Goal: Transaction & Acquisition: Purchase product/service

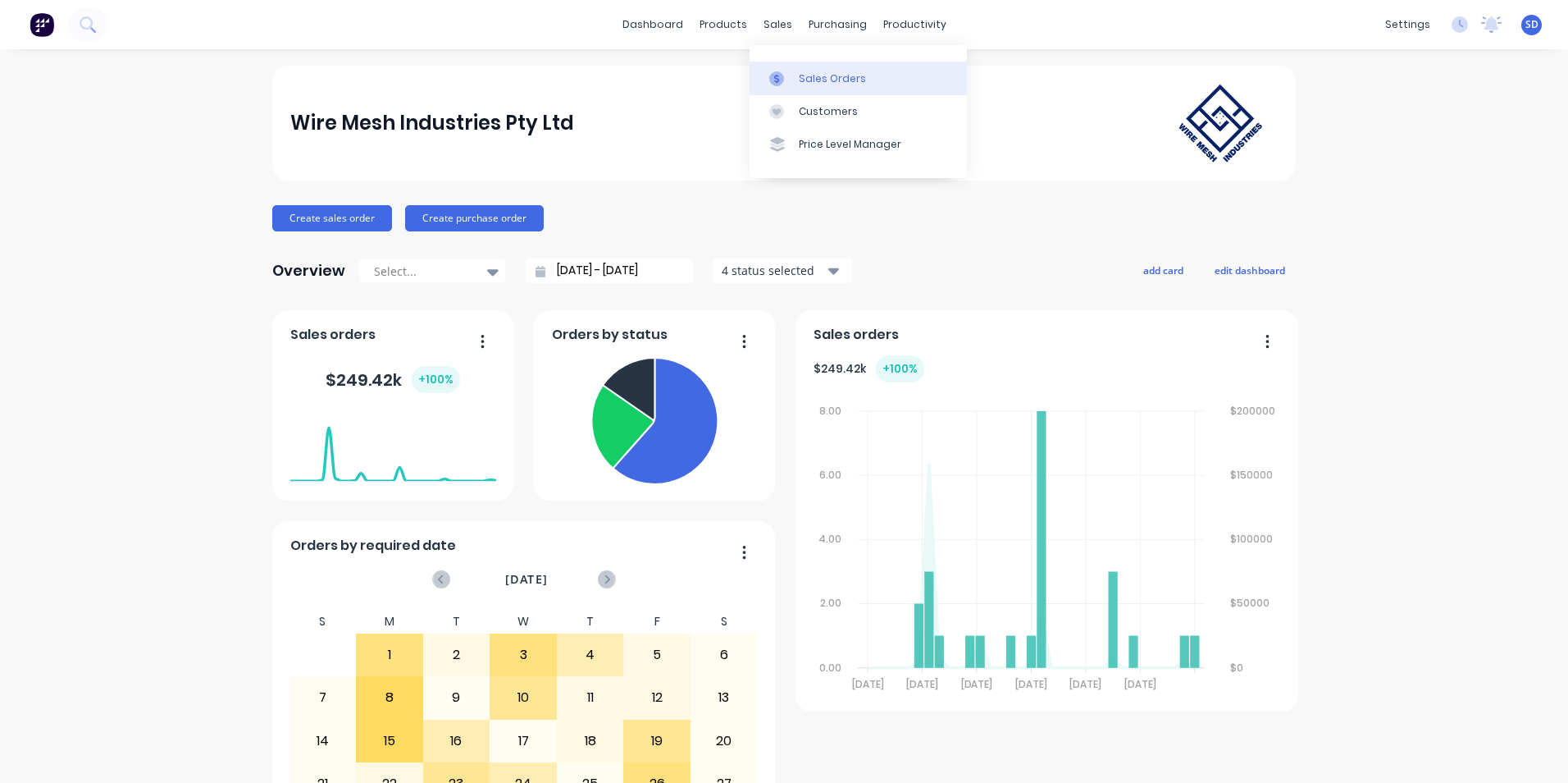
click at [775, 64] on link "Sales Orders" at bounding box center [858, 78] width 217 height 33
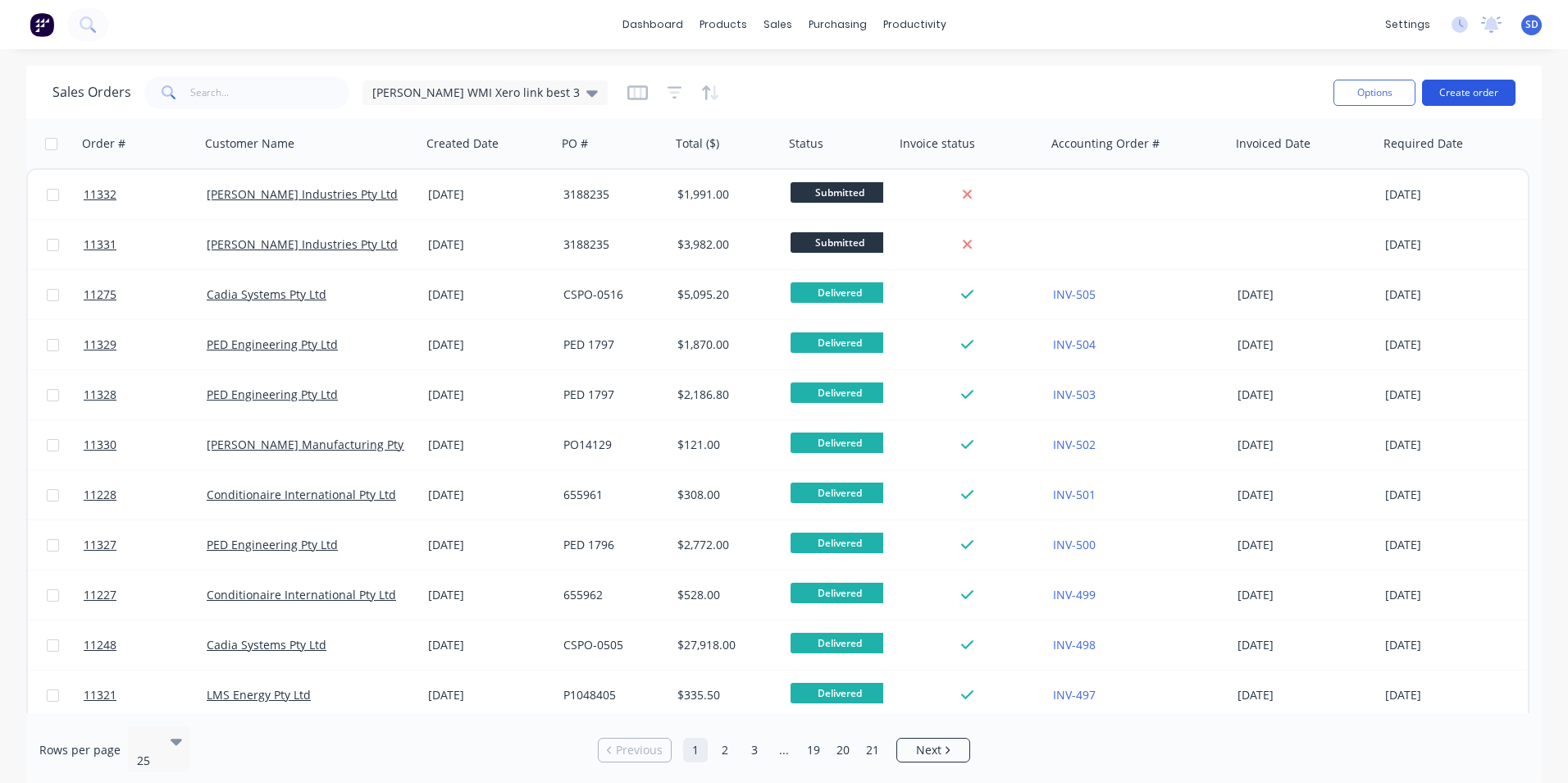
click at [1486, 102] on button "Create order" at bounding box center [1468, 92] width 93 height 26
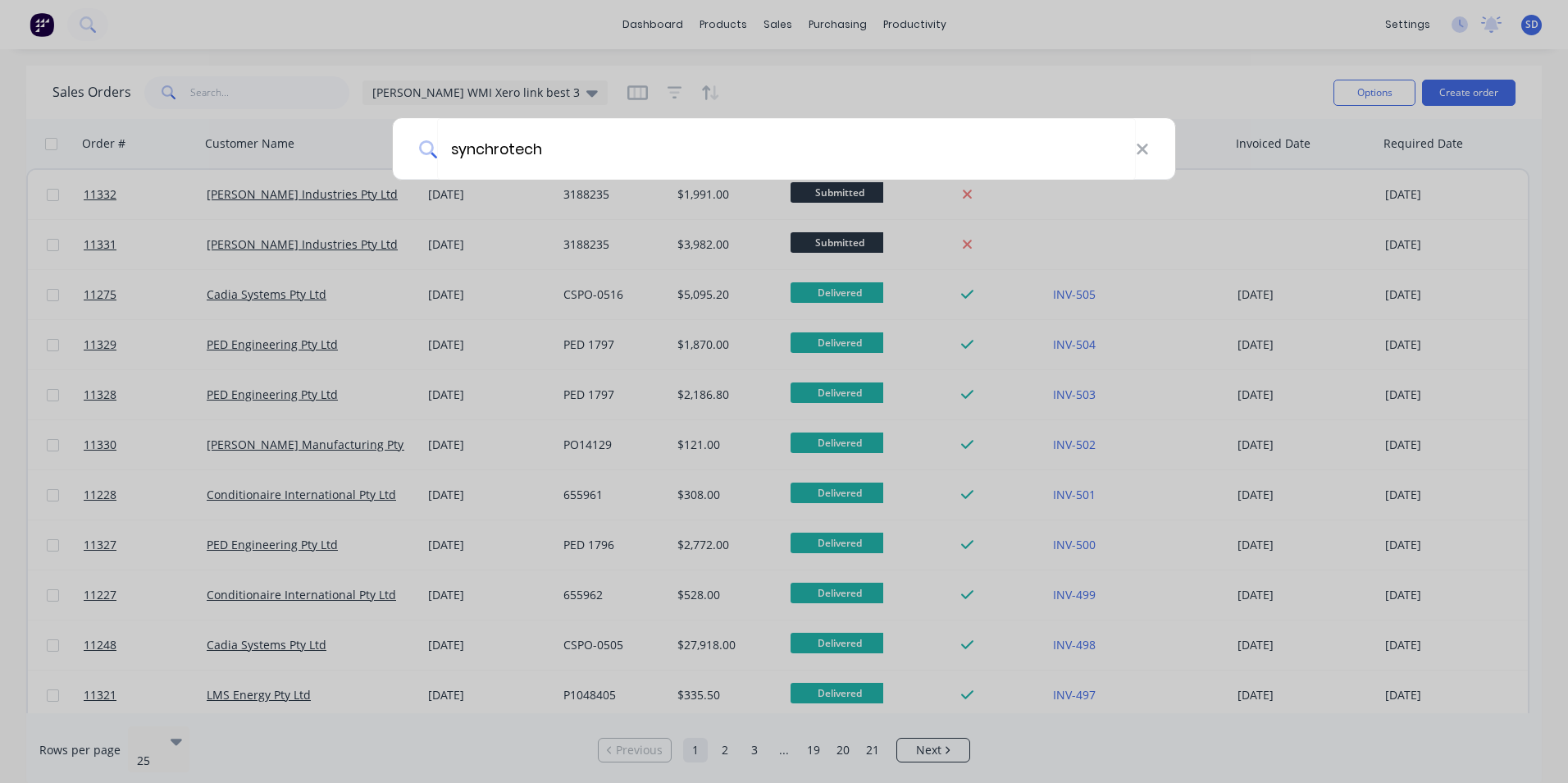
type input "synchrotech"
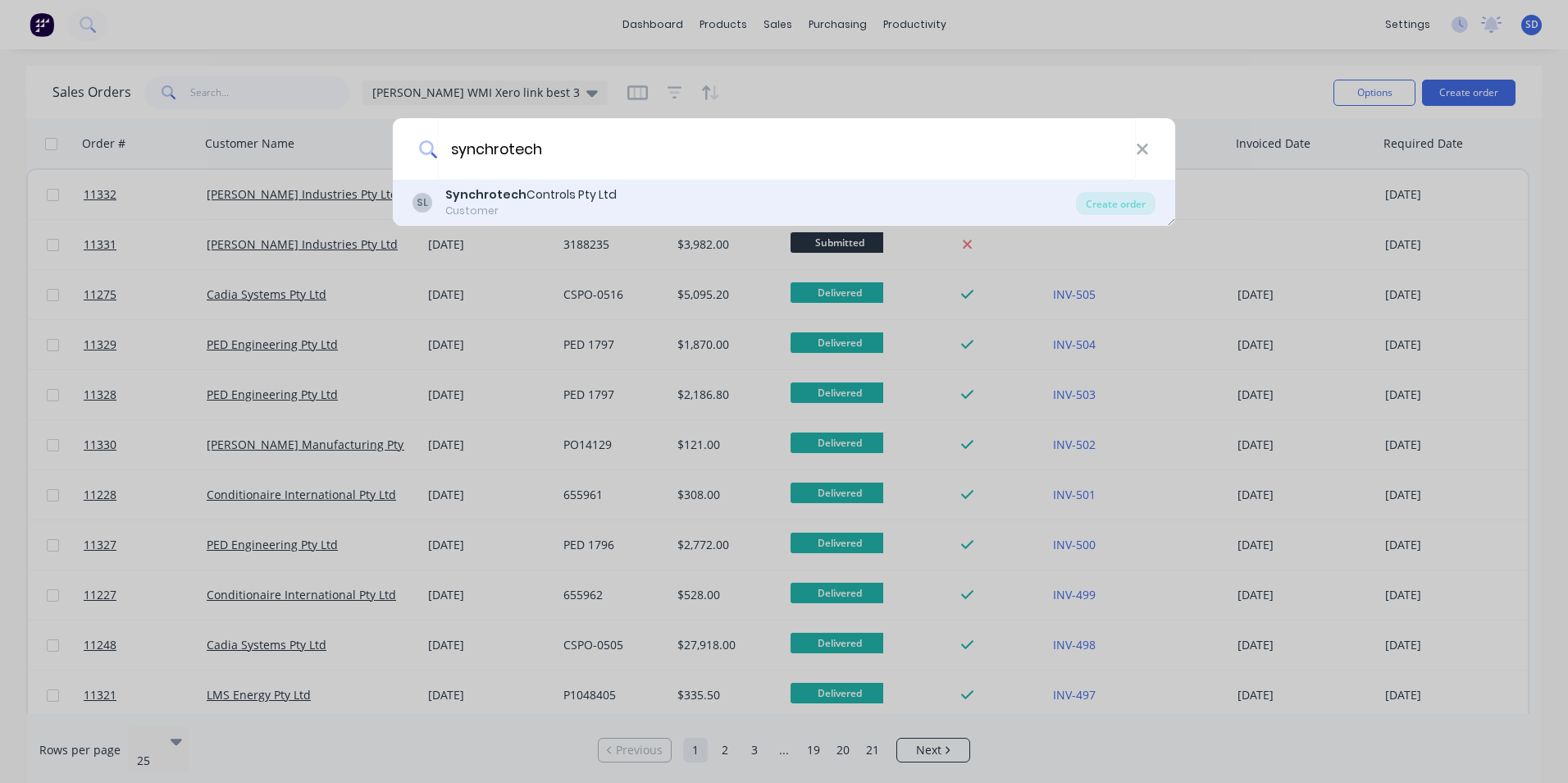
click at [872, 190] on div "SL Synchrotech Controls Pty Ltd Customer" at bounding box center [744, 202] width 663 height 32
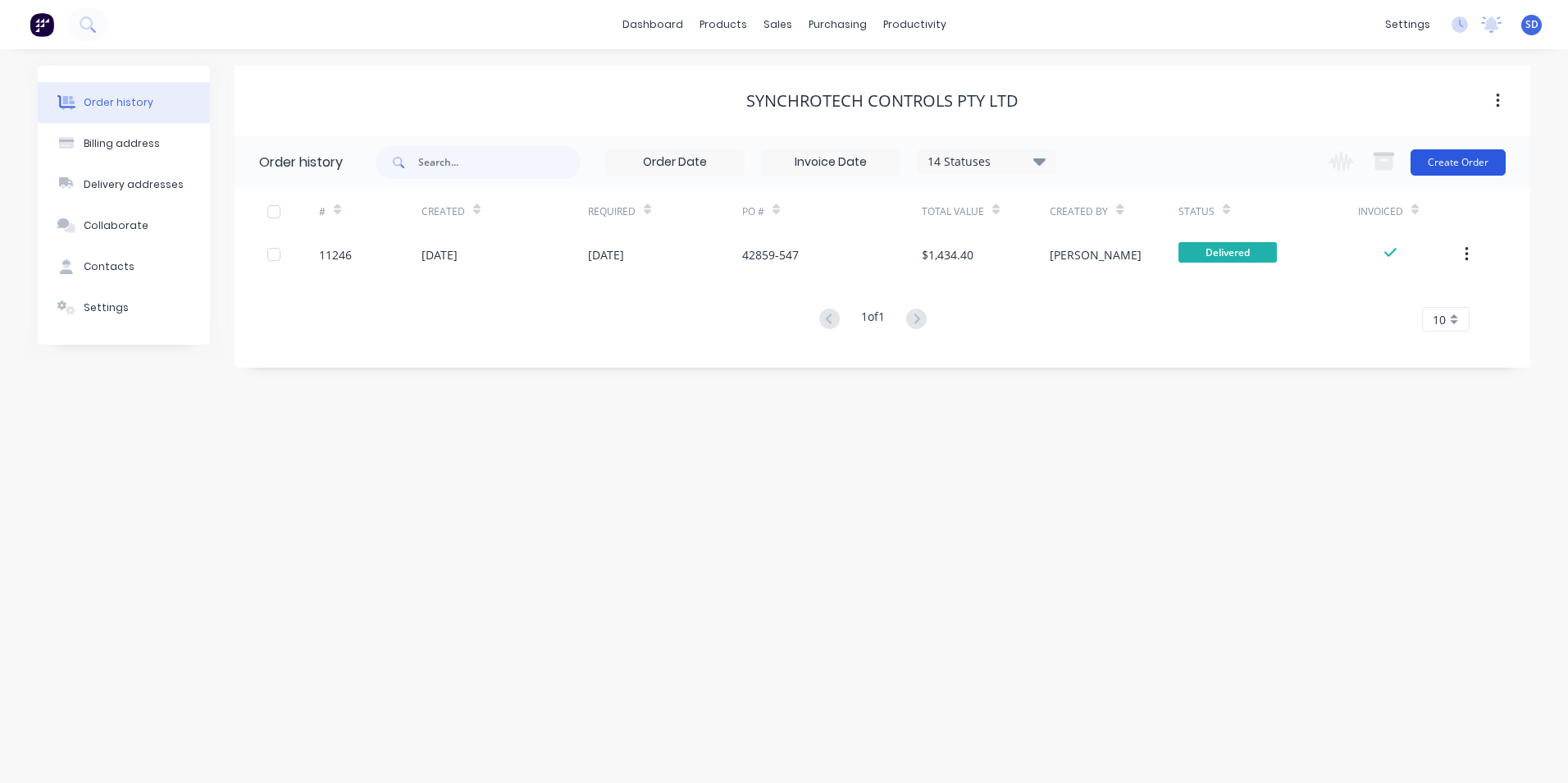
click at [1488, 161] on button "Create Order" at bounding box center [1458, 162] width 95 height 26
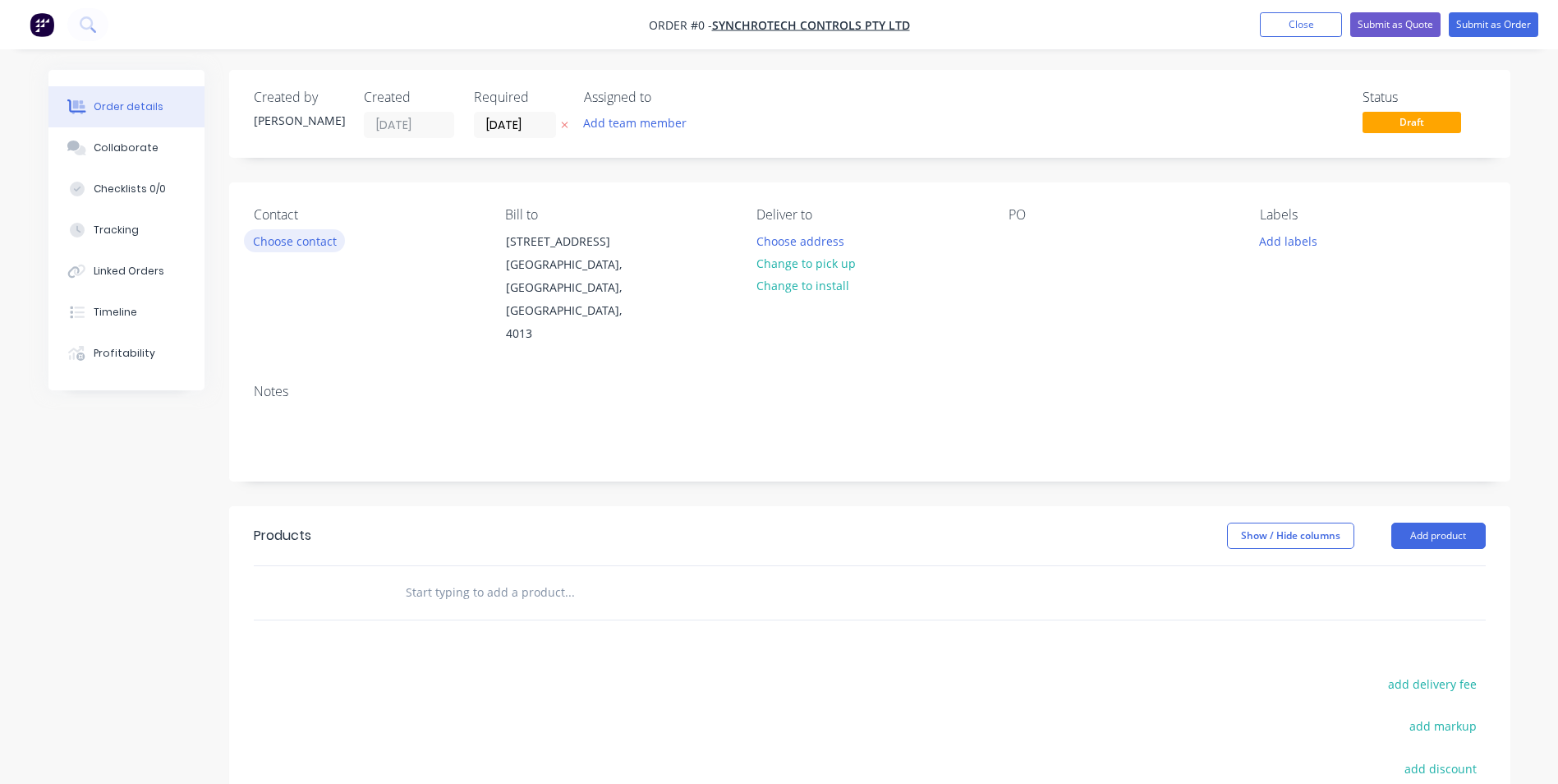
click at [313, 245] on button "Choose contact" at bounding box center [294, 240] width 101 height 22
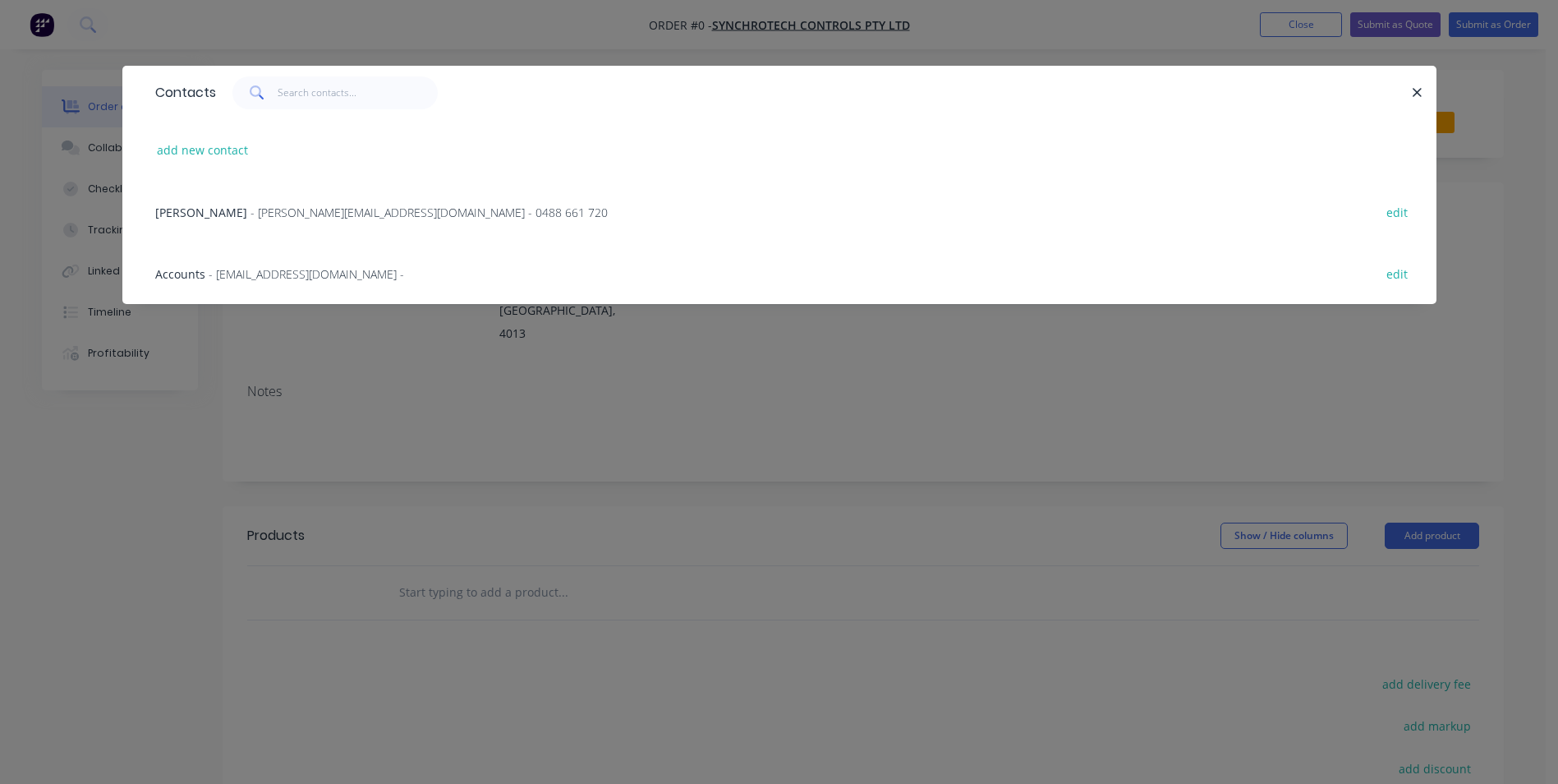
click at [316, 278] on span "- [EMAIL_ADDRESS][DOMAIN_NAME] -" at bounding box center [306, 274] width 196 height 15
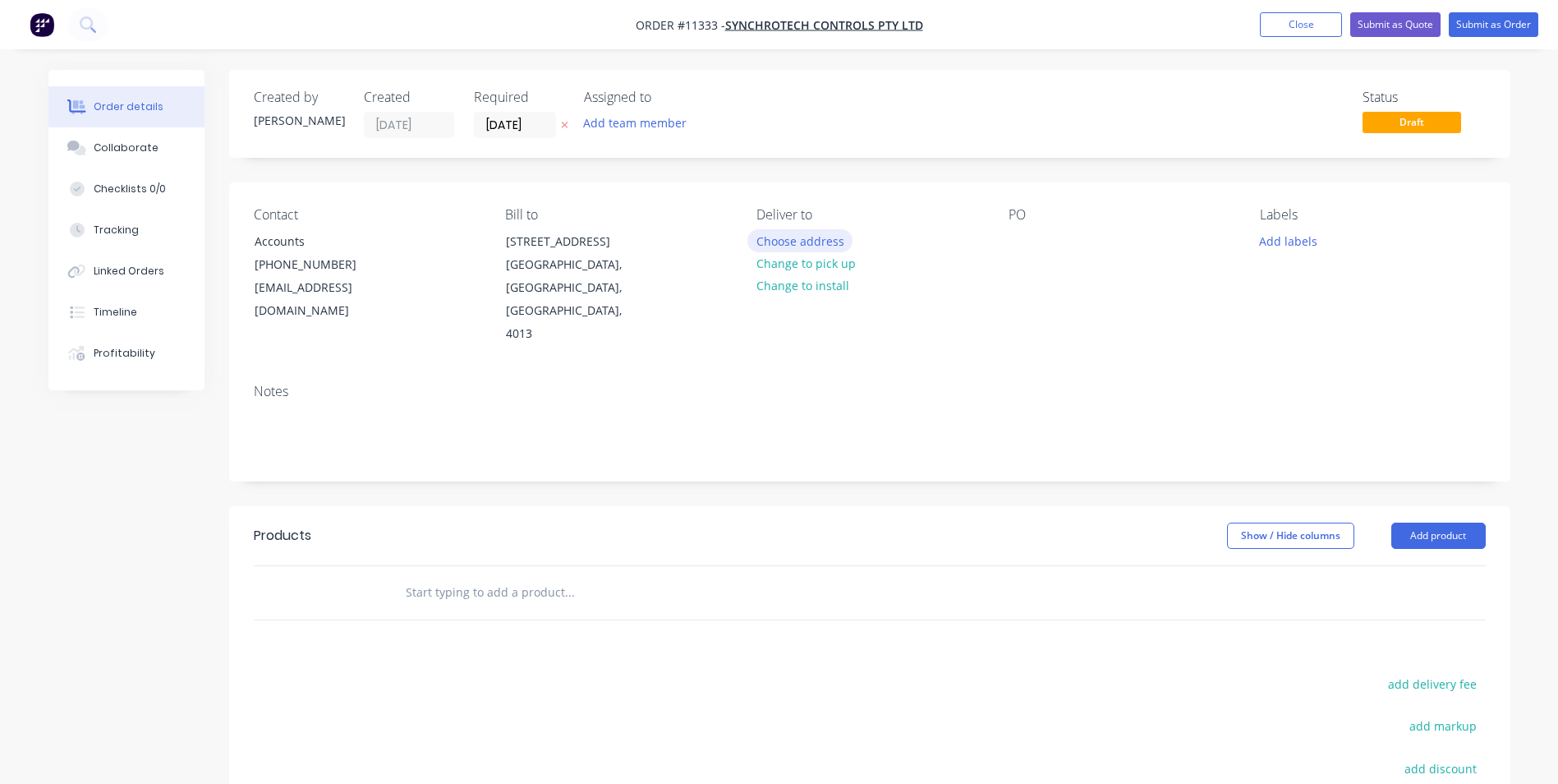
click at [793, 247] on button "Choose address" at bounding box center [800, 240] width 105 height 22
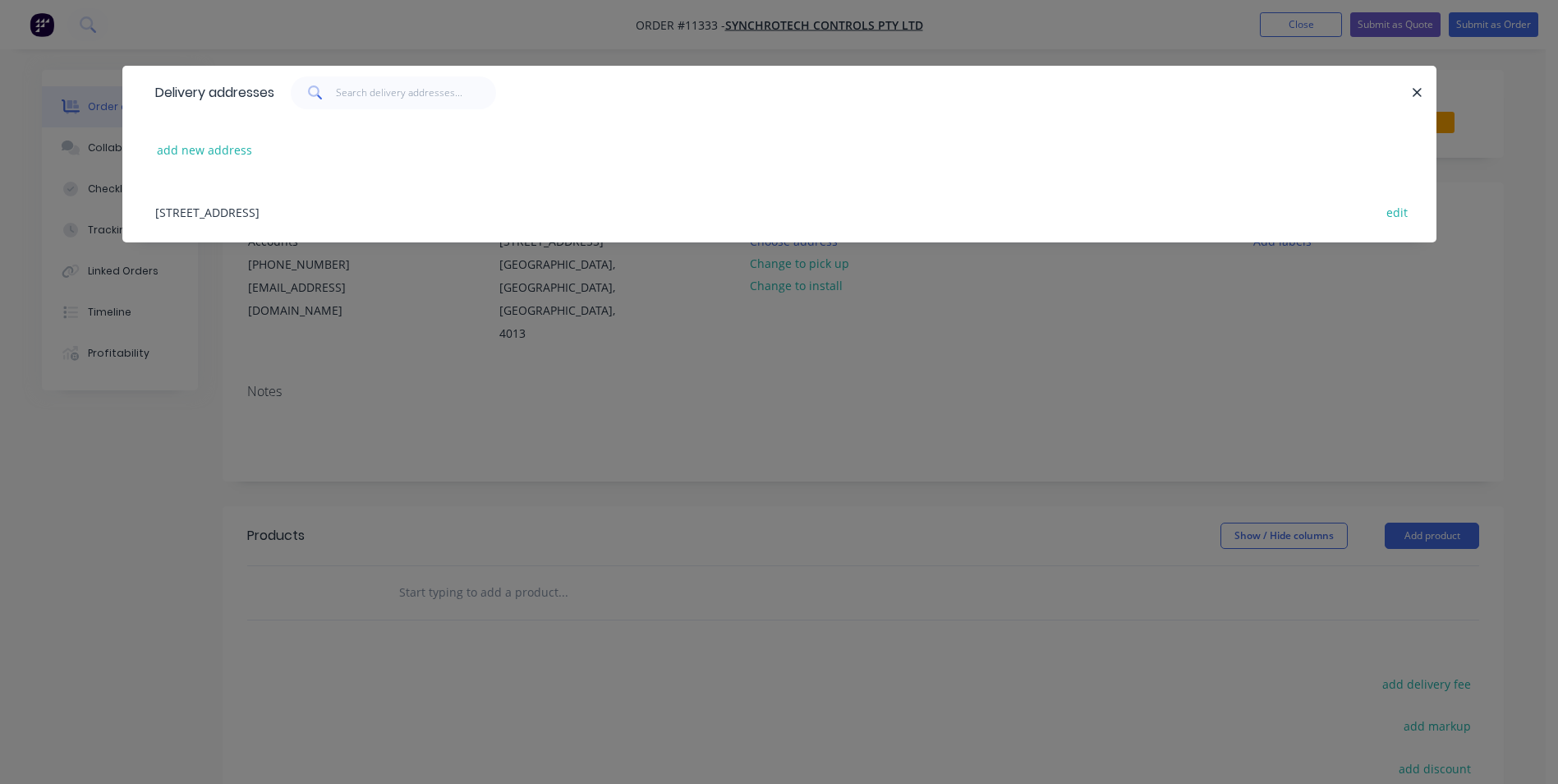
click at [468, 218] on div "[STREET_ADDRESS] edit" at bounding box center [779, 211] width 1265 height 62
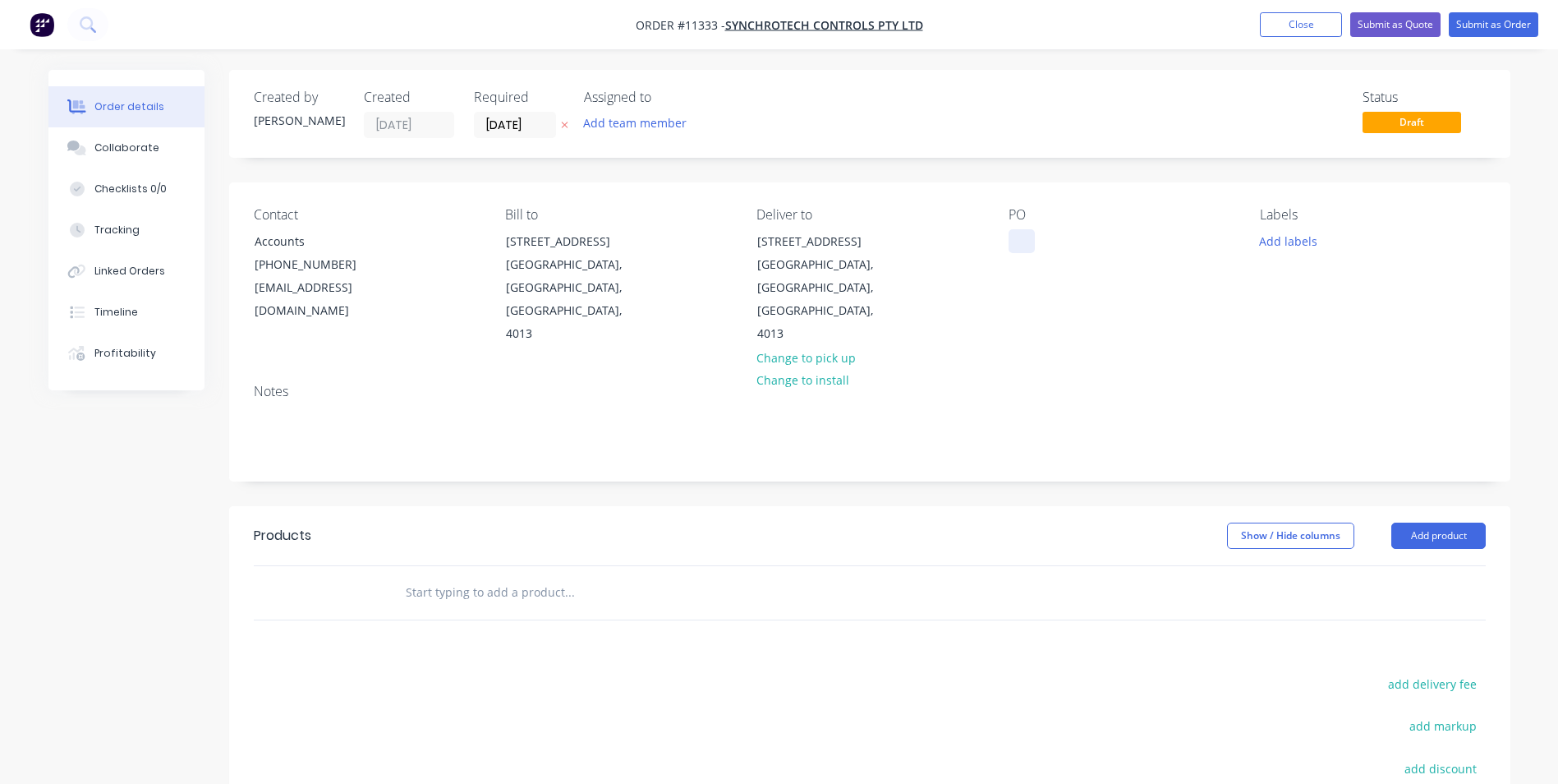
click at [1022, 240] on div at bounding box center [1021, 241] width 26 height 24
click at [505, 575] on input "text" at bounding box center [570, 592] width 329 height 33
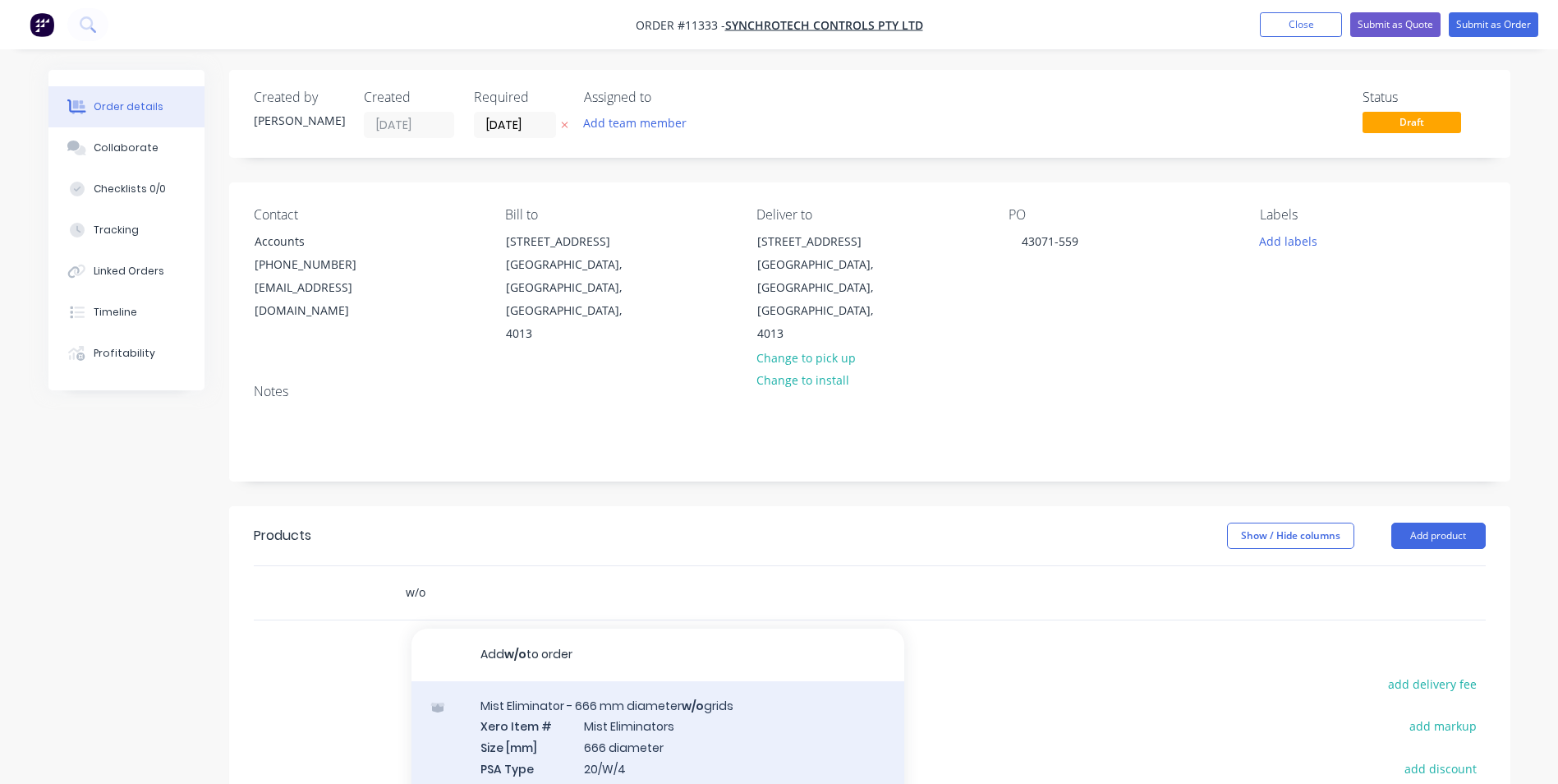
type input "w/o"
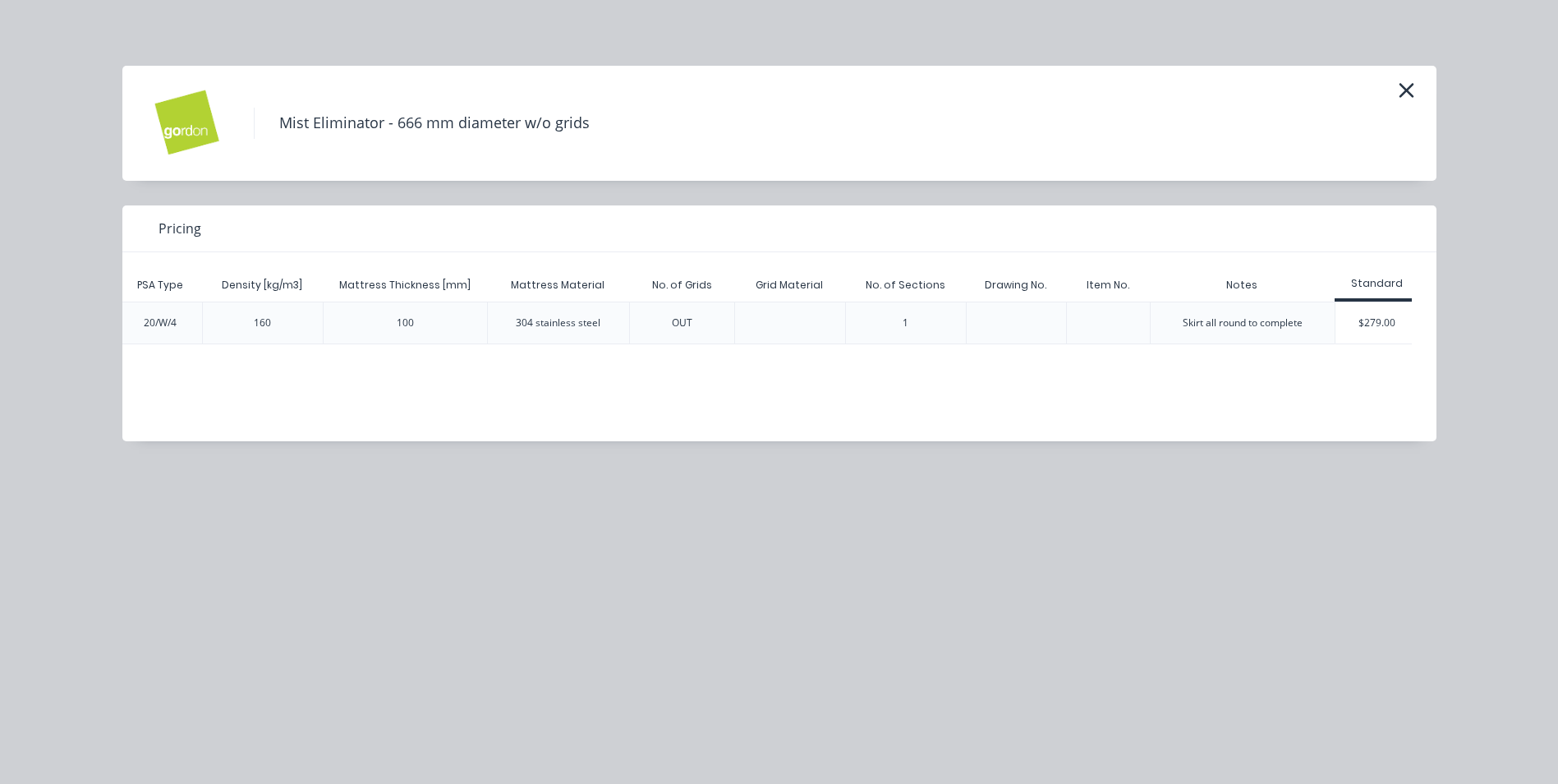
scroll to position [0, 252]
click at [1377, 314] on div "$279.00" at bounding box center [1370, 323] width 82 height 41
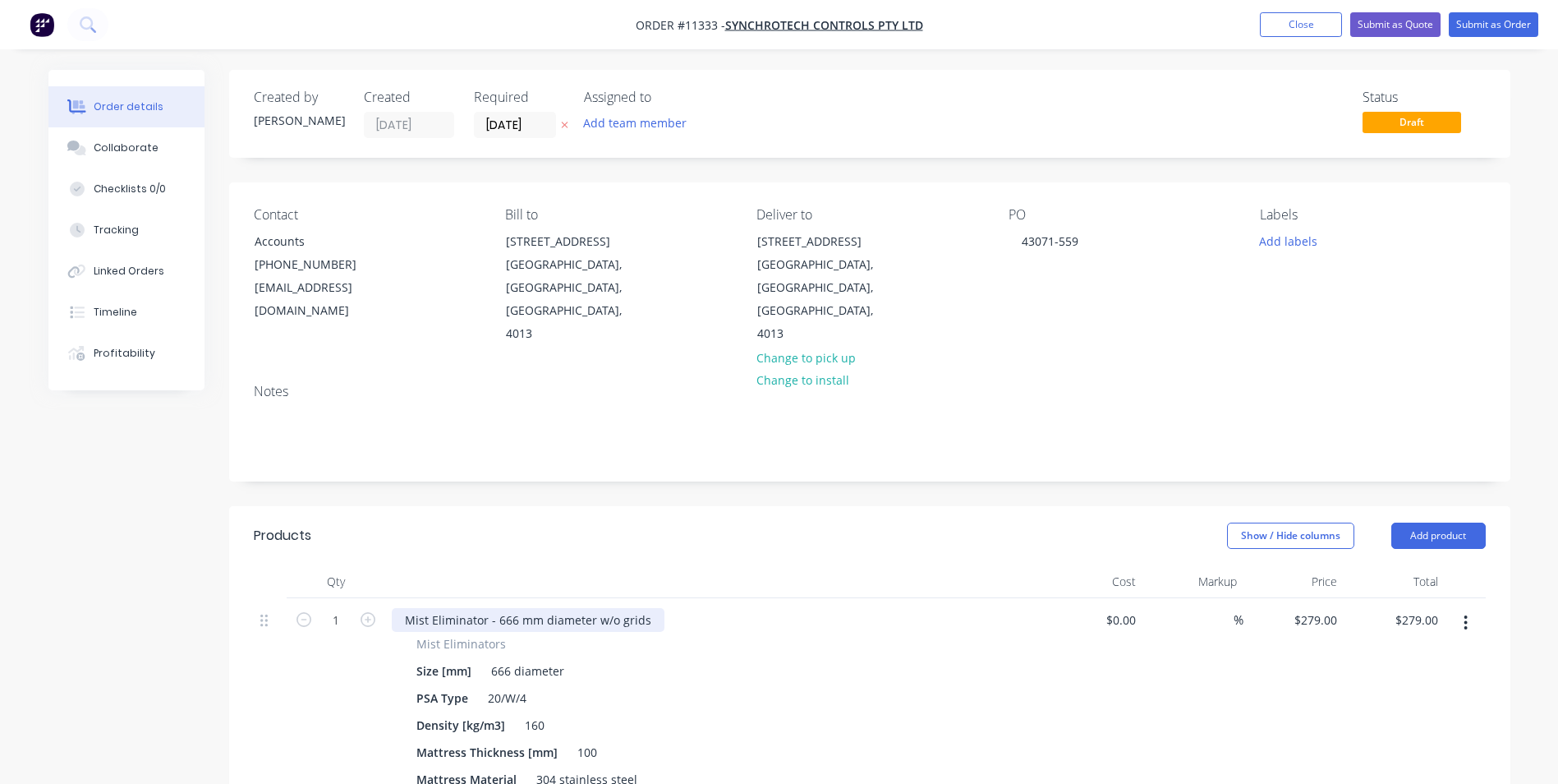
click at [496, 608] on div "Mist Eliminator - 666 mm diameter w/o grids" at bounding box center [528, 620] width 273 height 24
click at [506, 608] on div "Mist Eliminator - 666 mm diameter w/o grids" at bounding box center [528, 620] width 273 height 24
click at [511, 659] on div "666 diameter" at bounding box center [528, 670] width 86 height 24
click at [509, 659] on div "666 diameter" at bounding box center [528, 670] width 86 height 24
click at [492, 686] on div "20/W/6" at bounding box center [507, 698] width 52 height 24
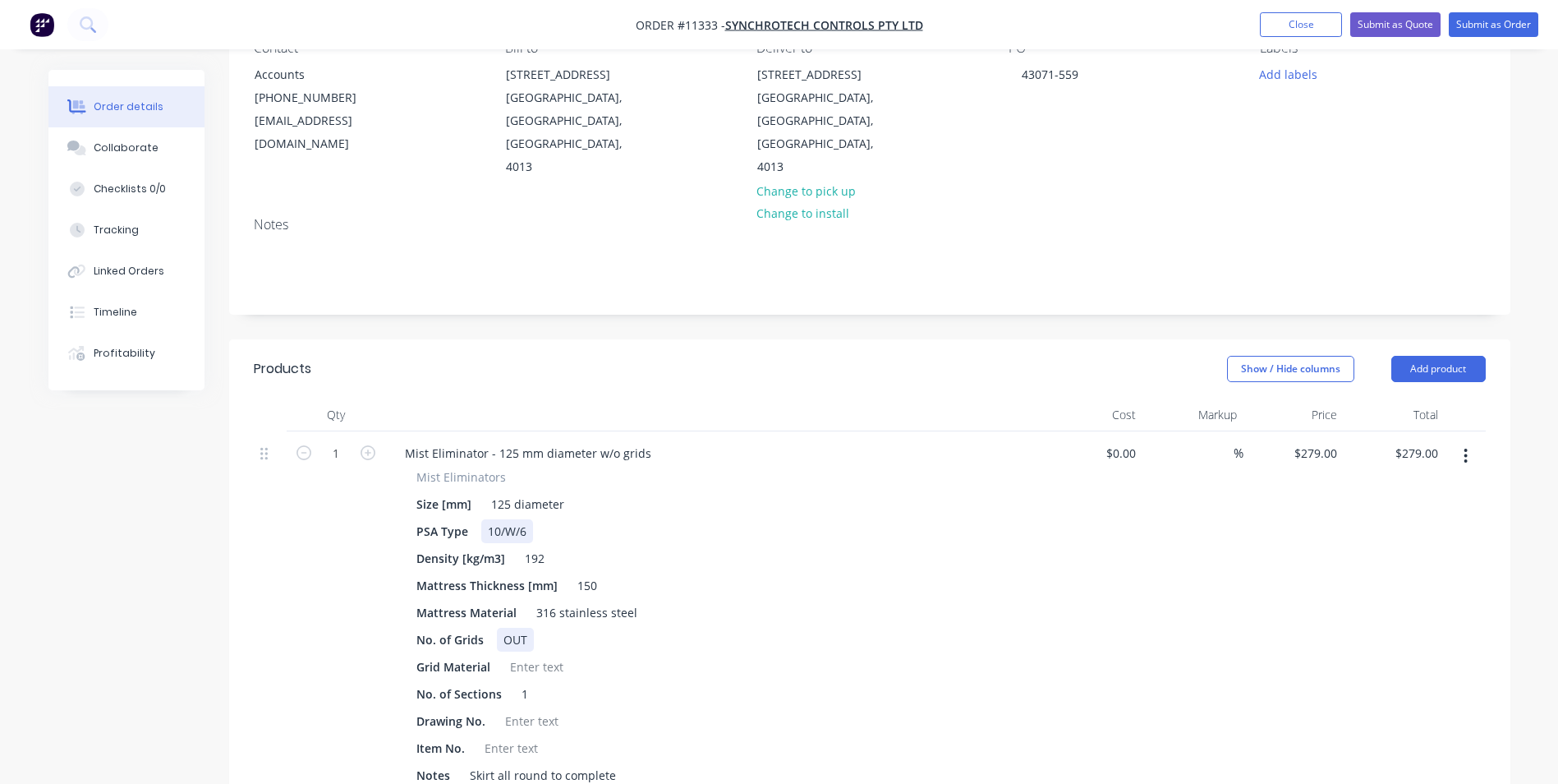
scroll to position [247, 0]
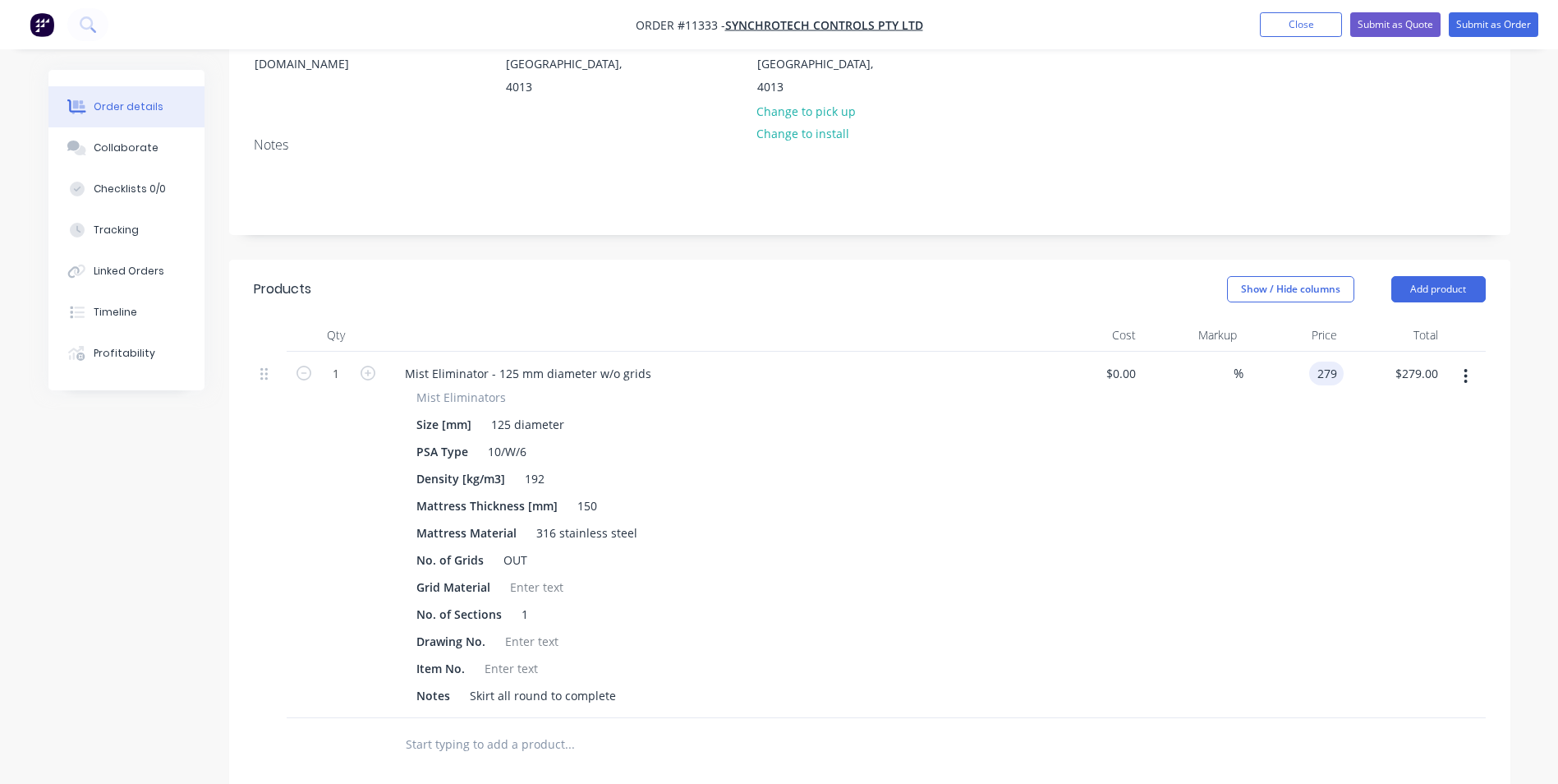
click at [1305, 352] on div "279 279" at bounding box center [1294, 535] width 101 height 366
type input "$140.00"
click at [360, 365] on icon "button" at bounding box center [367, 372] width 14 height 14
type input "2"
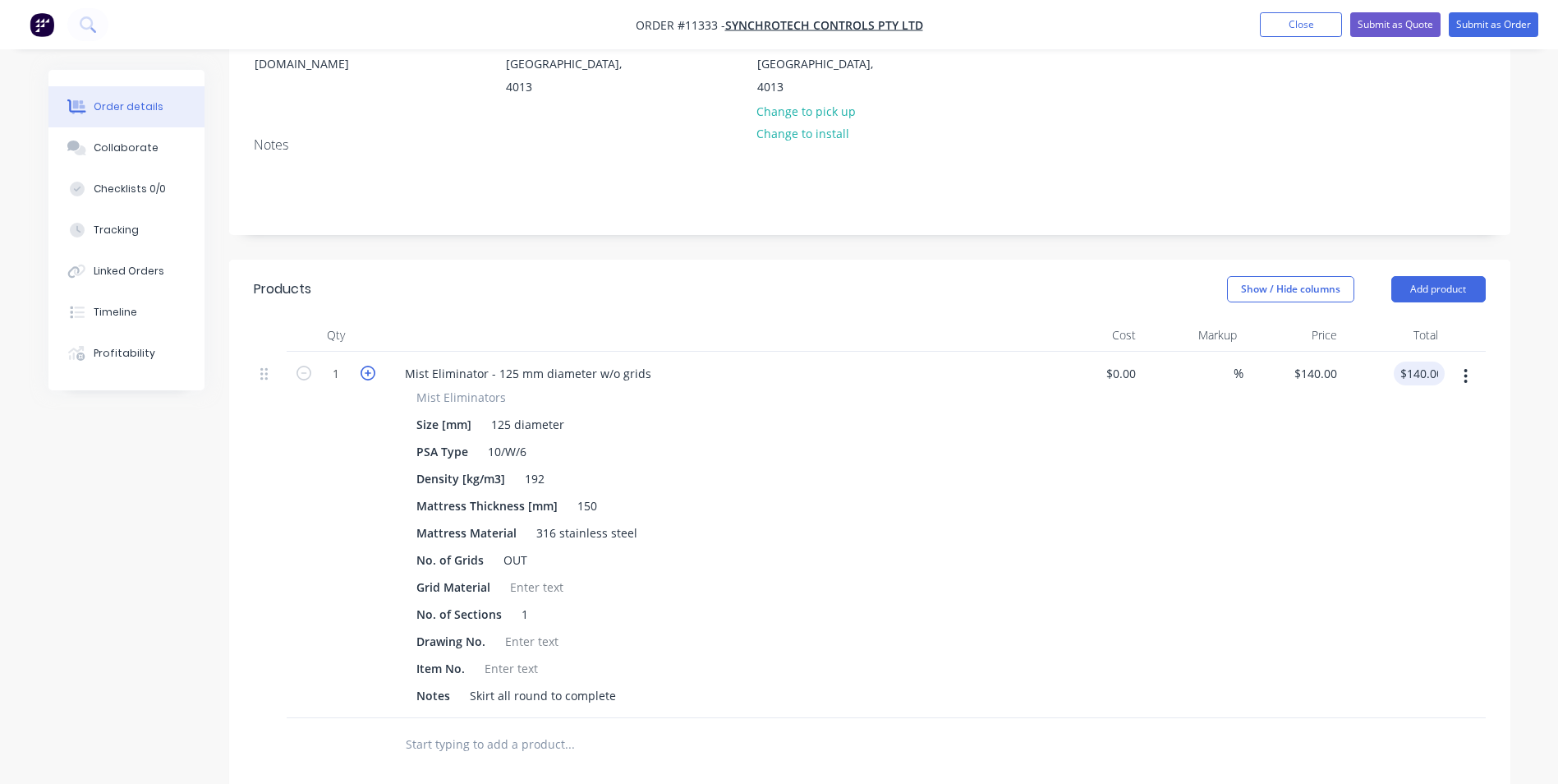
type input "$280.00"
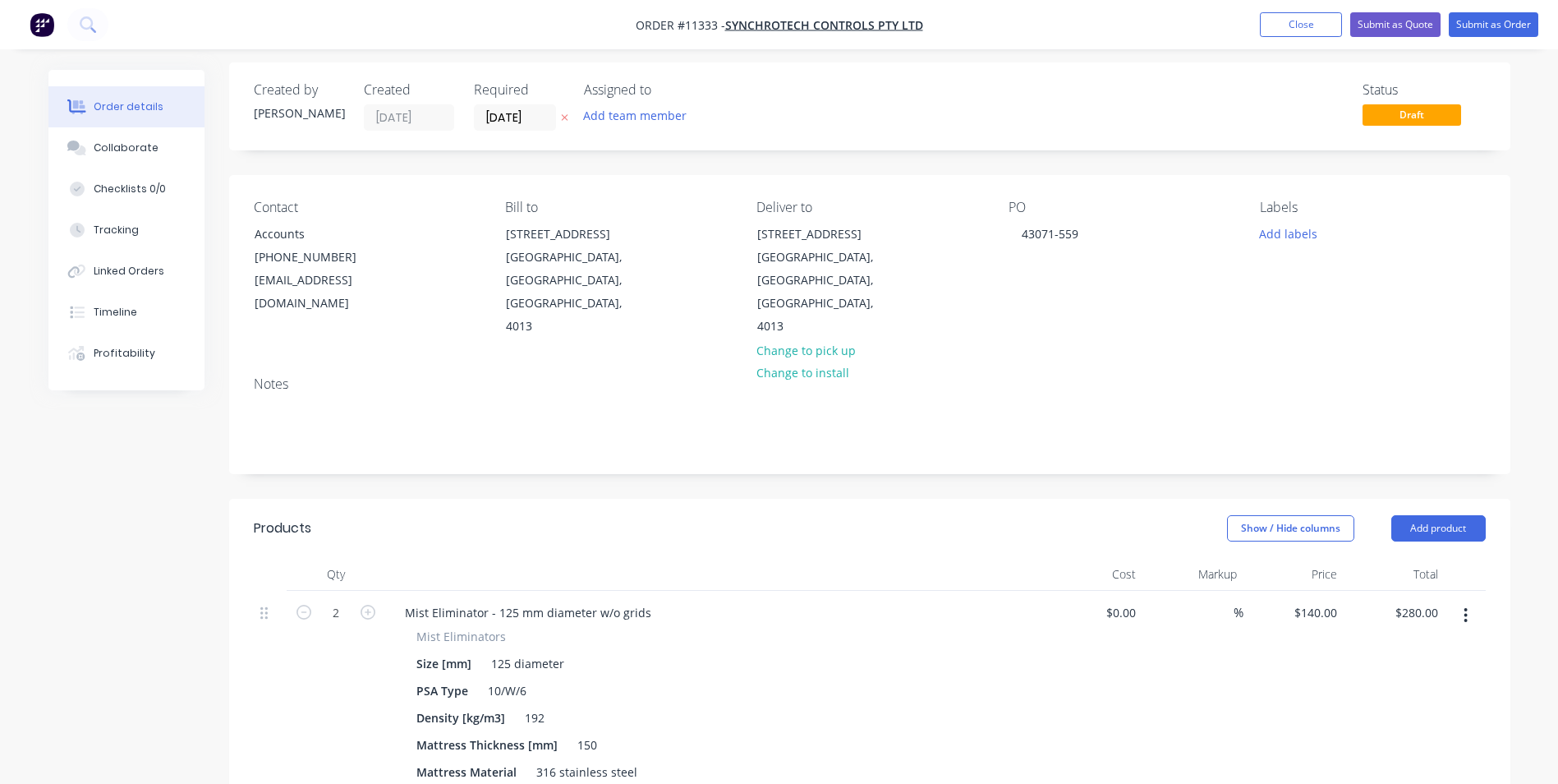
scroll to position [0, 0]
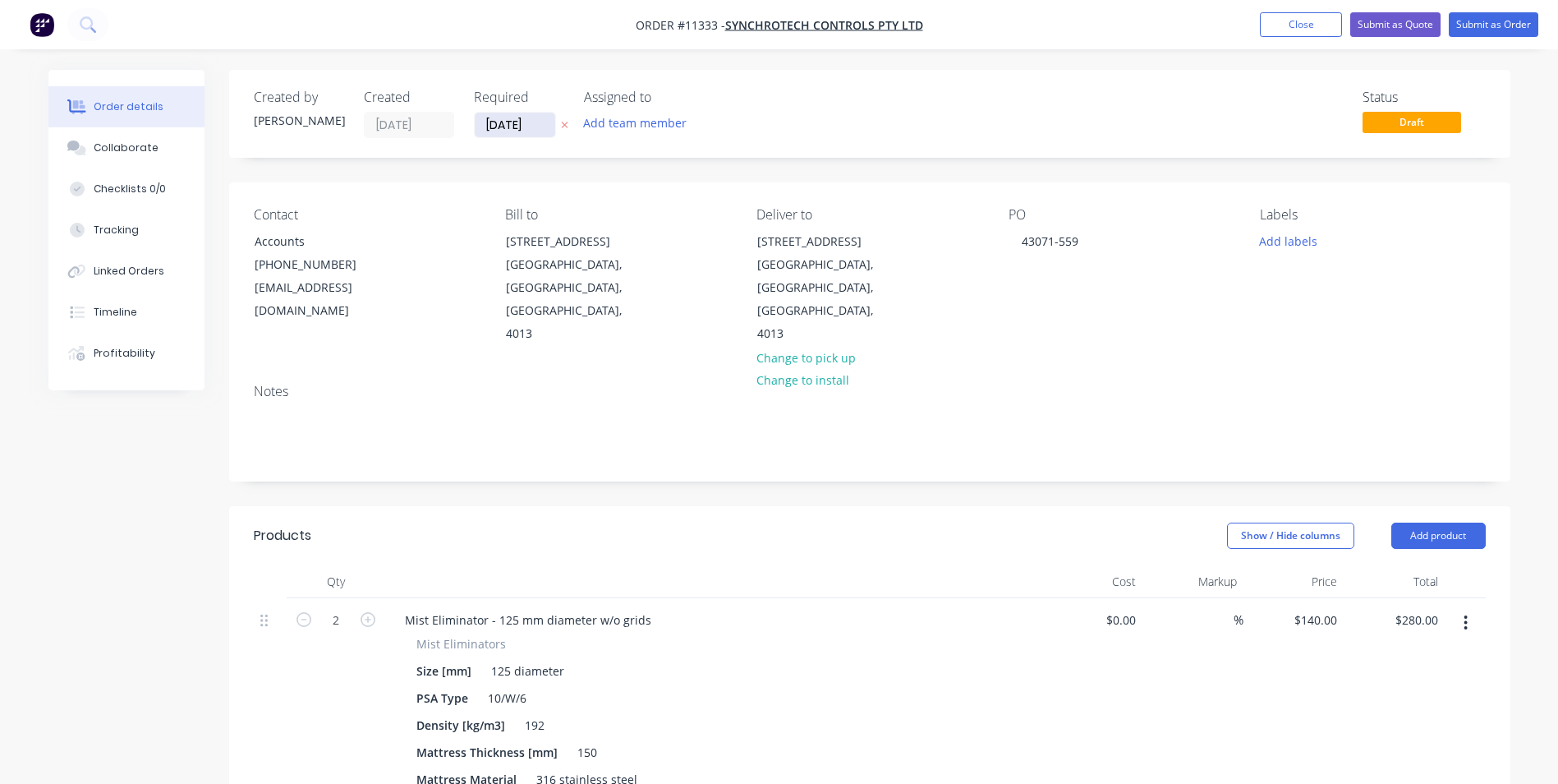
click at [539, 119] on input "[DATE]" at bounding box center [515, 125] width 81 height 25
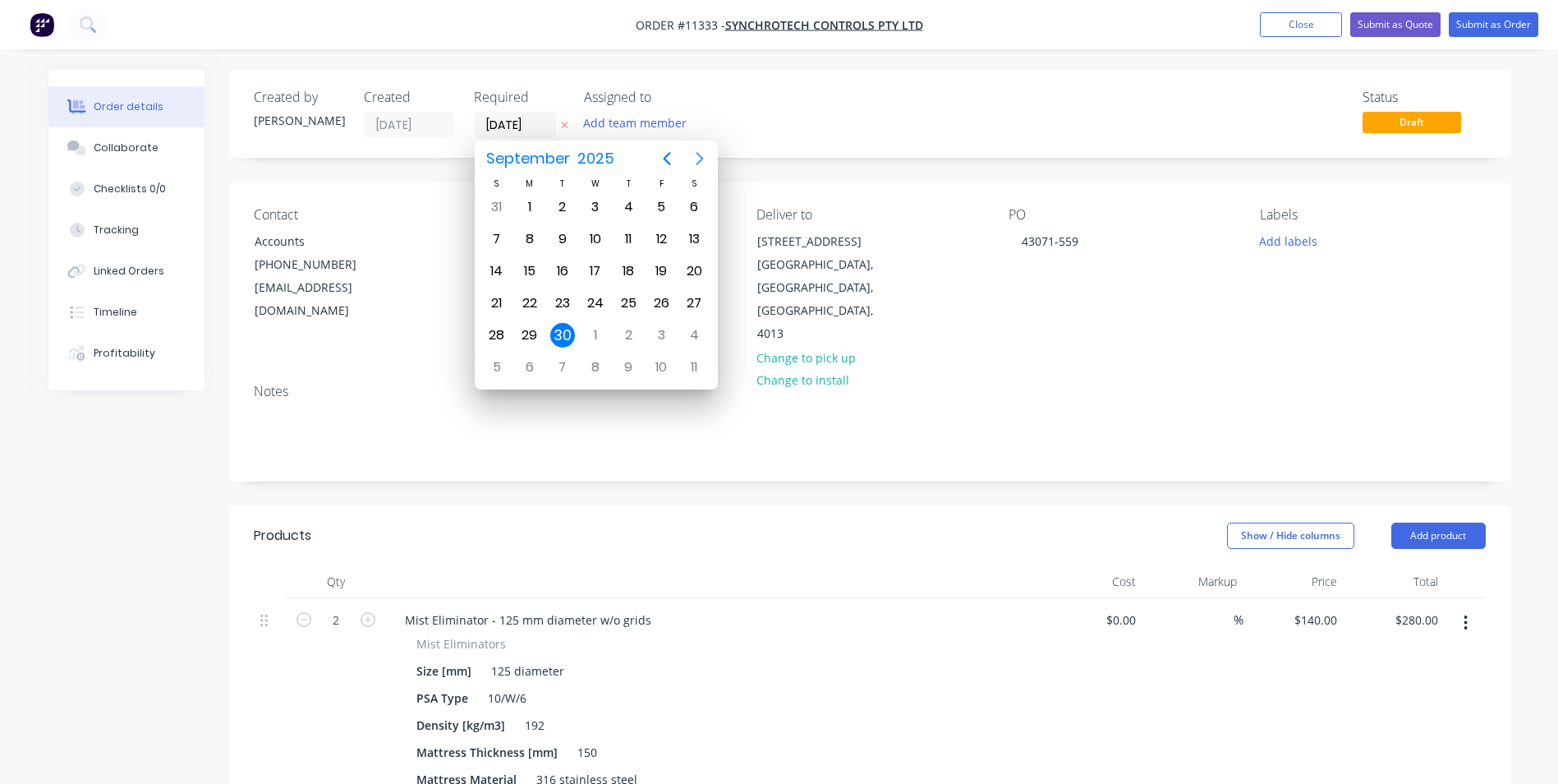
click at [700, 156] on icon "Next page" at bounding box center [699, 158] width 8 height 14
click at [560, 243] on div "7" at bounding box center [562, 238] width 25 height 25
type input "[DATE]"
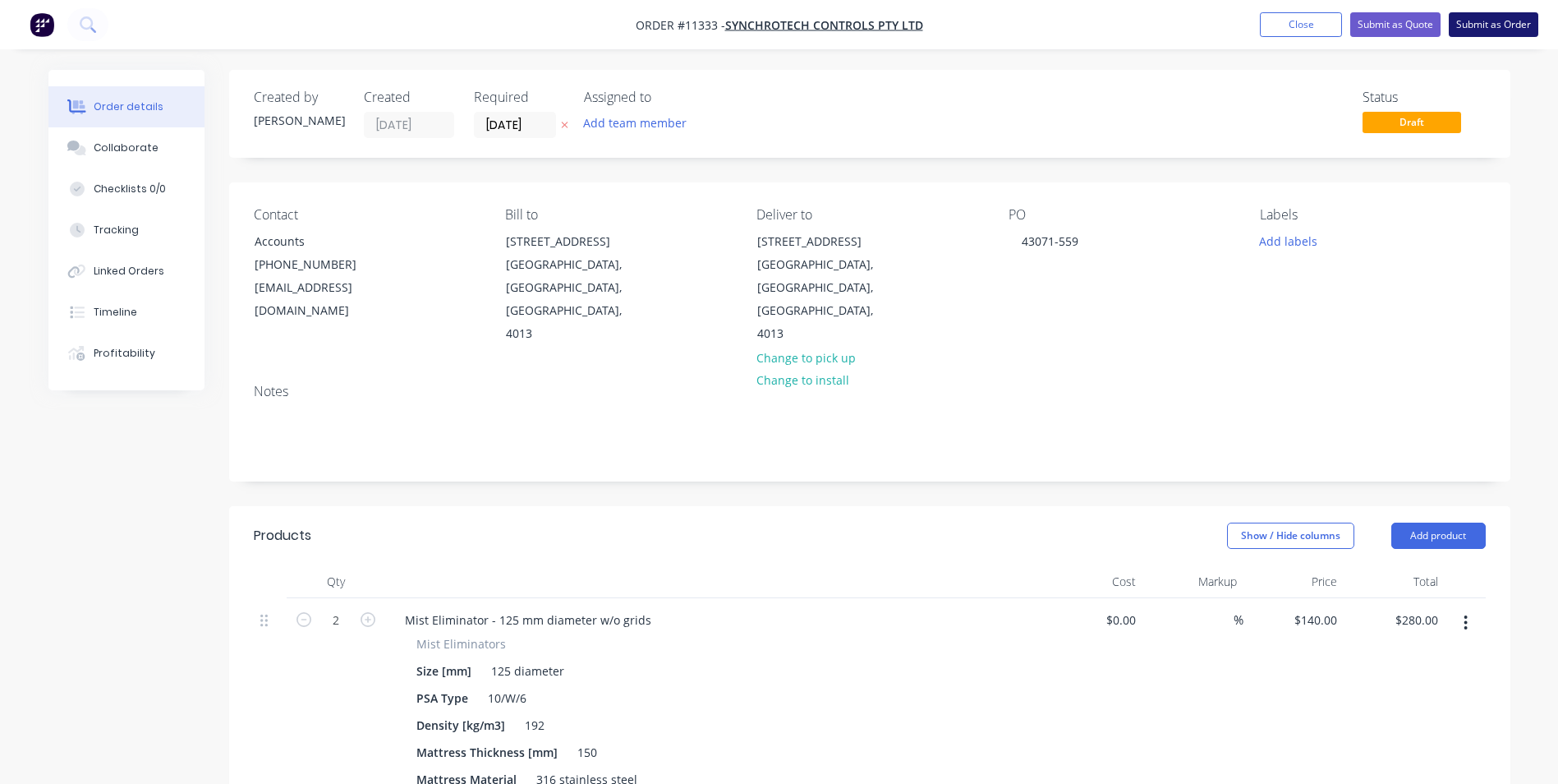
click at [1502, 25] on button "Submit as Order" at bounding box center [1494, 25] width 90 height 25
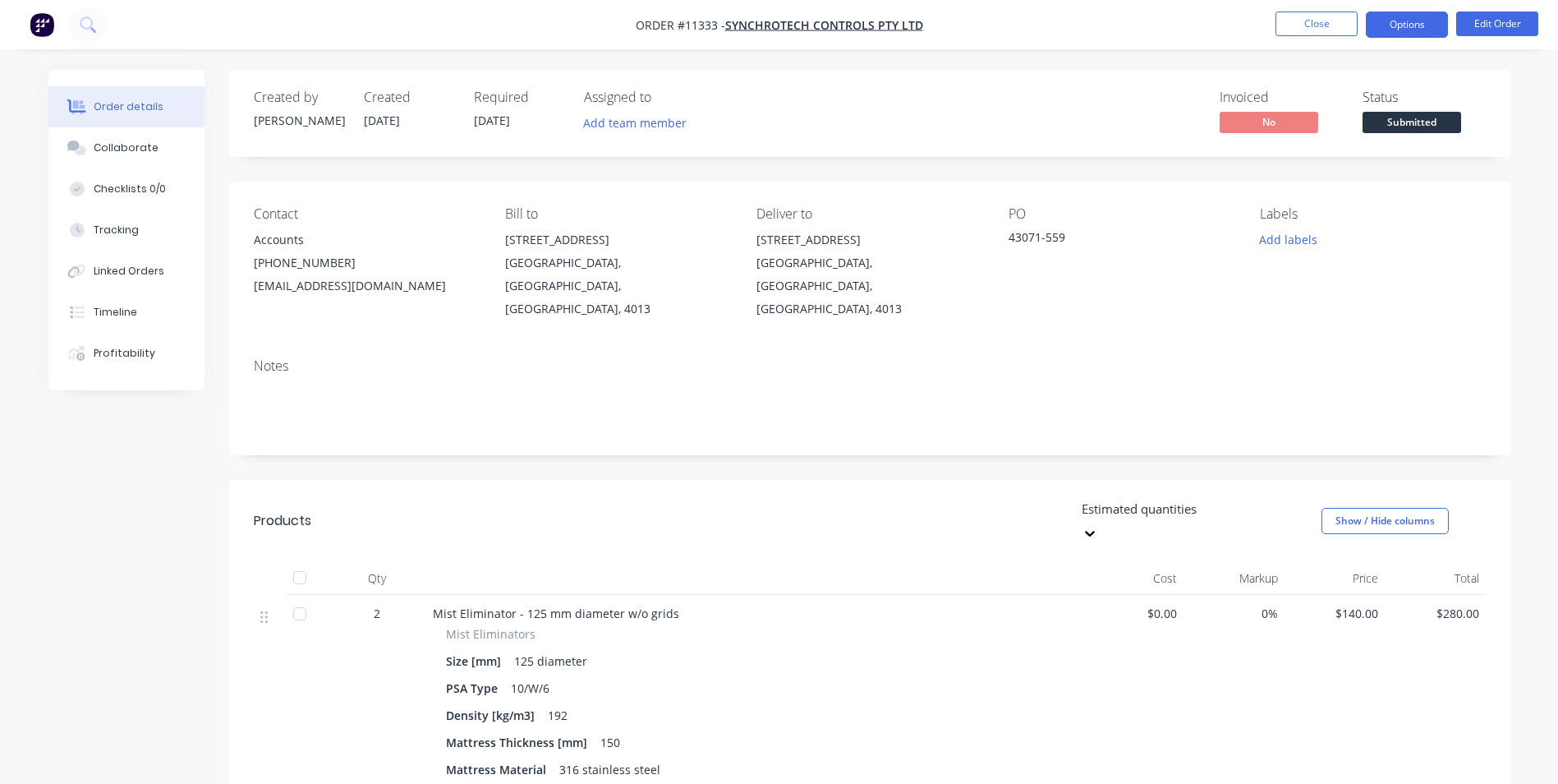
click at [1399, 31] on button "Options" at bounding box center [1407, 25] width 82 height 26
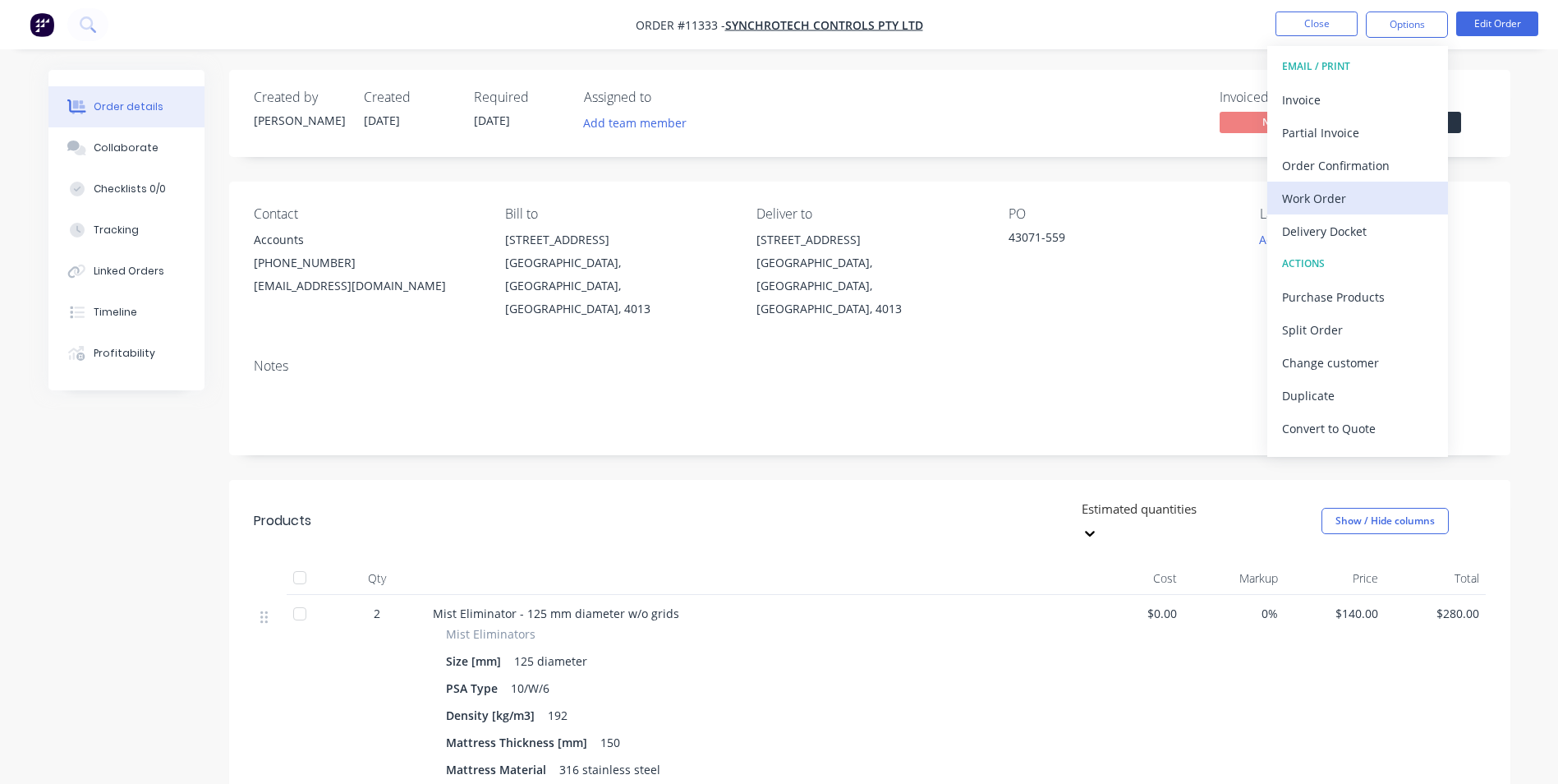
click at [1345, 199] on div "Work Order" at bounding box center [1358, 198] width 151 height 24
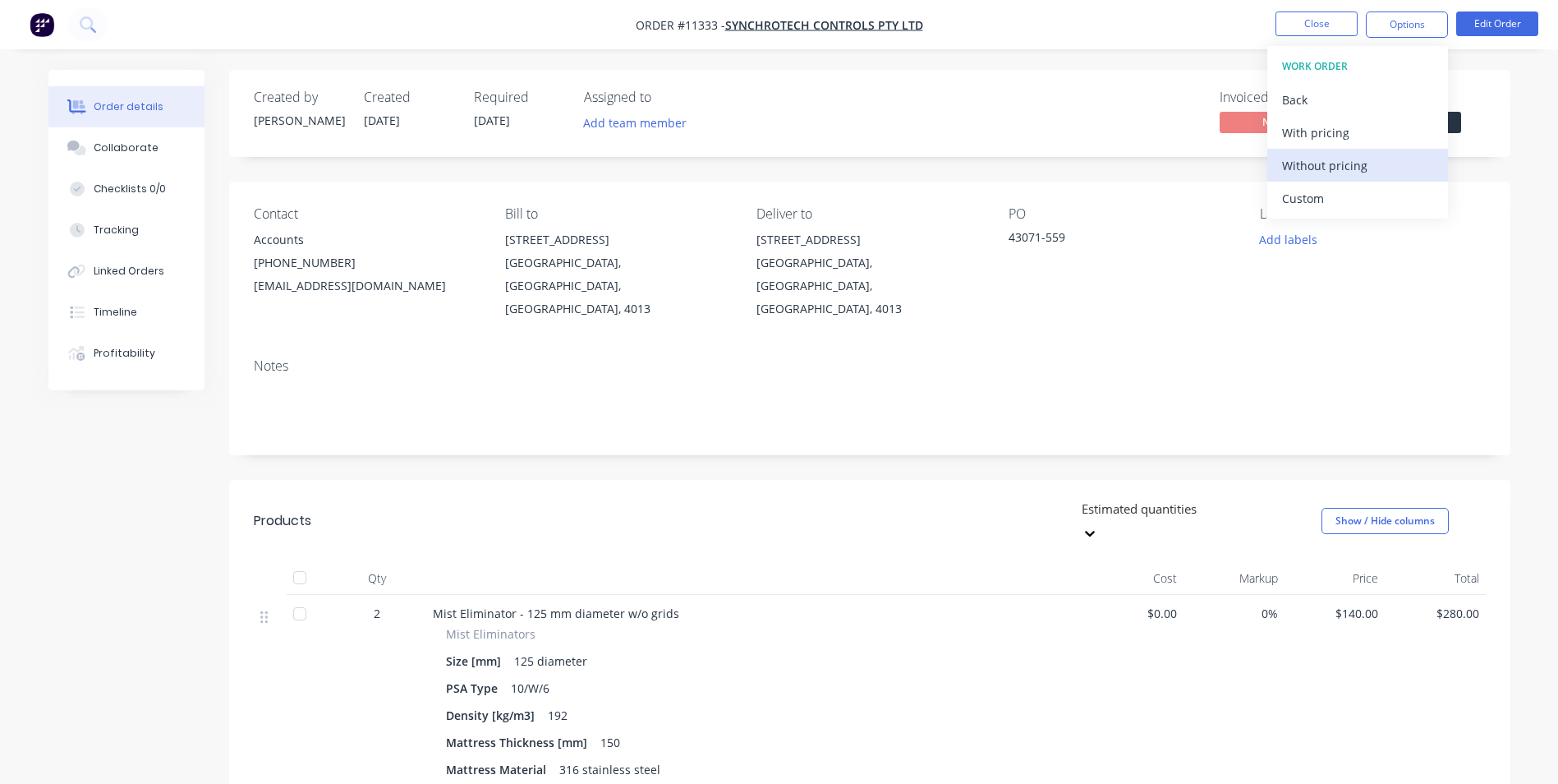
click at [1310, 158] on div "Without pricing" at bounding box center [1358, 165] width 151 height 24
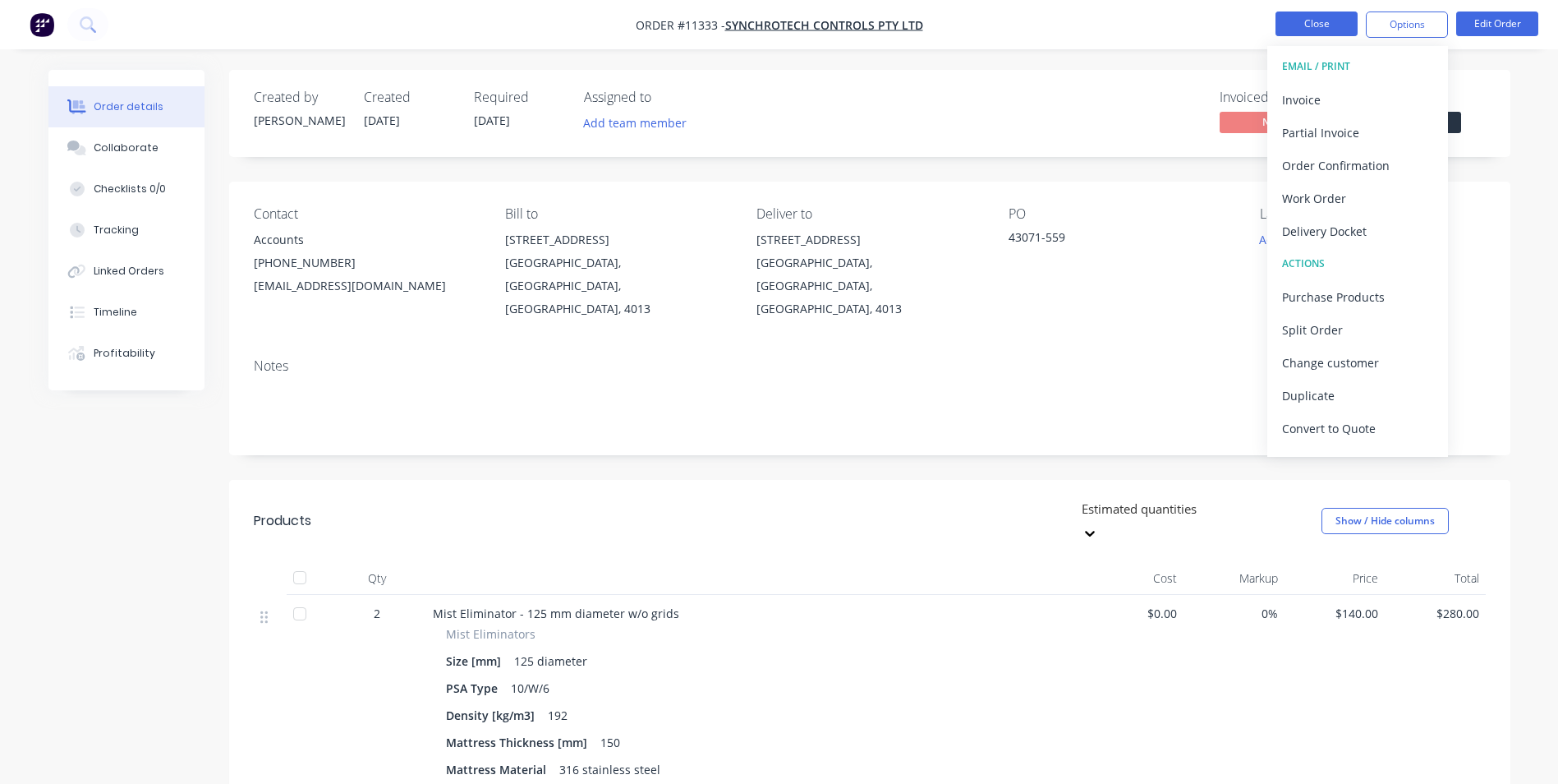
click at [1312, 14] on button "Close" at bounding box center [1316, 24] width 82 height 25
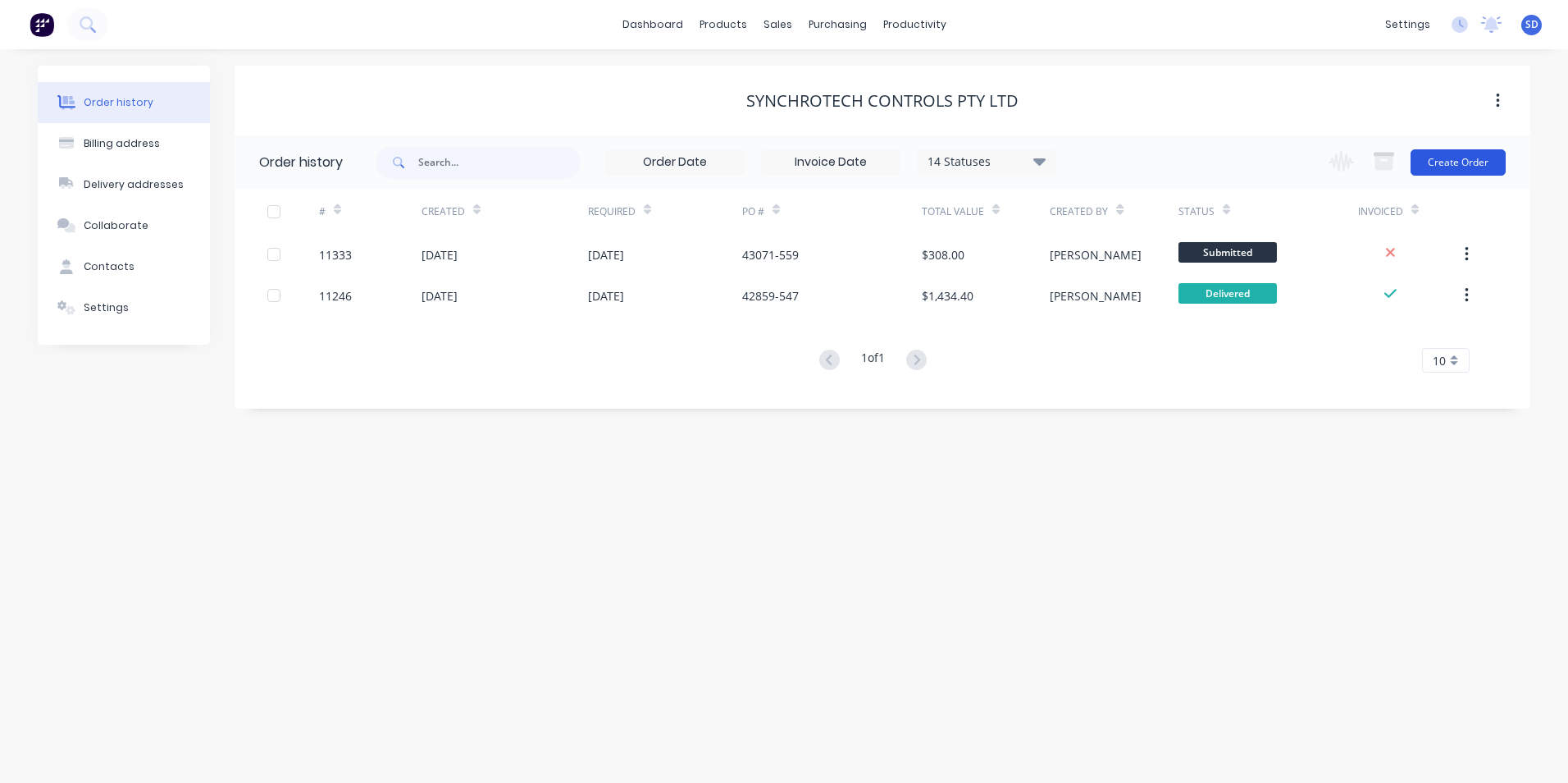
click at [1478, 163] on button "Create Order" at bounding box center [1458, 162] width 95 height 26
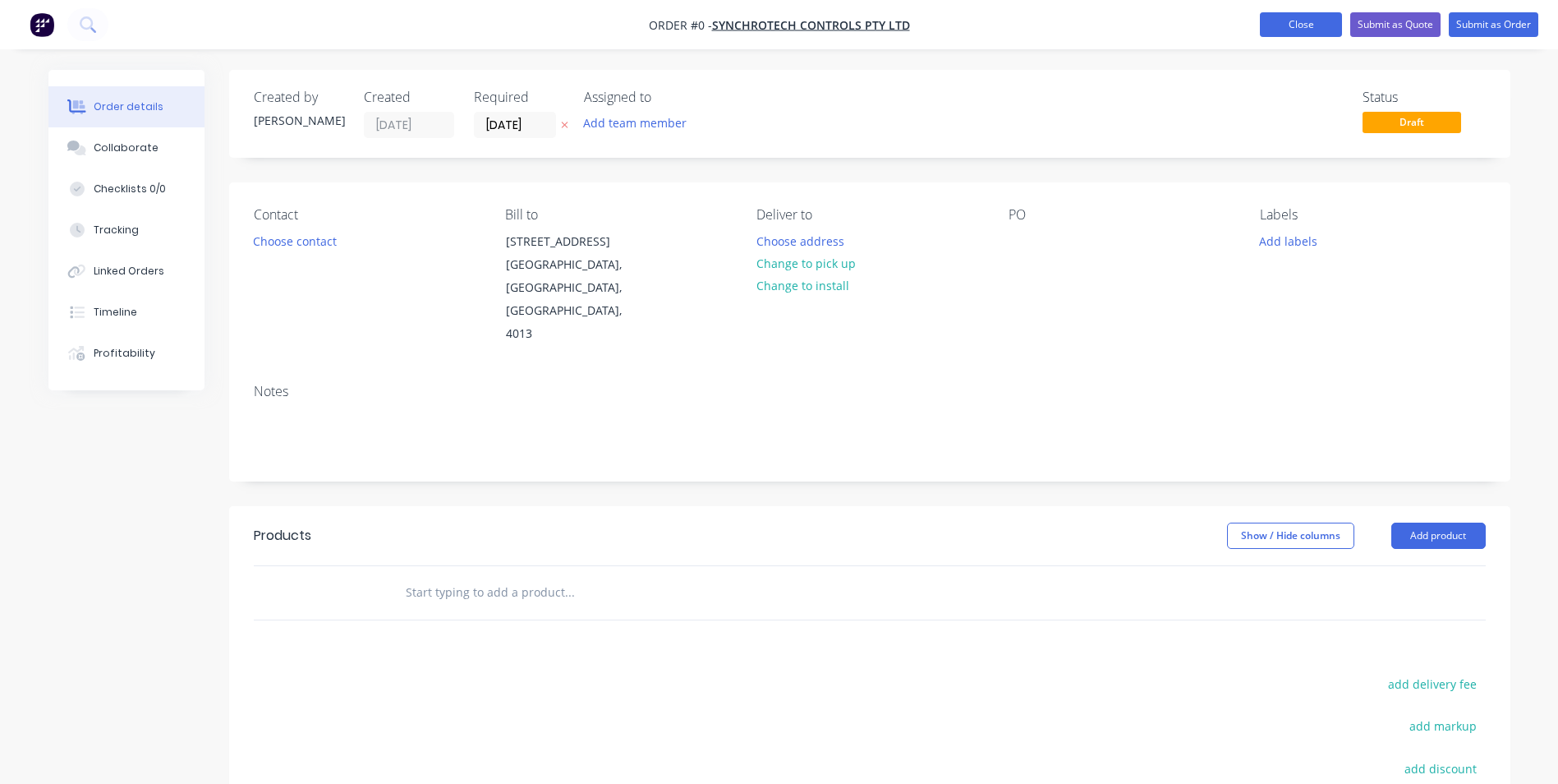
click at [1313, 27] on button "Close" at bounding box center [1301, 25] width 82 height 25
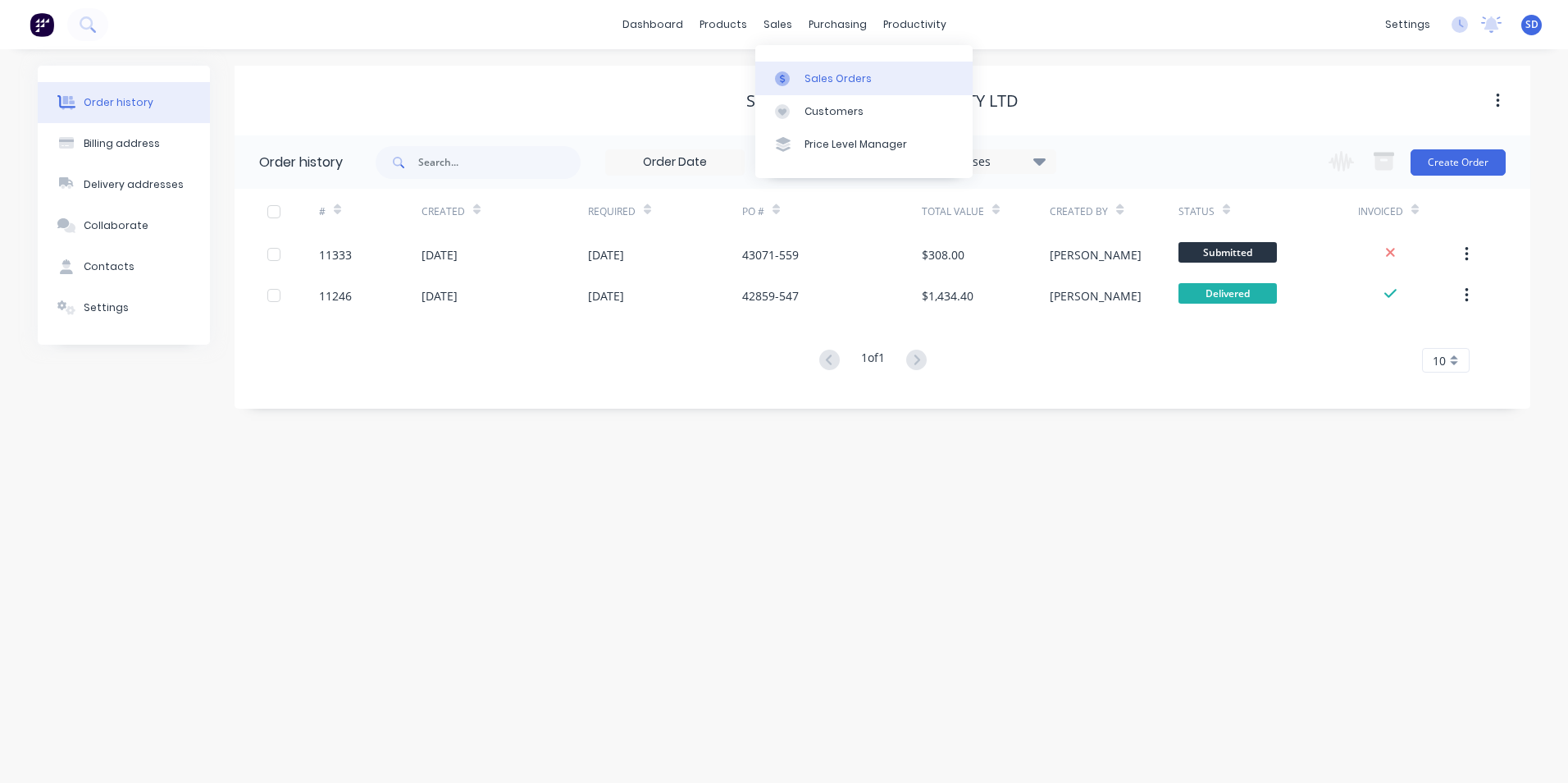
click at [804, 66] on link "Sales Orders" at bounding box center [864, 78] width 217 height 33
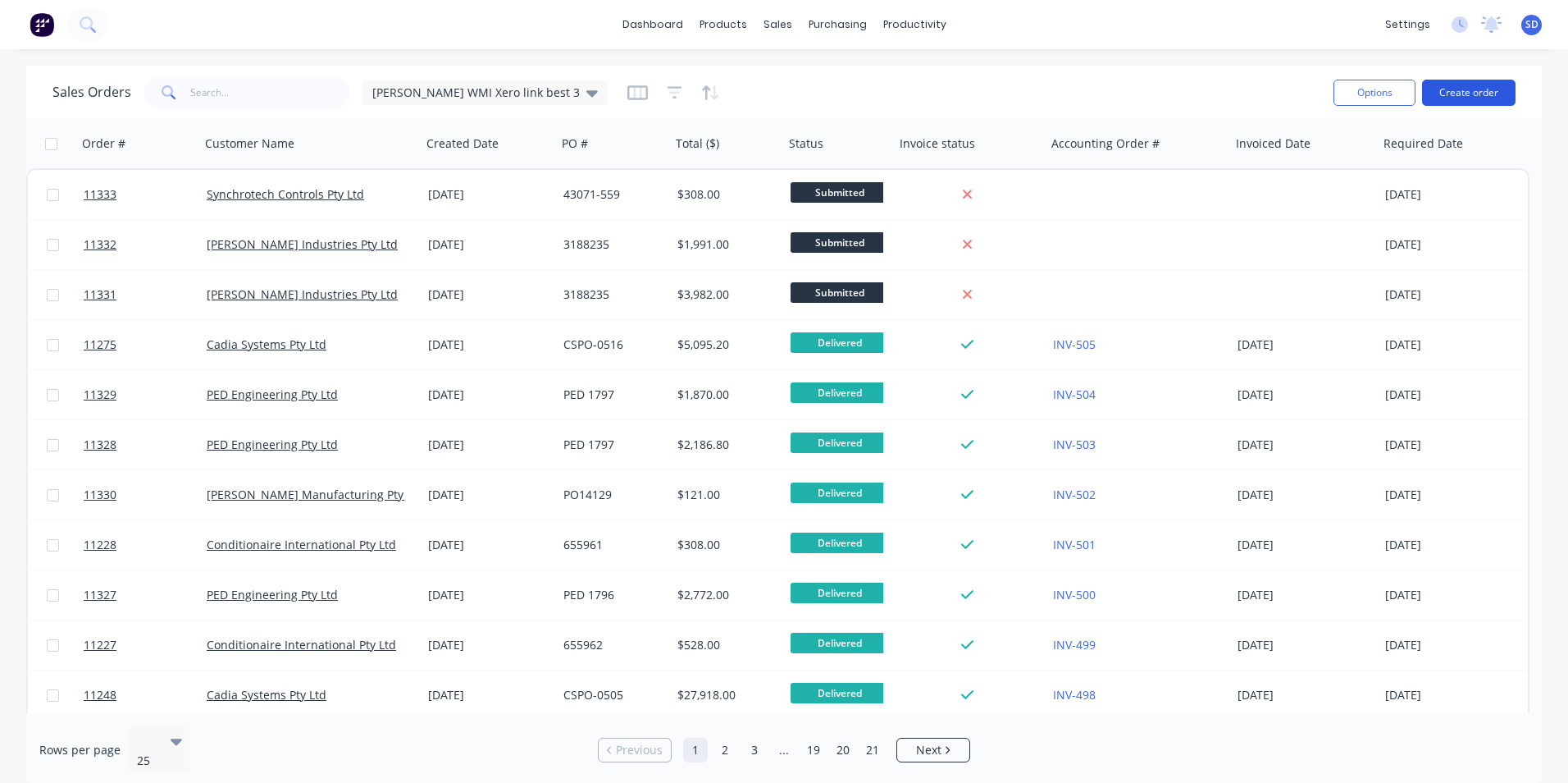
click at [1494, 83] on button "Create order" at bounding box center [1468, 92] width 93 height 26
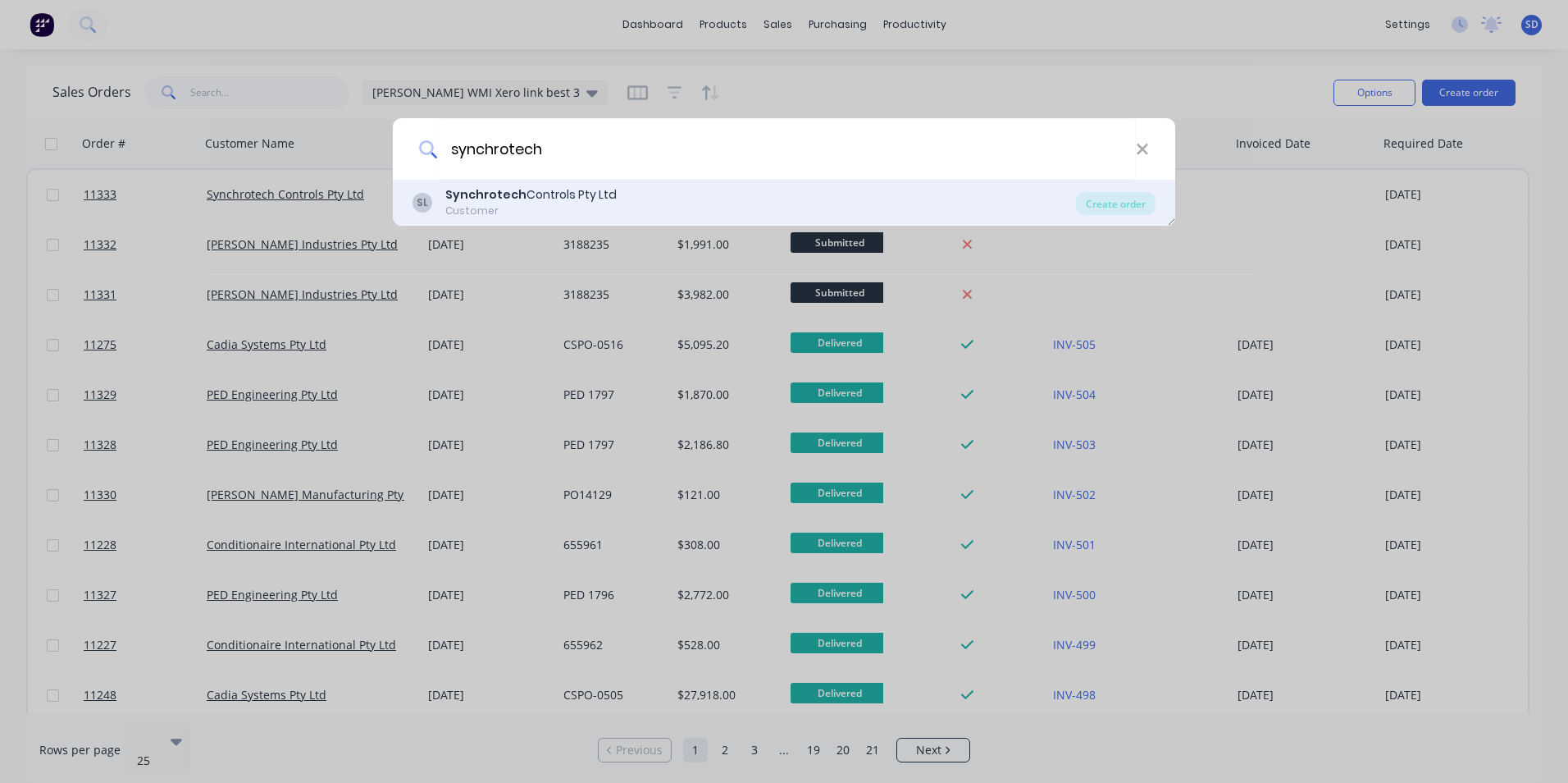
type input "synchrotech"
click at [839, 190] on div "SL Synchrotech Controls Pty Ltd Customer" at bounding box center [744, 202] width 663 height 32
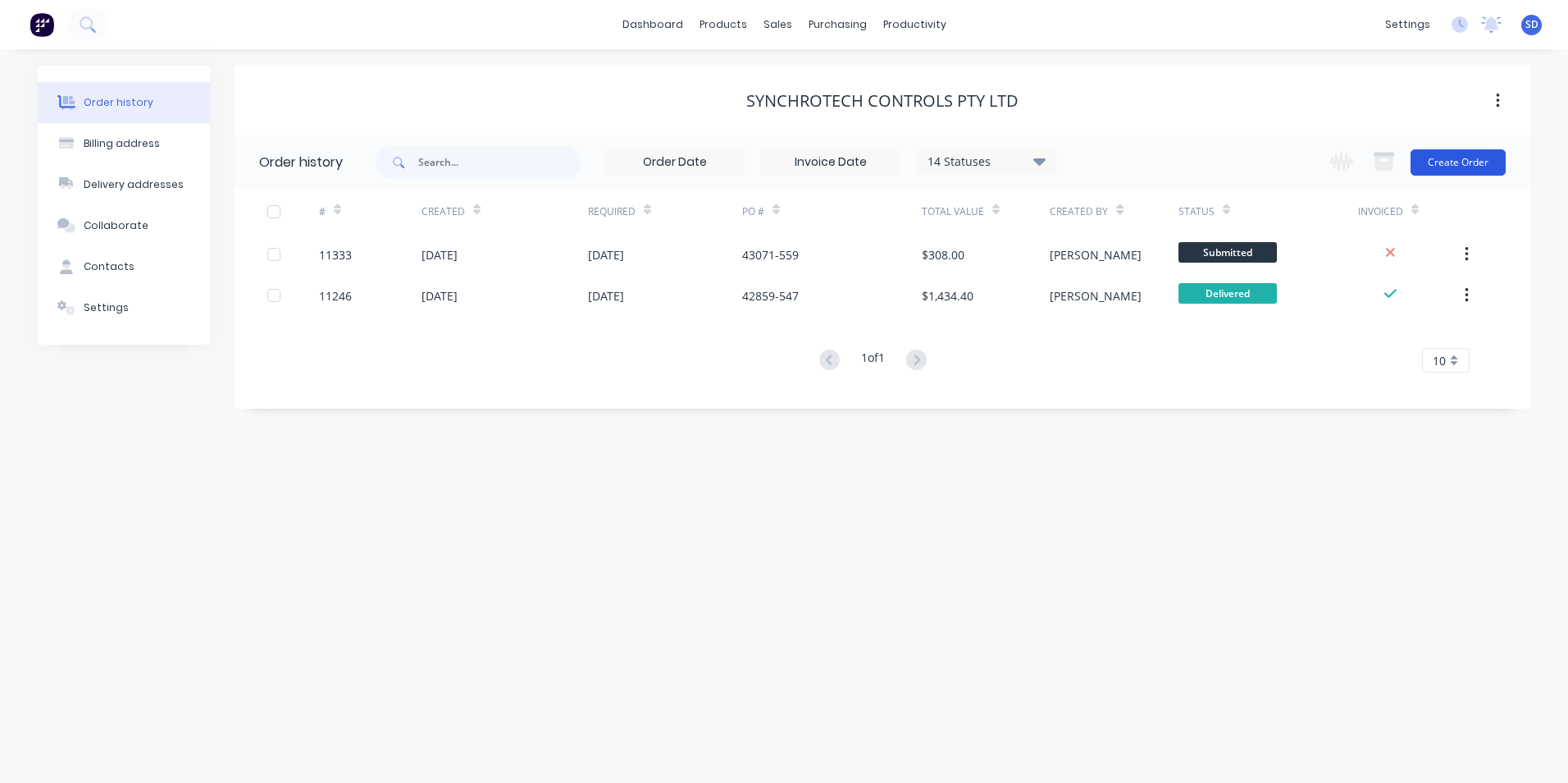
click at [1479, 163] on button "Create Order" at bounding box center [1458, 162] width 95 height 26
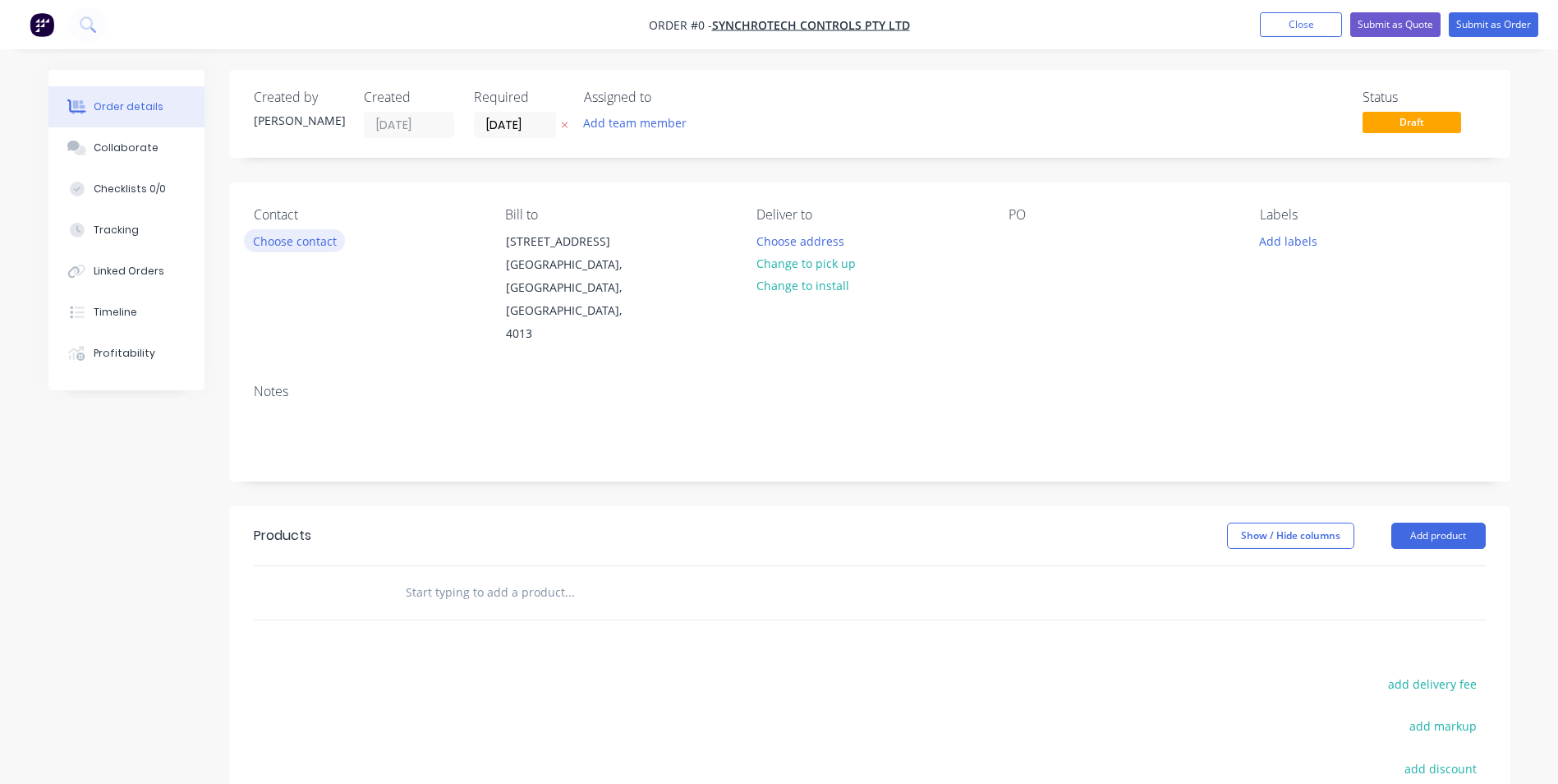
click at [285, 239] on button "Choose contact" at bounding box center [294, 240] width 101 height 22
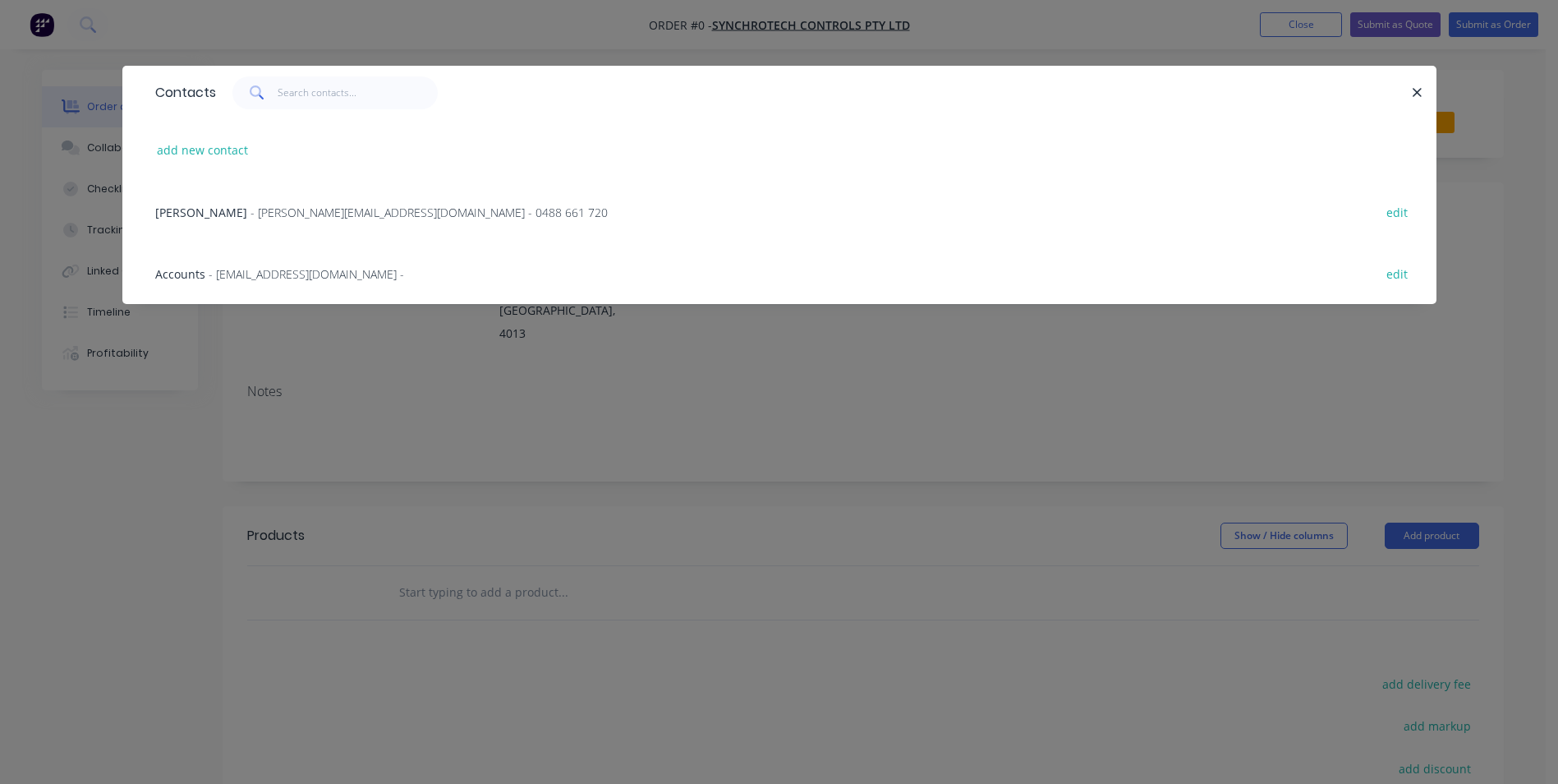
click at [321, 297] on div "Accounts - [EMAIL_ADDRESS][DOMAIN_NAME] - edit" at bounding box center [779, 273] width 1265 height 62
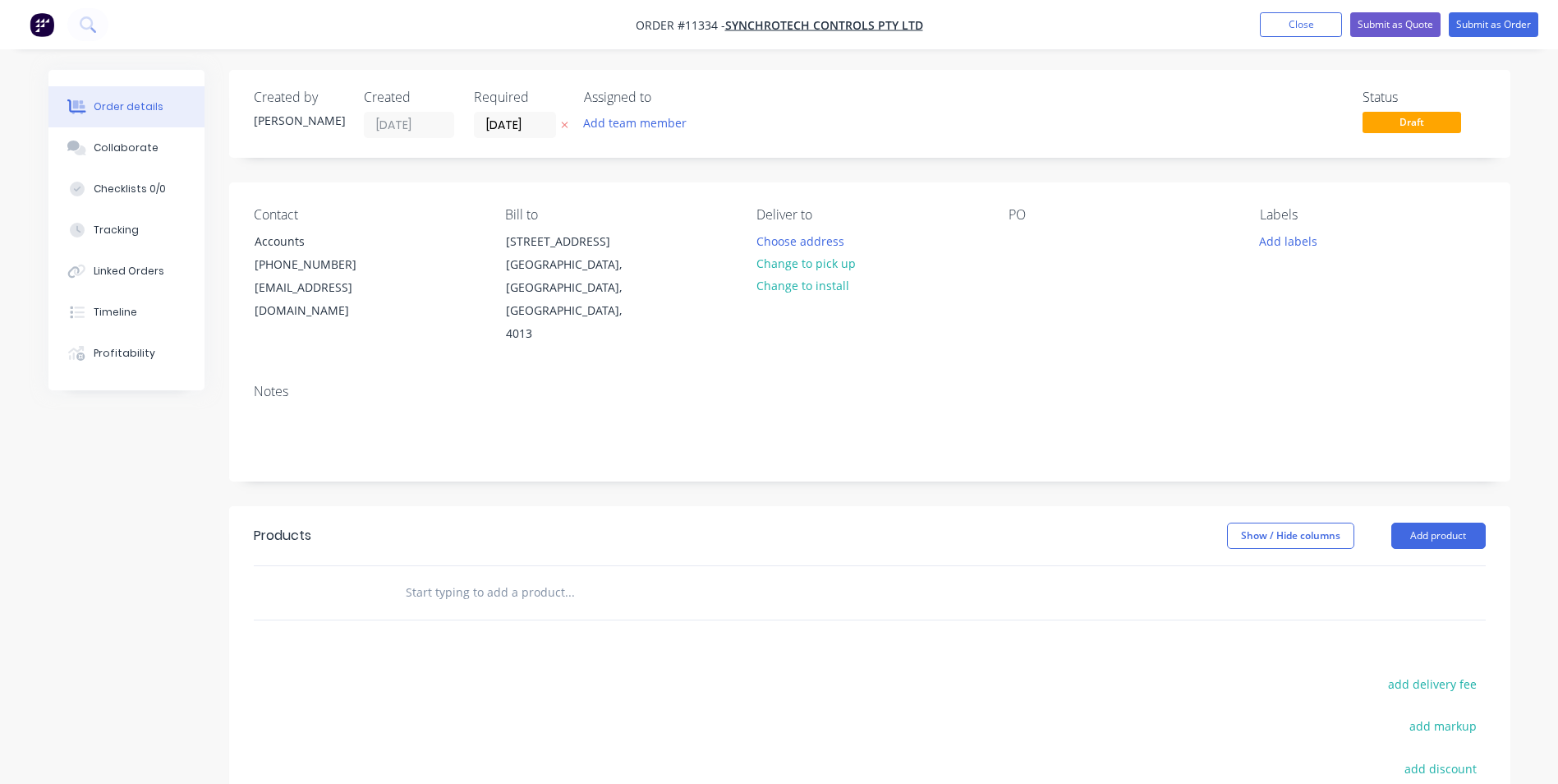
click at [1009, 226] on div "PO" at bounding box center [1121, 276] width 225 height 139
click at [1025, 242] on div at bounding box center [1021, 241] width 26 height 24
click at [492, 575] on input "text" at bounding box center [570, 592] width 329 height 33
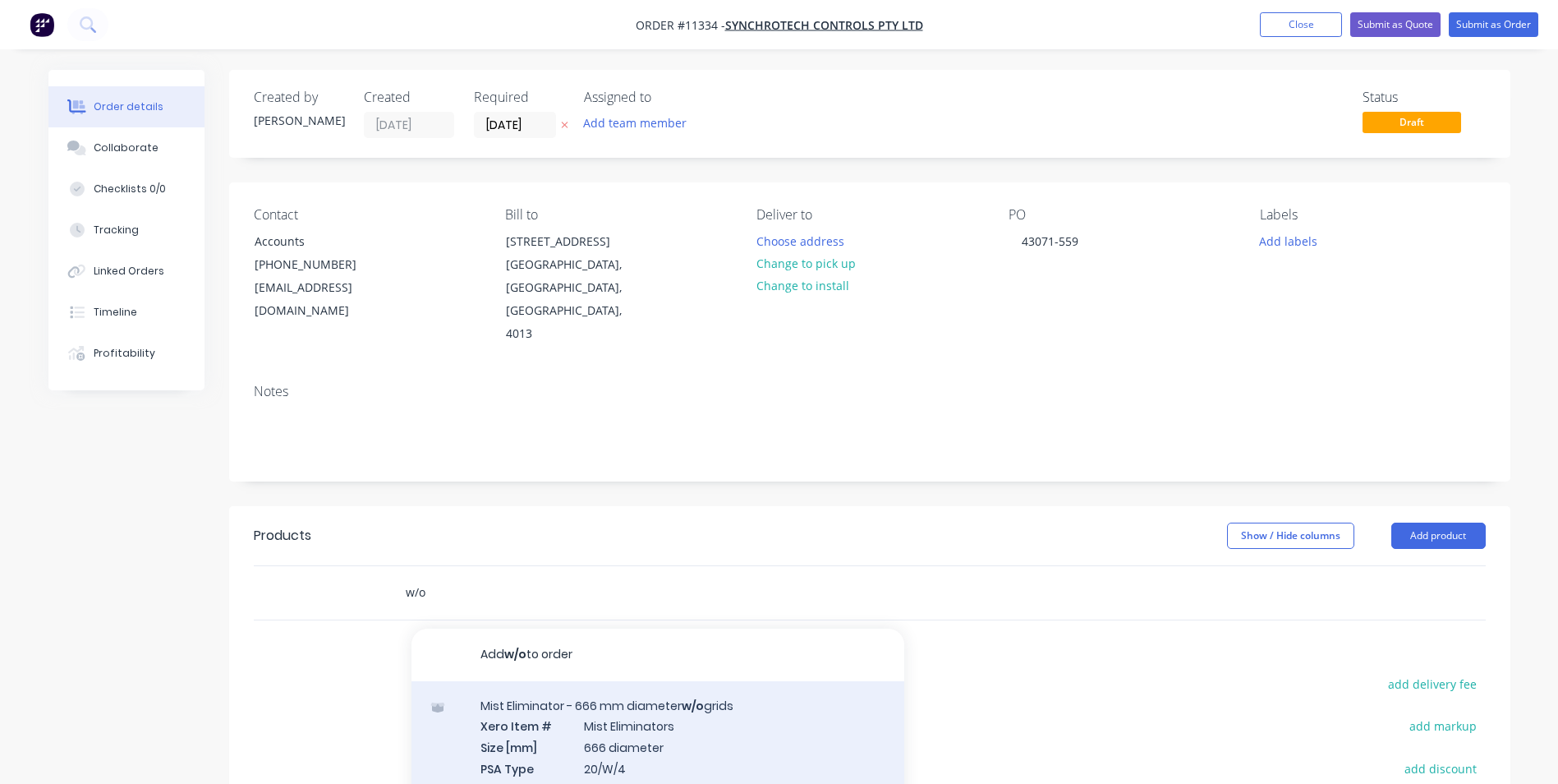
type input "w/o"
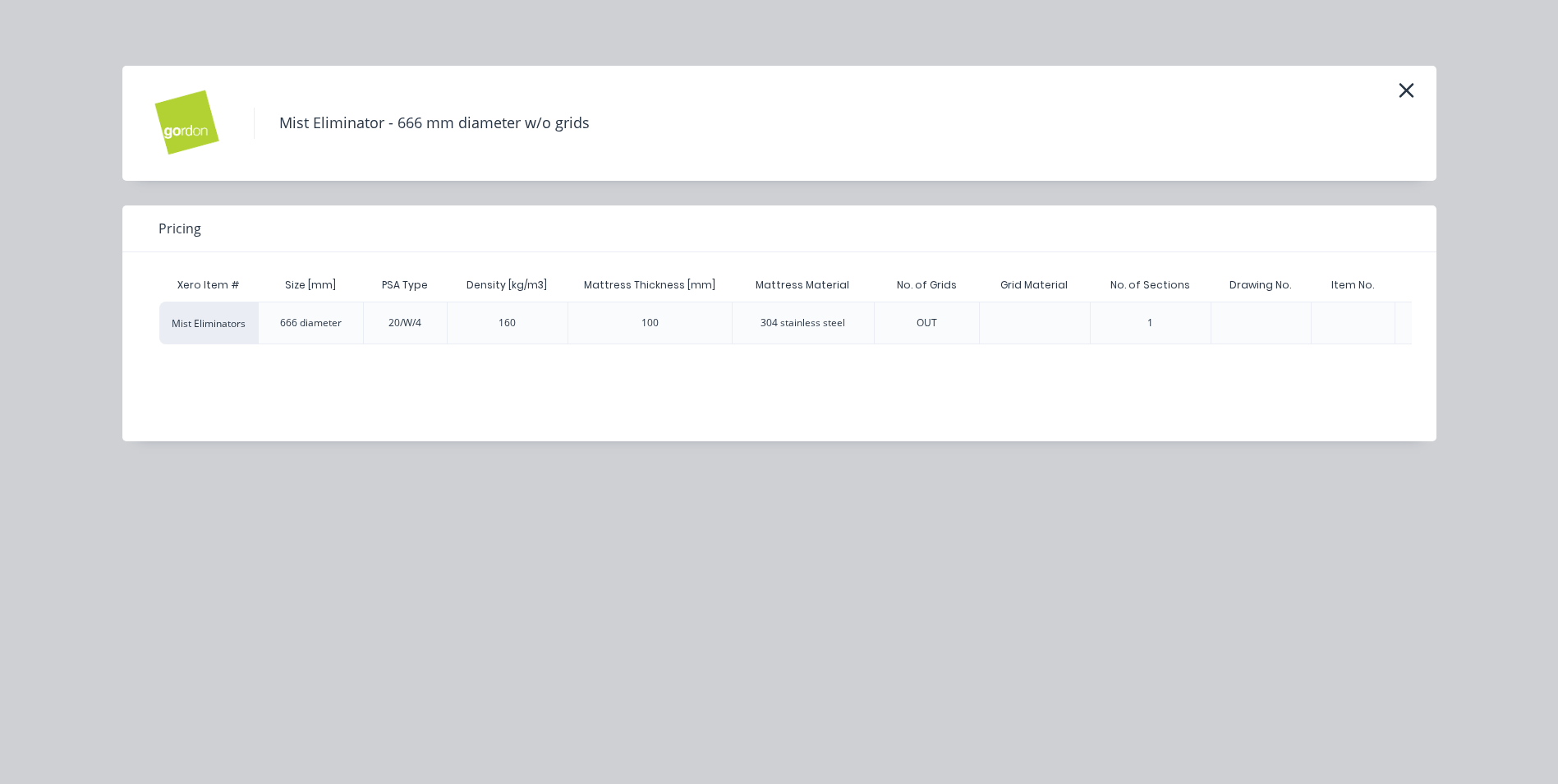
scroll to position [0, 252]
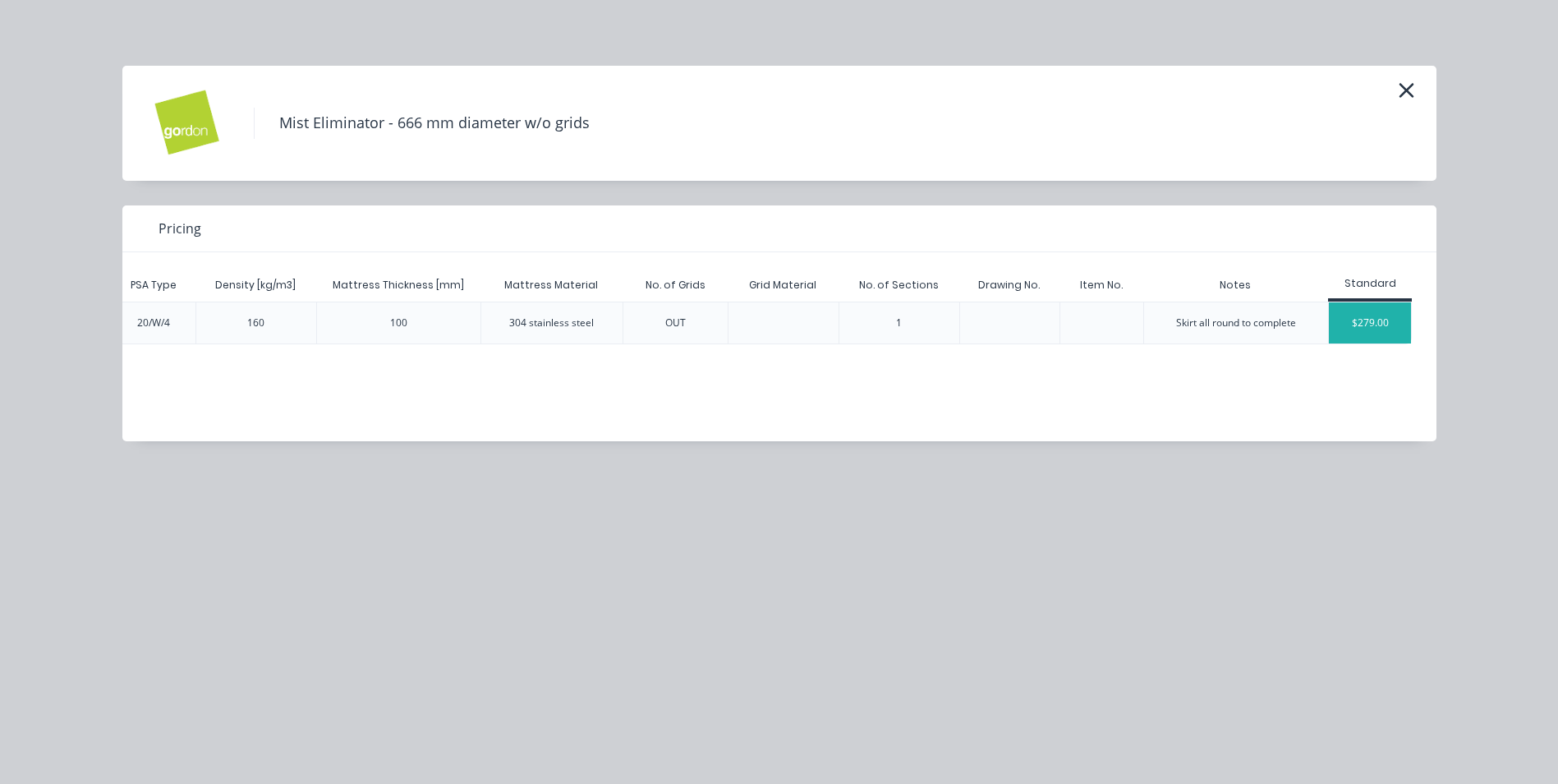
click at [1382, 311] on div "$279.00" at bounding box center [1370, 323] width 82 height 41
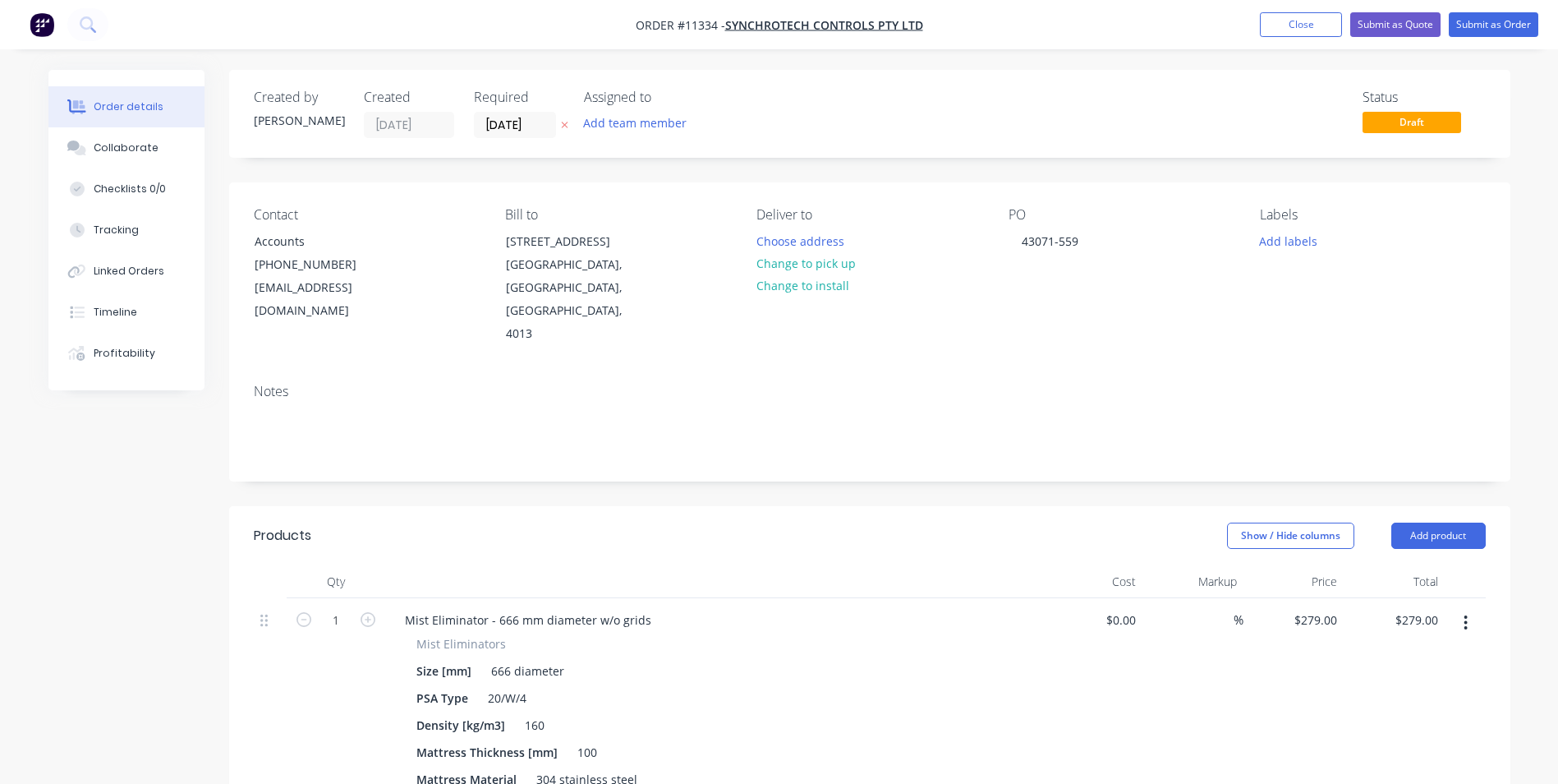
click at [370, 609] on button "button" at bounding box center [368, 618] width 21 height 17
type input "2"
type input "$558.00"
click at [496, 608] on div "Mist Eliminator - 666 mm diameter w/o grids" at bounding box center [528, 620] width 273 height 24
click at [1296, 598] on div "279 279" at bounding box center [1294, 781] width 101 height 366
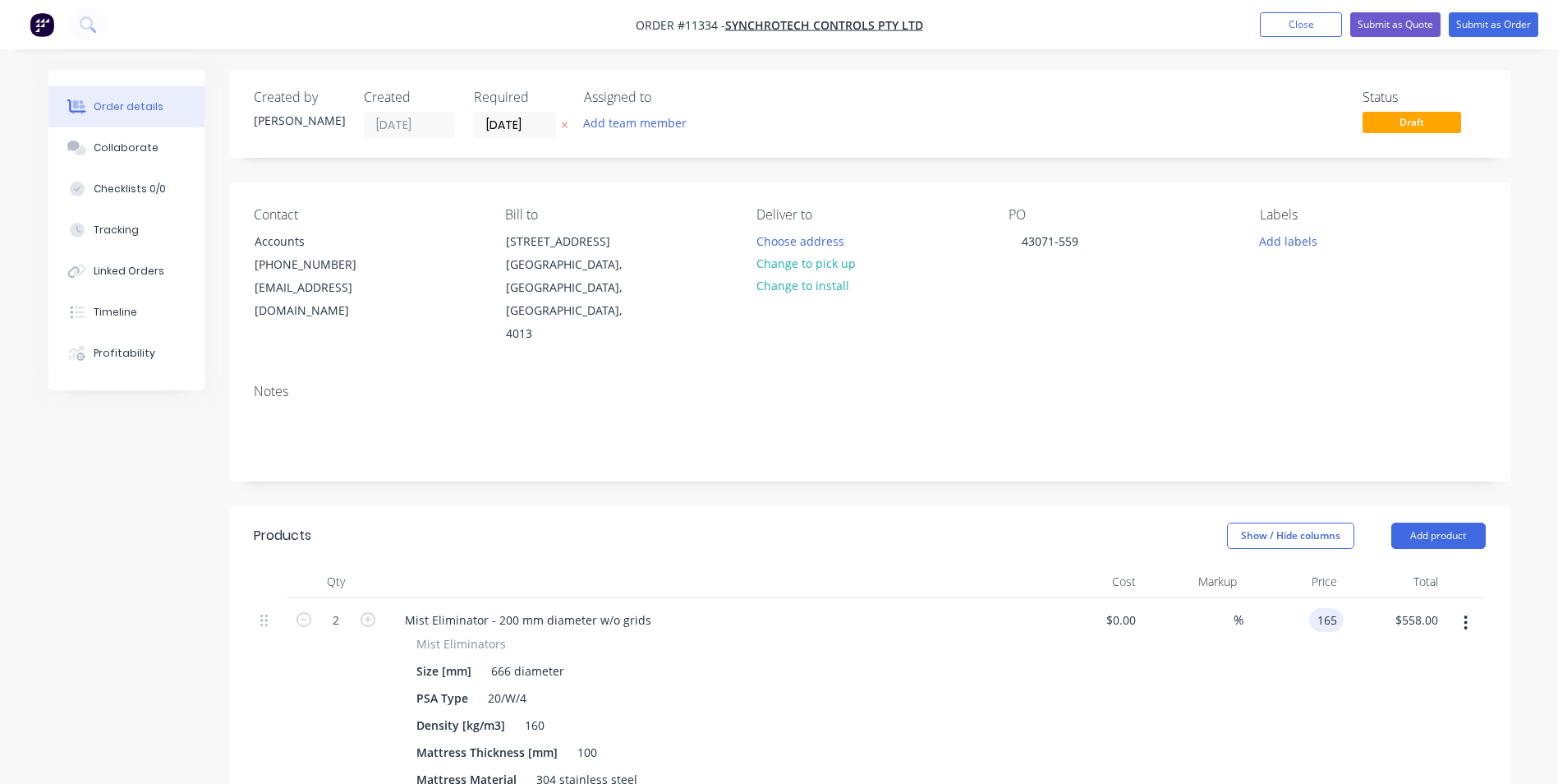
type input "$165.00"
type input "330.00"
type input "165"
type input "$330.00"
click at [1296, 598] on div "165 $165.00" at bounding box center [1294, 781] width 101 height 366
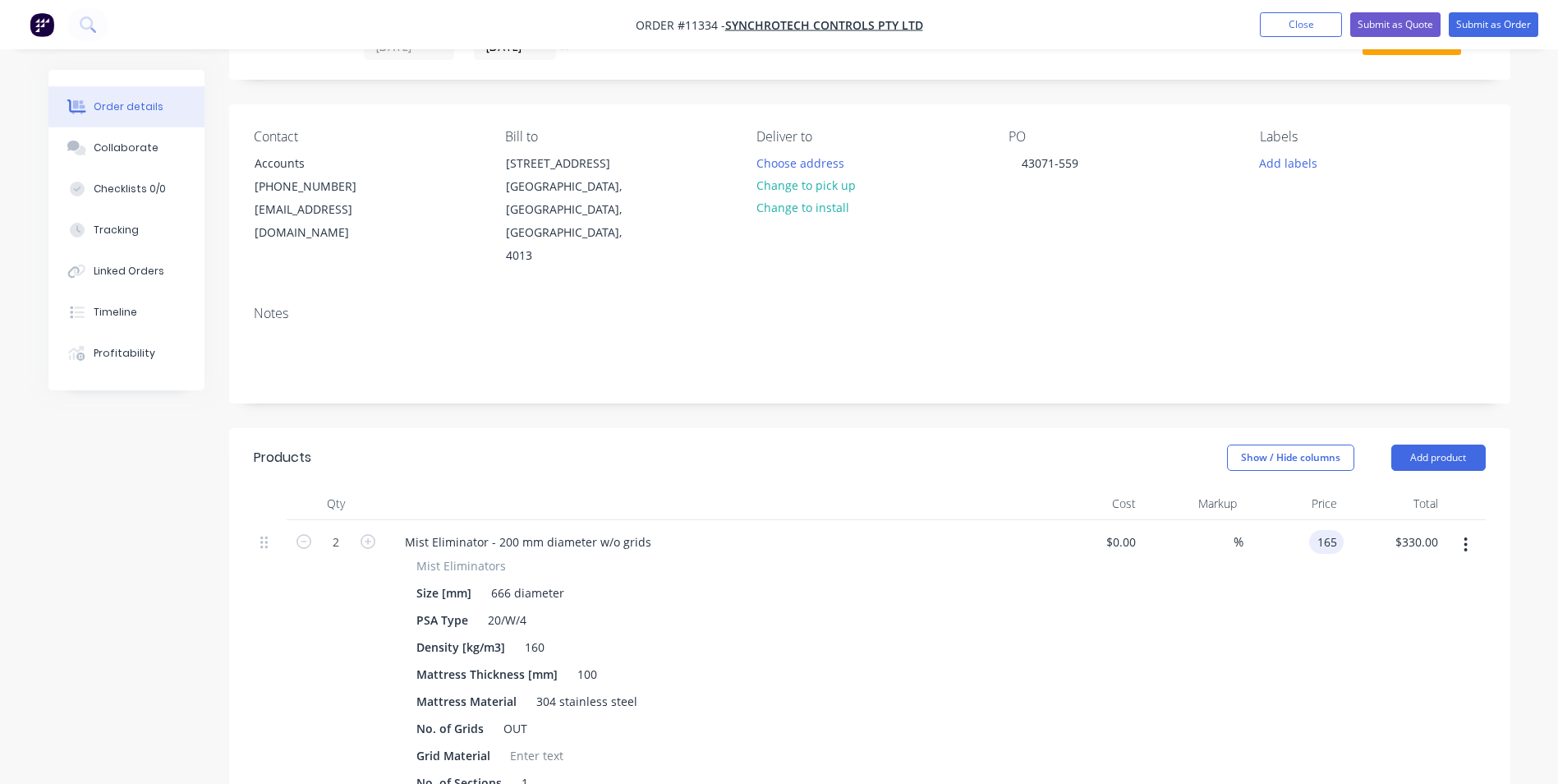
scroll to position [164, 0]
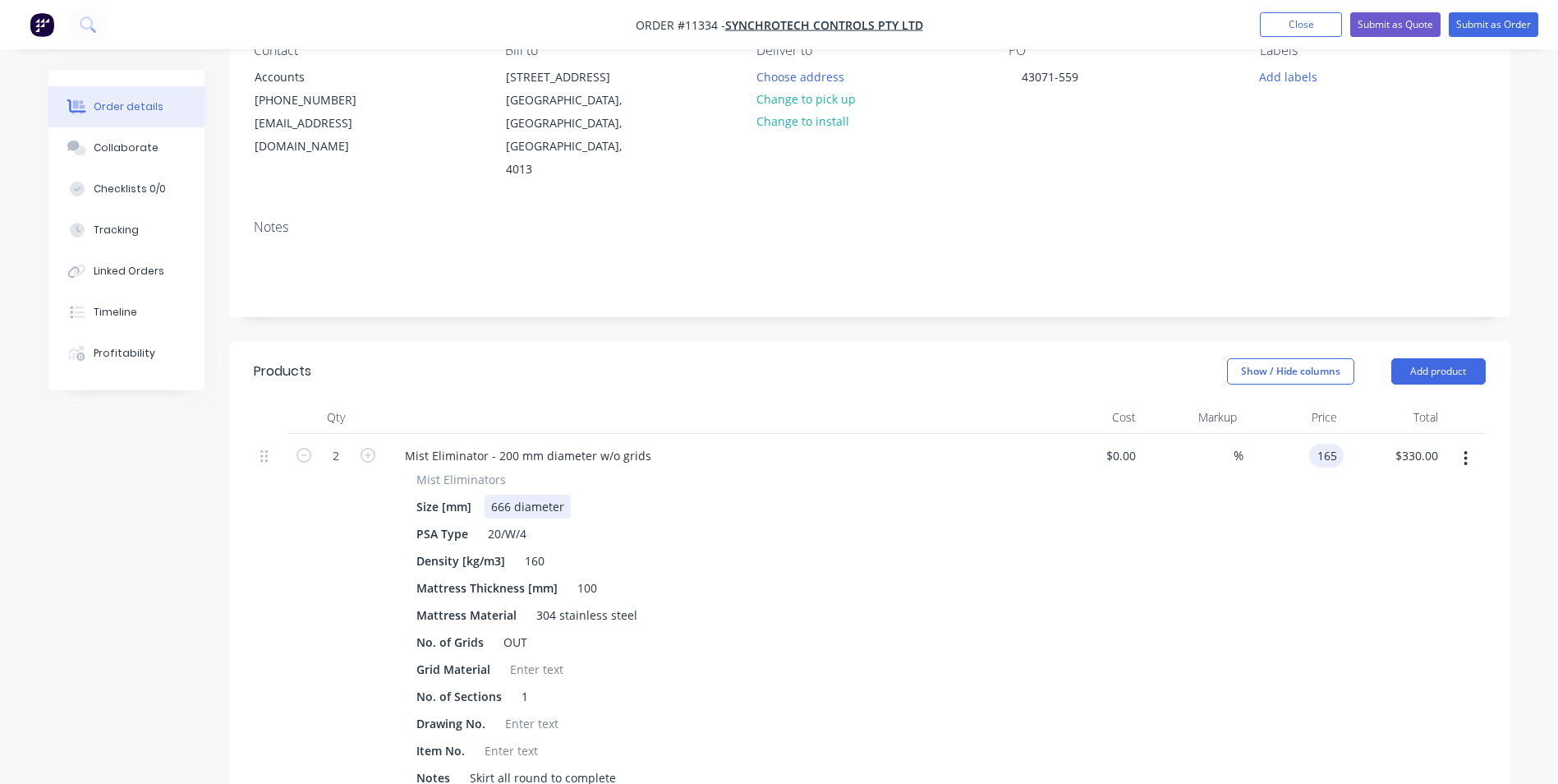
type input "$165.00"
click at [508, 494] on div "666 diameter" at bounding box center [528, 506] width 86 height 24
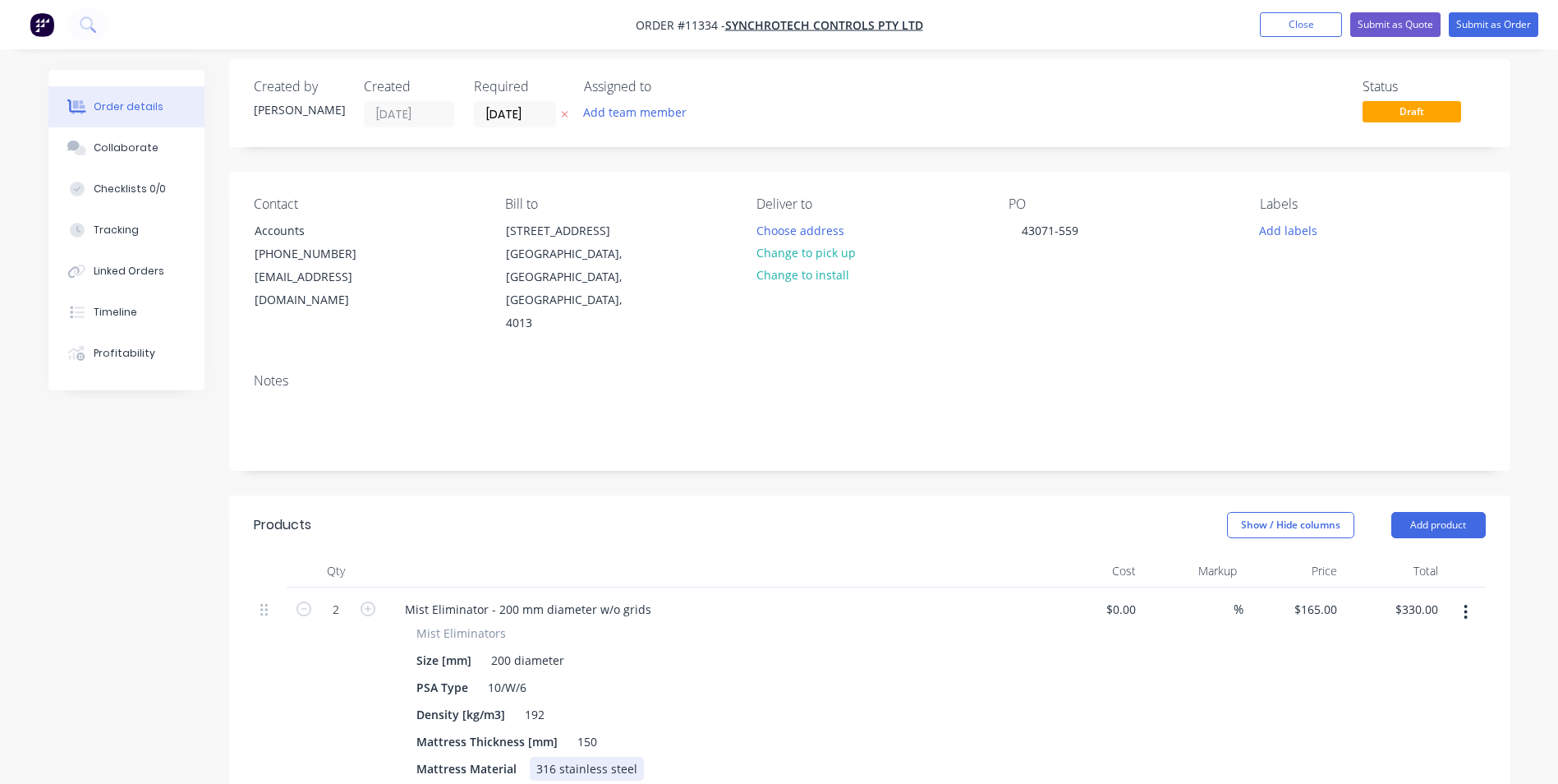
scroll to position [0, 0]
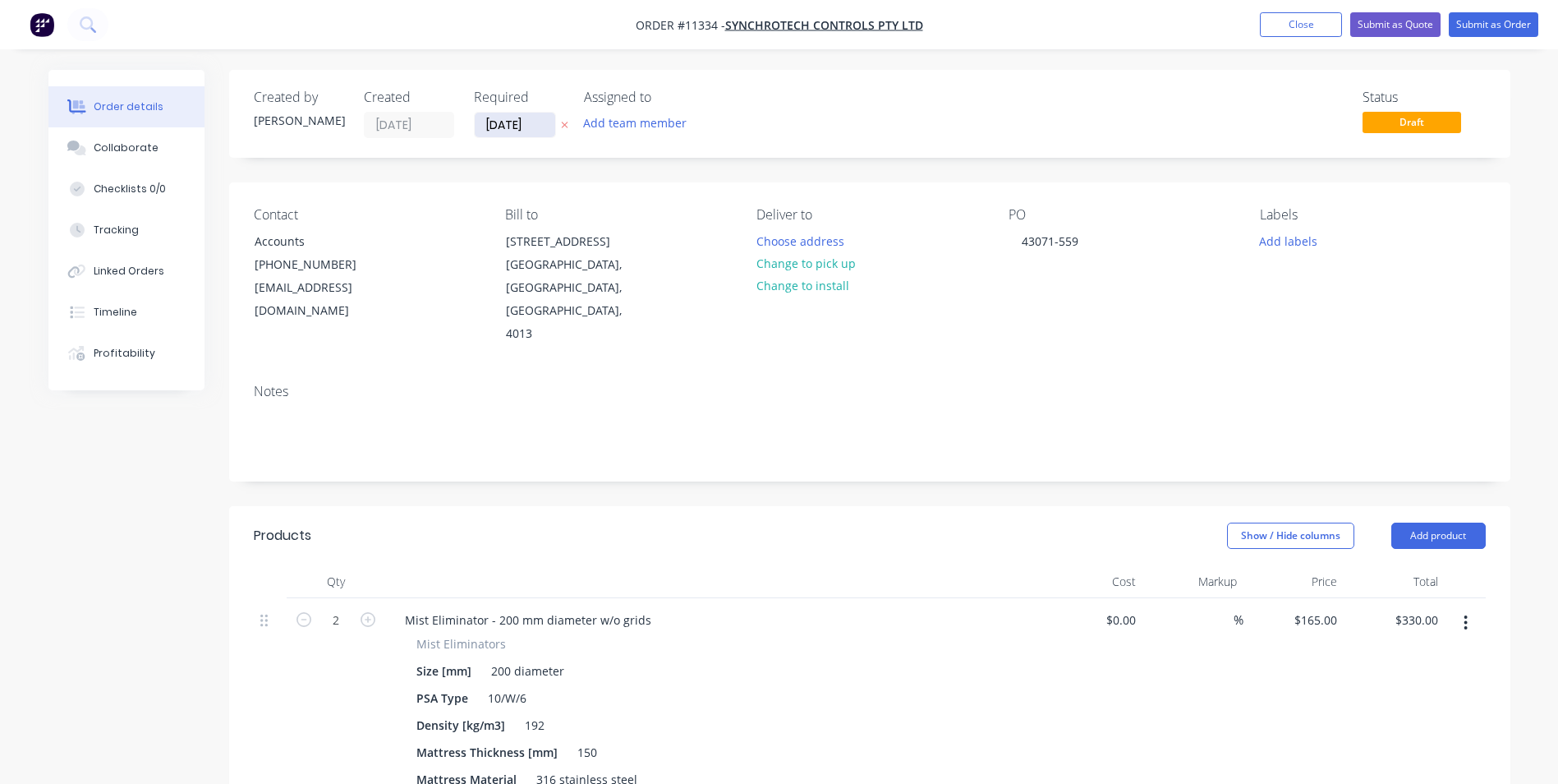
click at [529, 125] on input "[DATE]" at bounding box center [515, 125] width 81 height 25
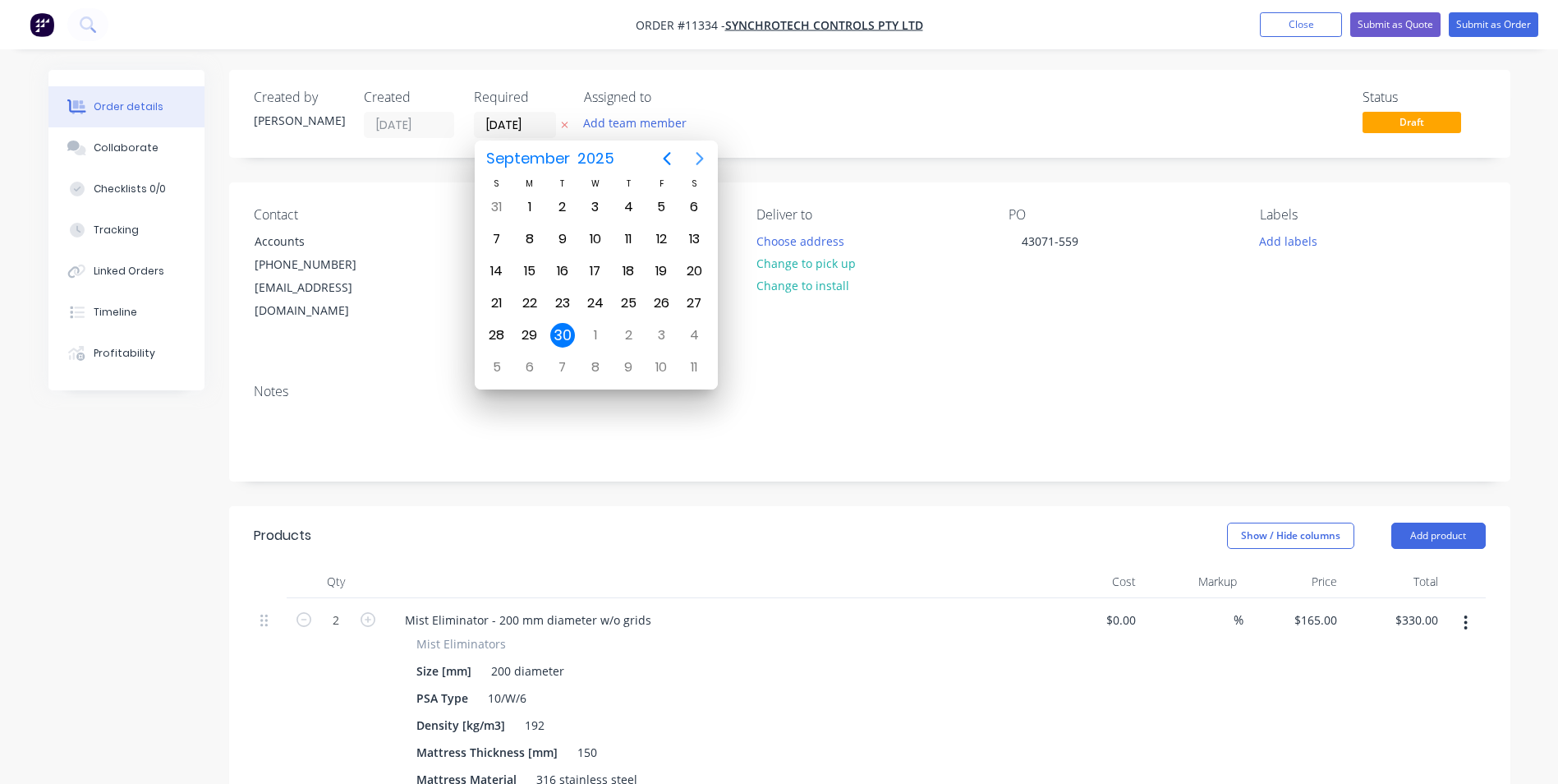
click at [698, 162] on icon "Next page" at bounding box center [699, 158] width 8 height 14
click at [572, 240] on div "7" at bounding box center [562, 238] width 25 height 25
type input "[DATE]"
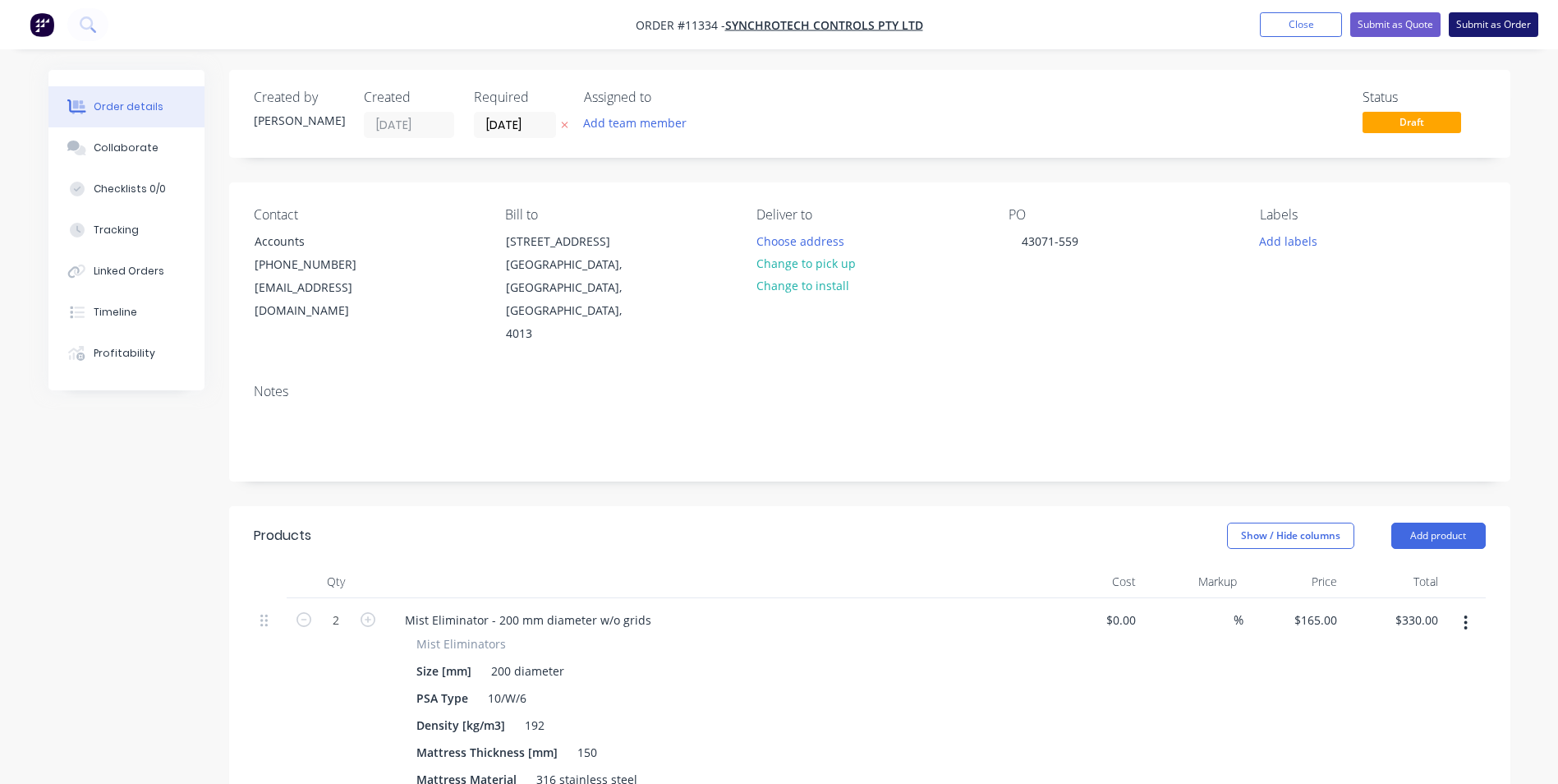
click at [1495, 19] on button "Submit as Order" at bounding box center [1494, 25] width 90 height 25
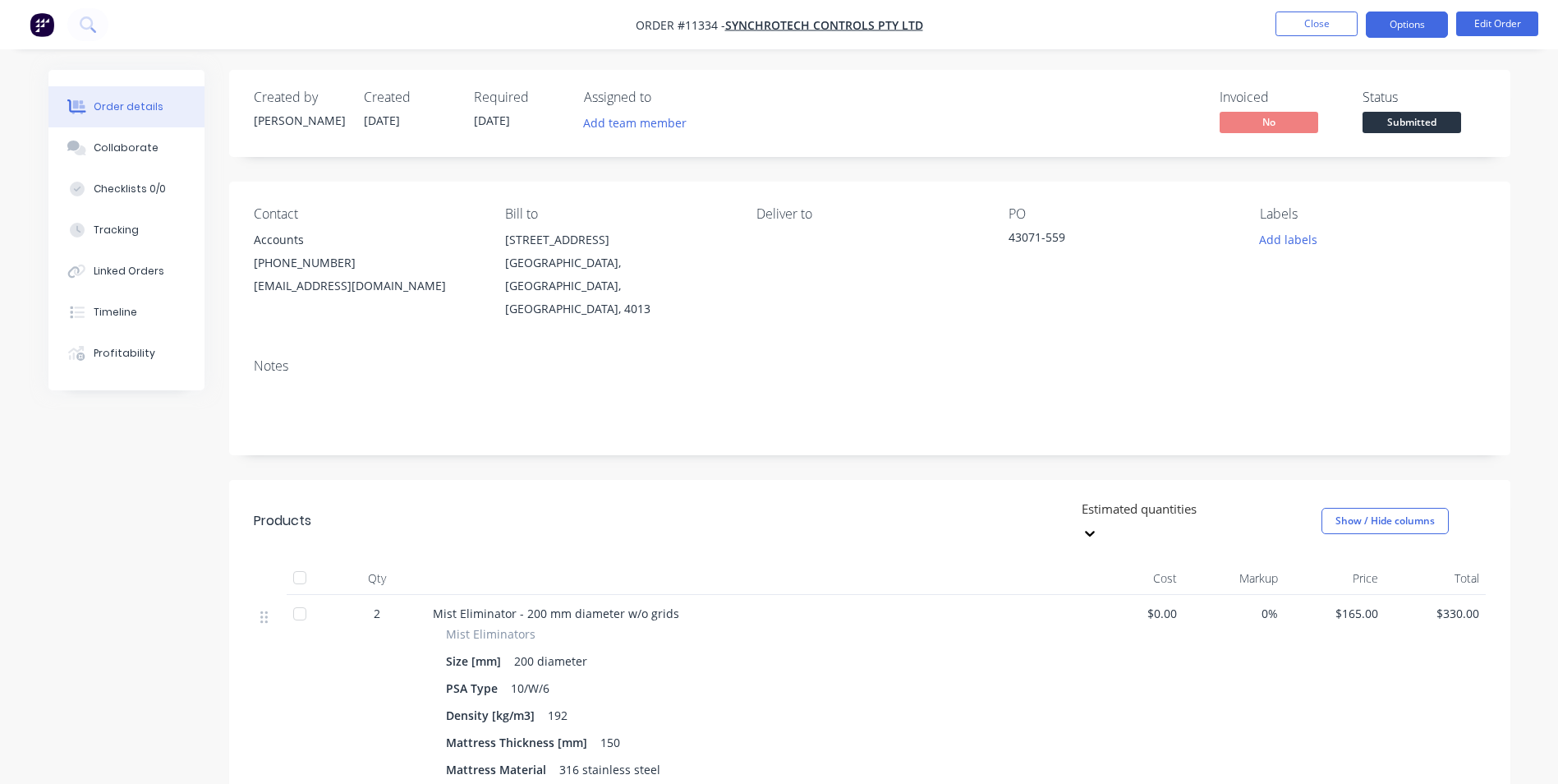
click at [1426, 19] on button "Options" at bounding box center [1407, 25] width 82 height 26
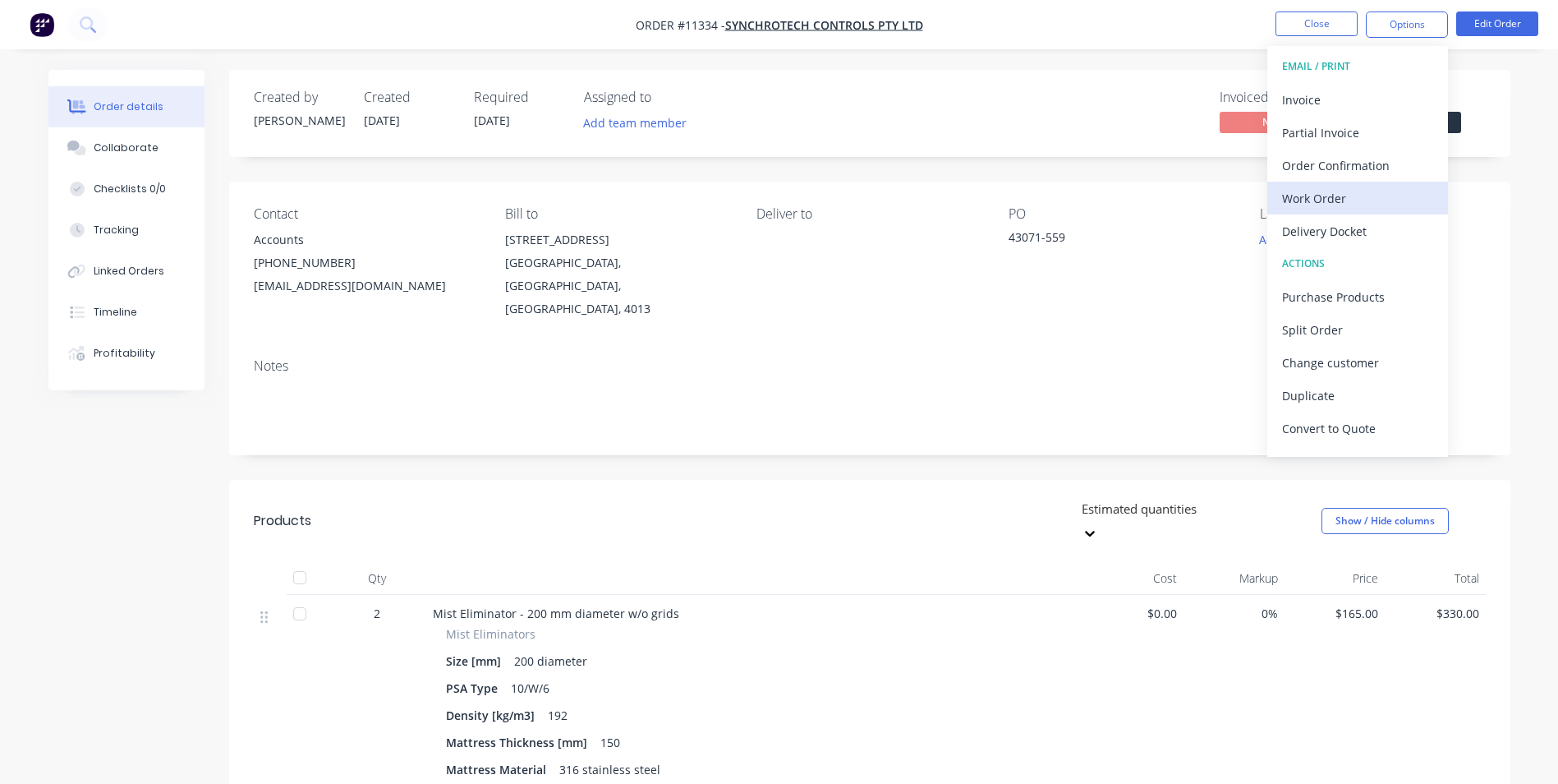
click at [1360, 187] on div "Work Order" at bounding box center [1358, 198] width 151 height 24
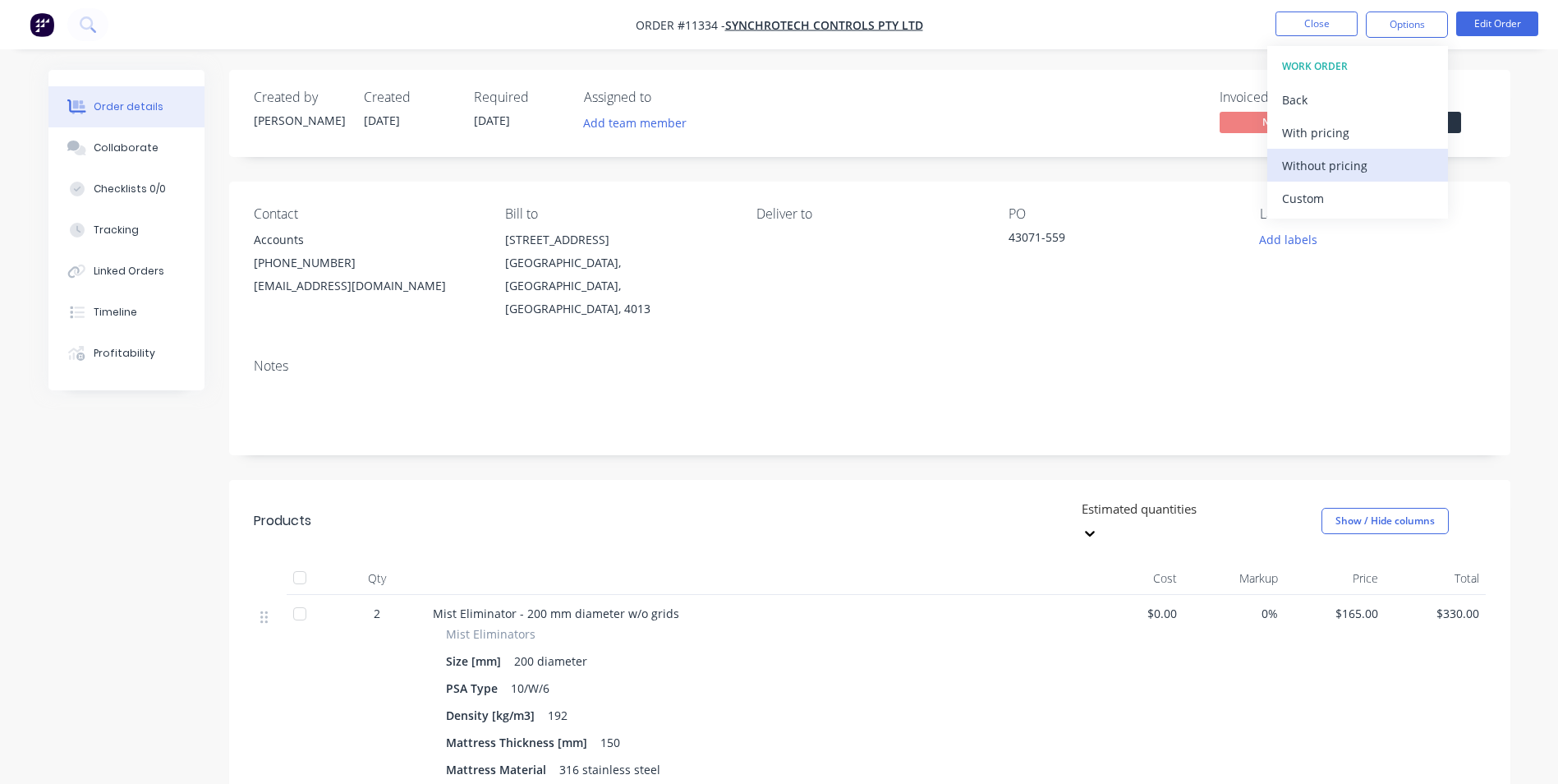
click at [1321, 158] on div "Without pricing" at bounding box center [1358, 165] width 151 height 24
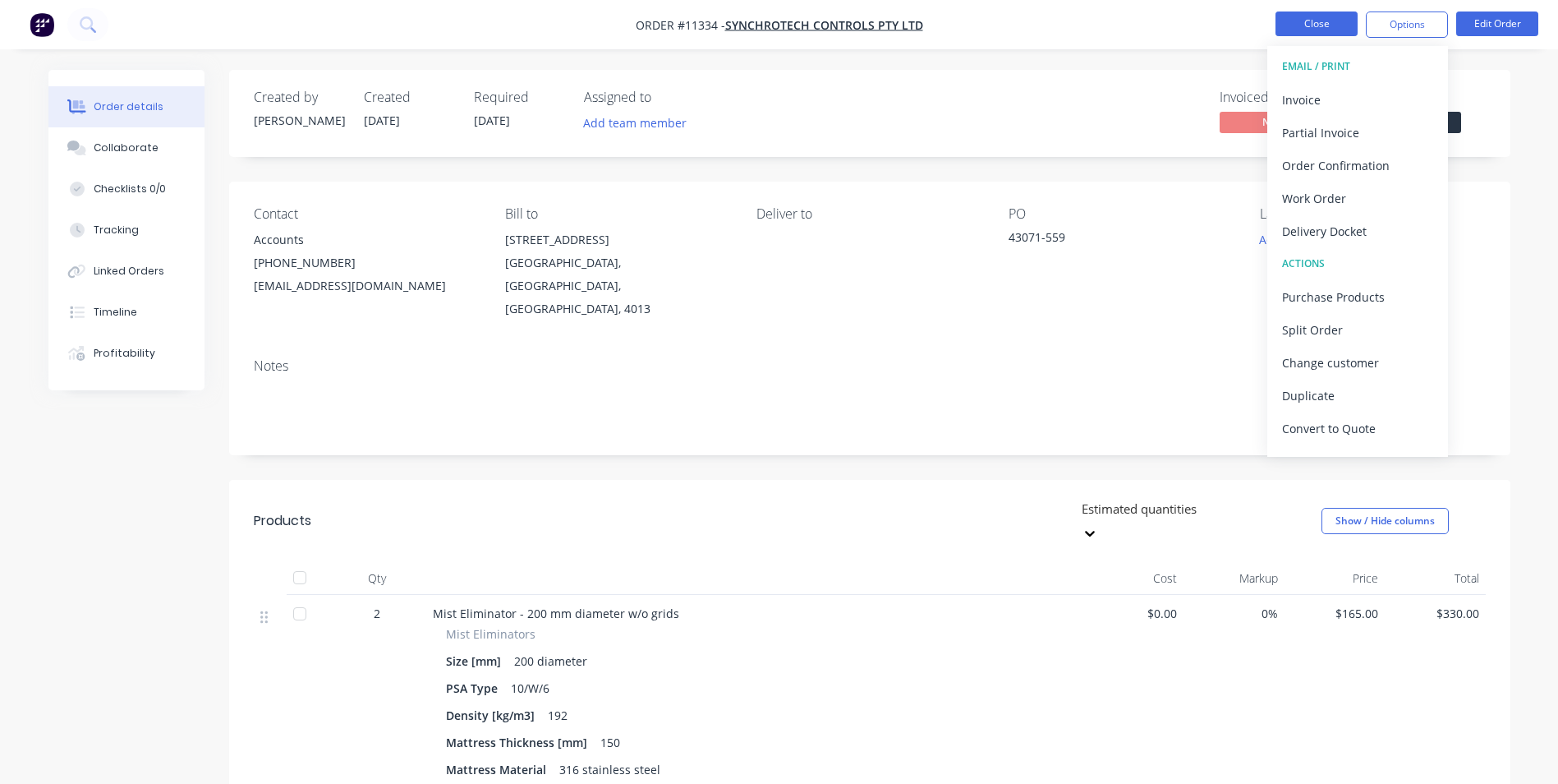
click at [1322, 31] on button "Close" at bounding box center [1316, 24] width 82 height 25
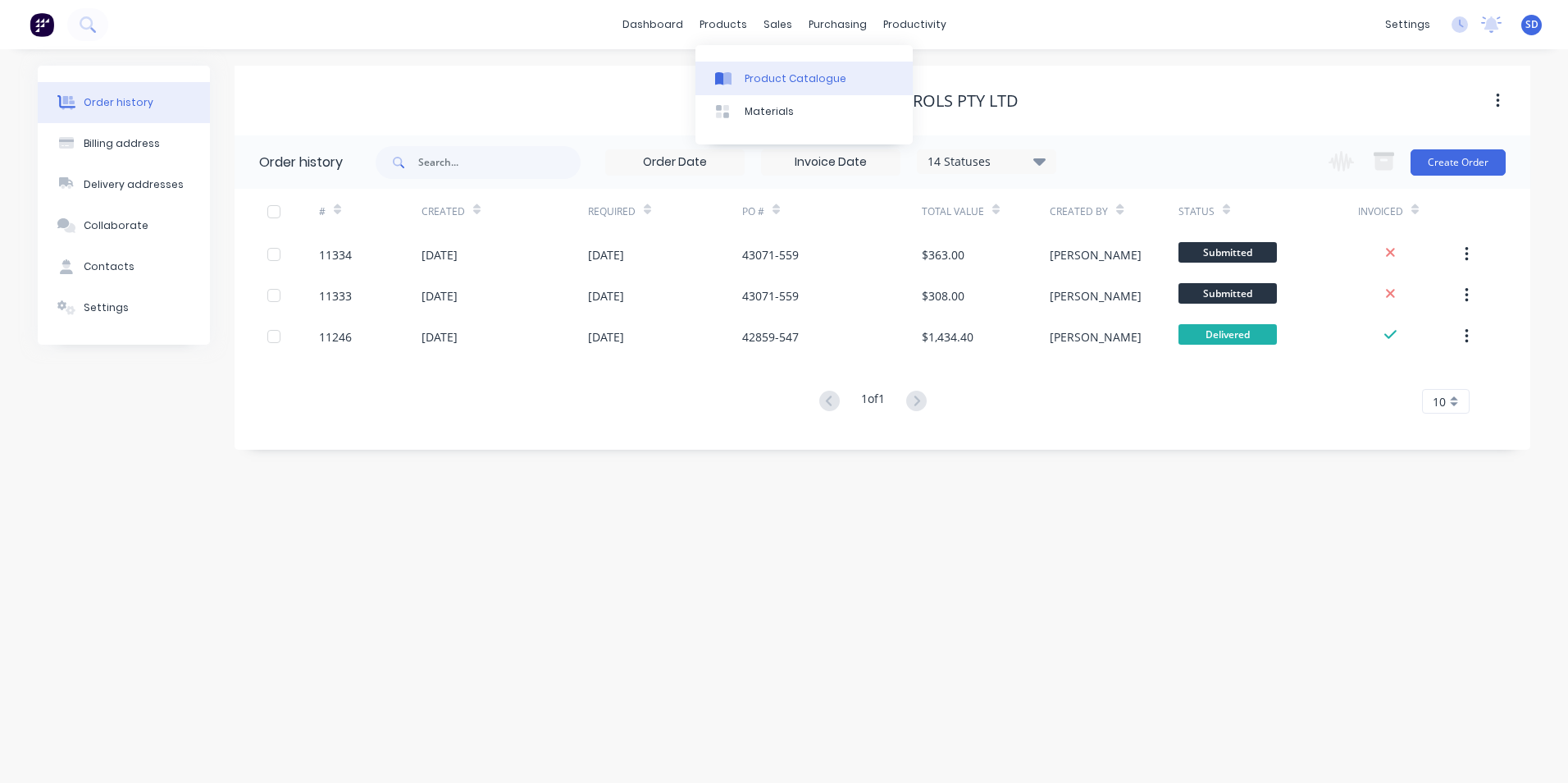
click at [745, 75] on div "Product Catalogue" at bounding box center [795, 78] width 102 height 14
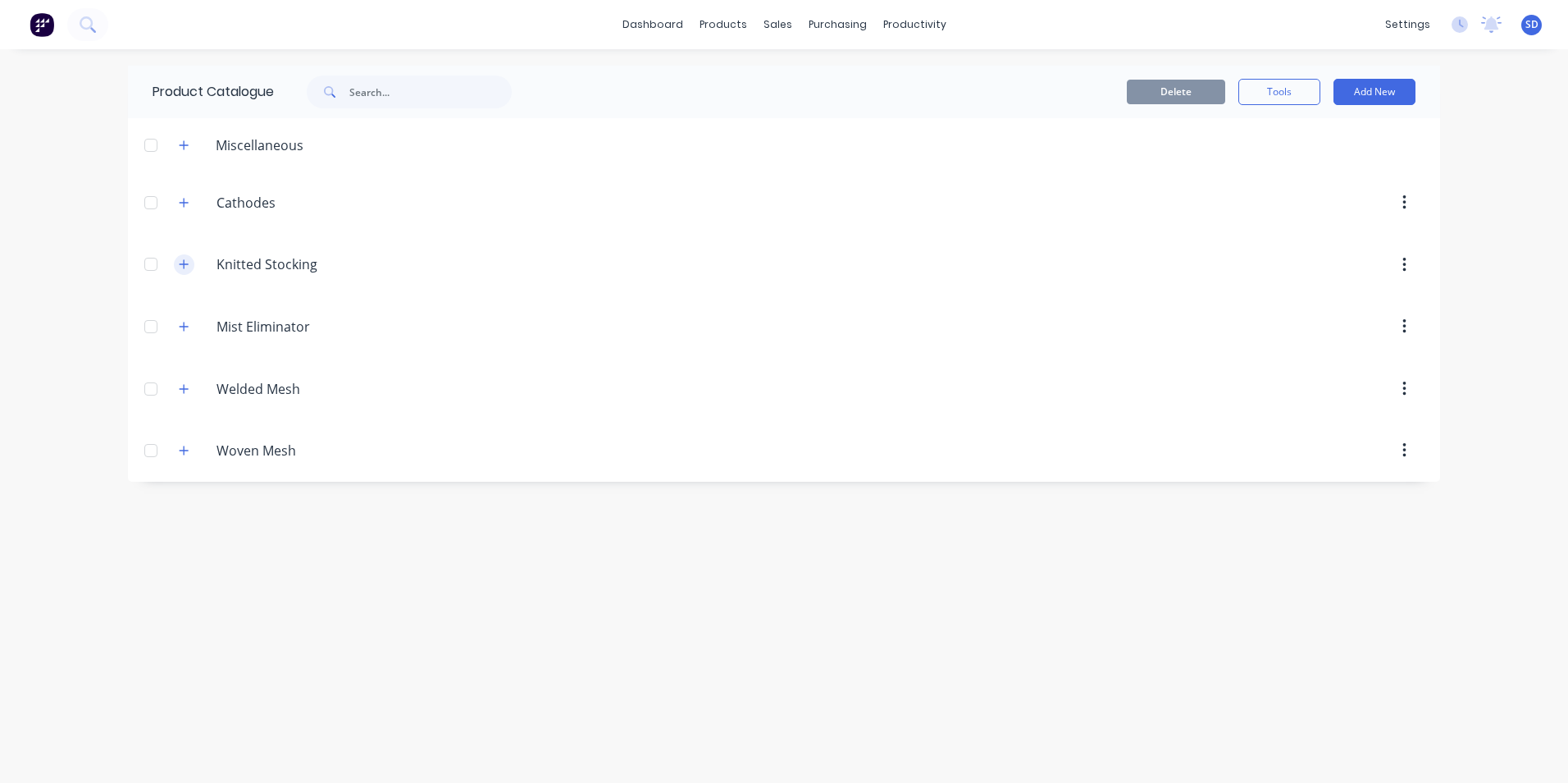
click at [190, 269] on button "button" at bounding box center [184, 264] width 20 height 20
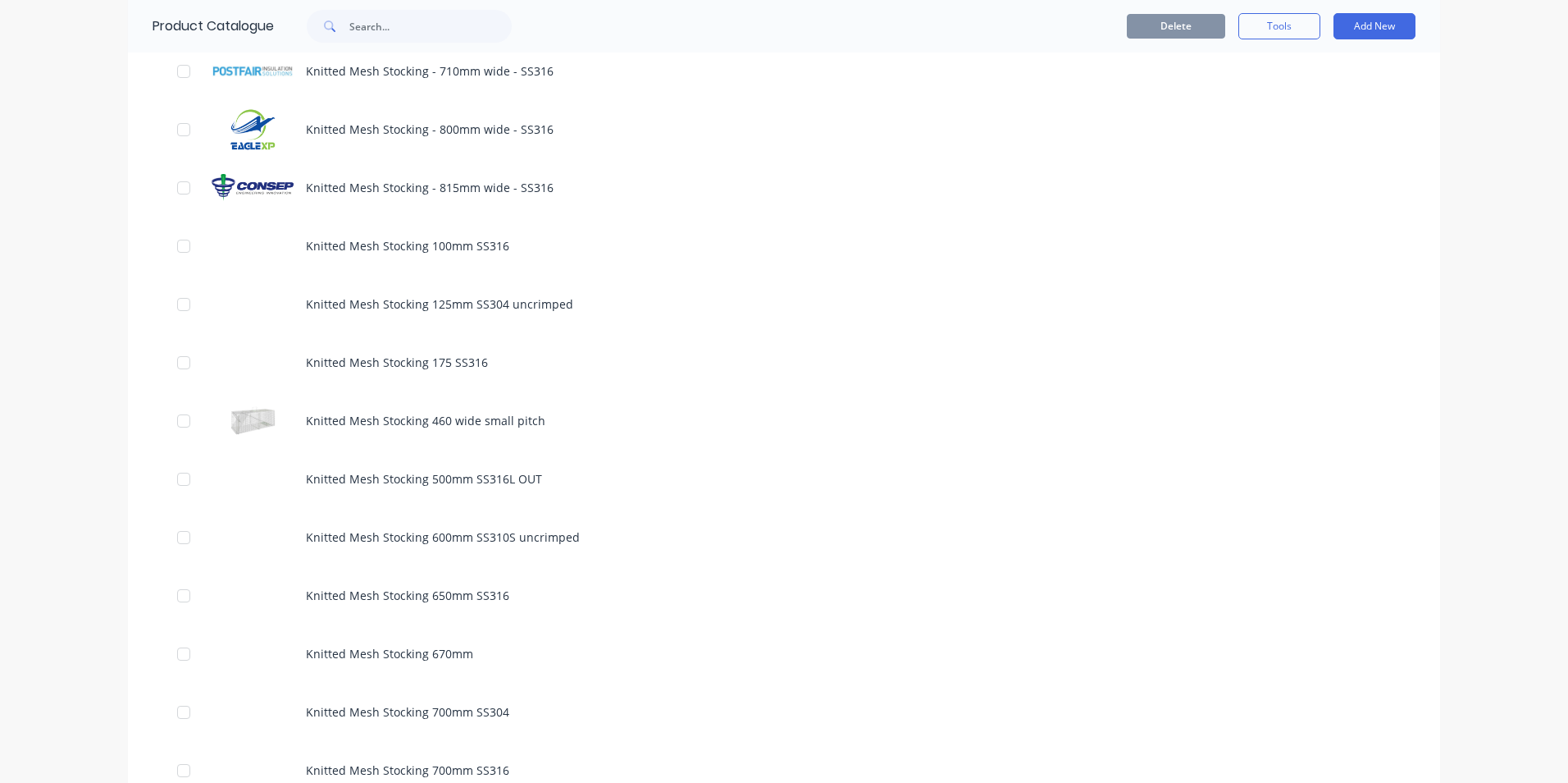
scroll to position [1558, 0]
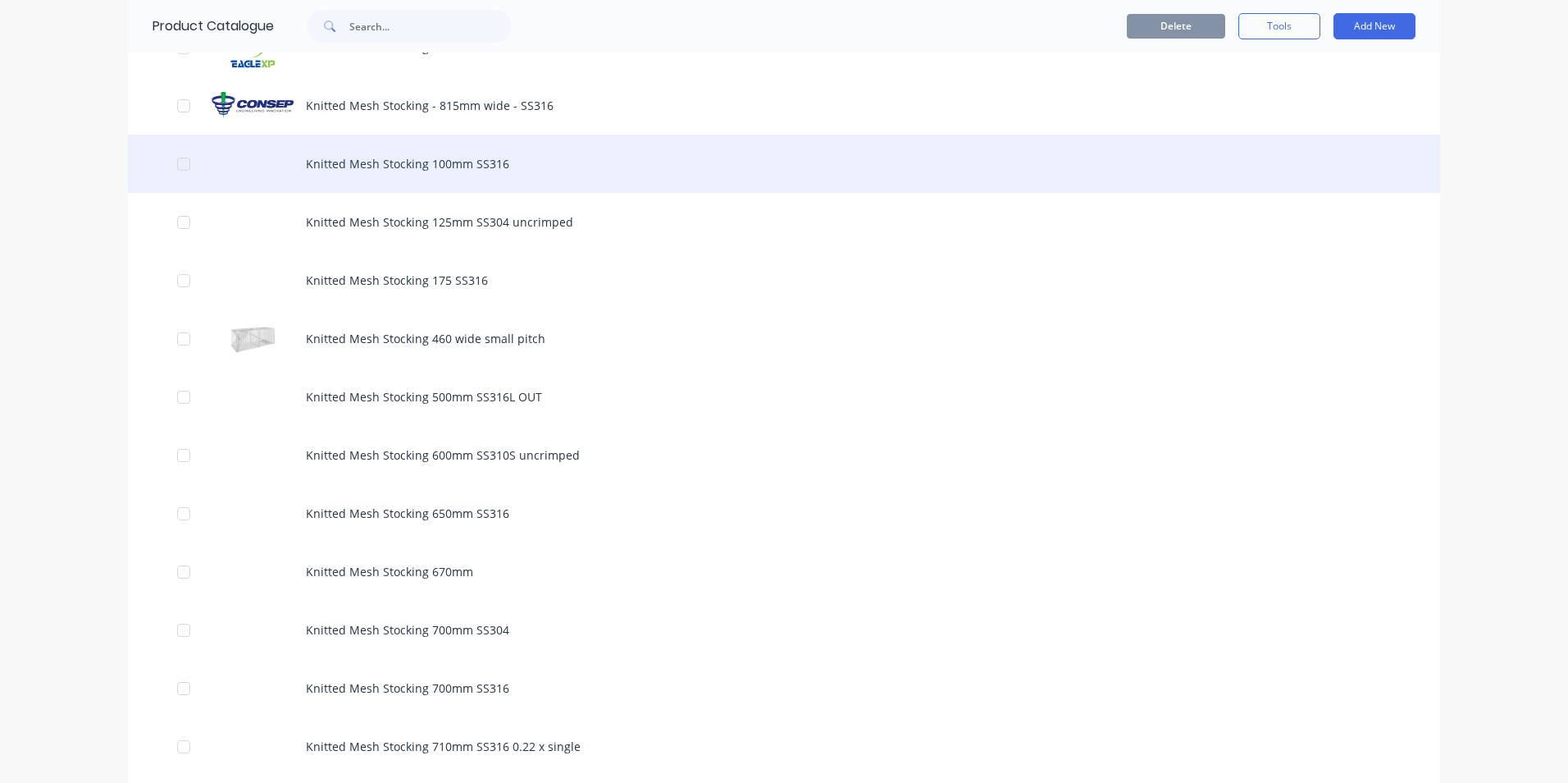
click at [740, 184] on div "Knitted Mesh Stocking 100mm SS316" at bounding box center [784, 163] width 1312 height 58
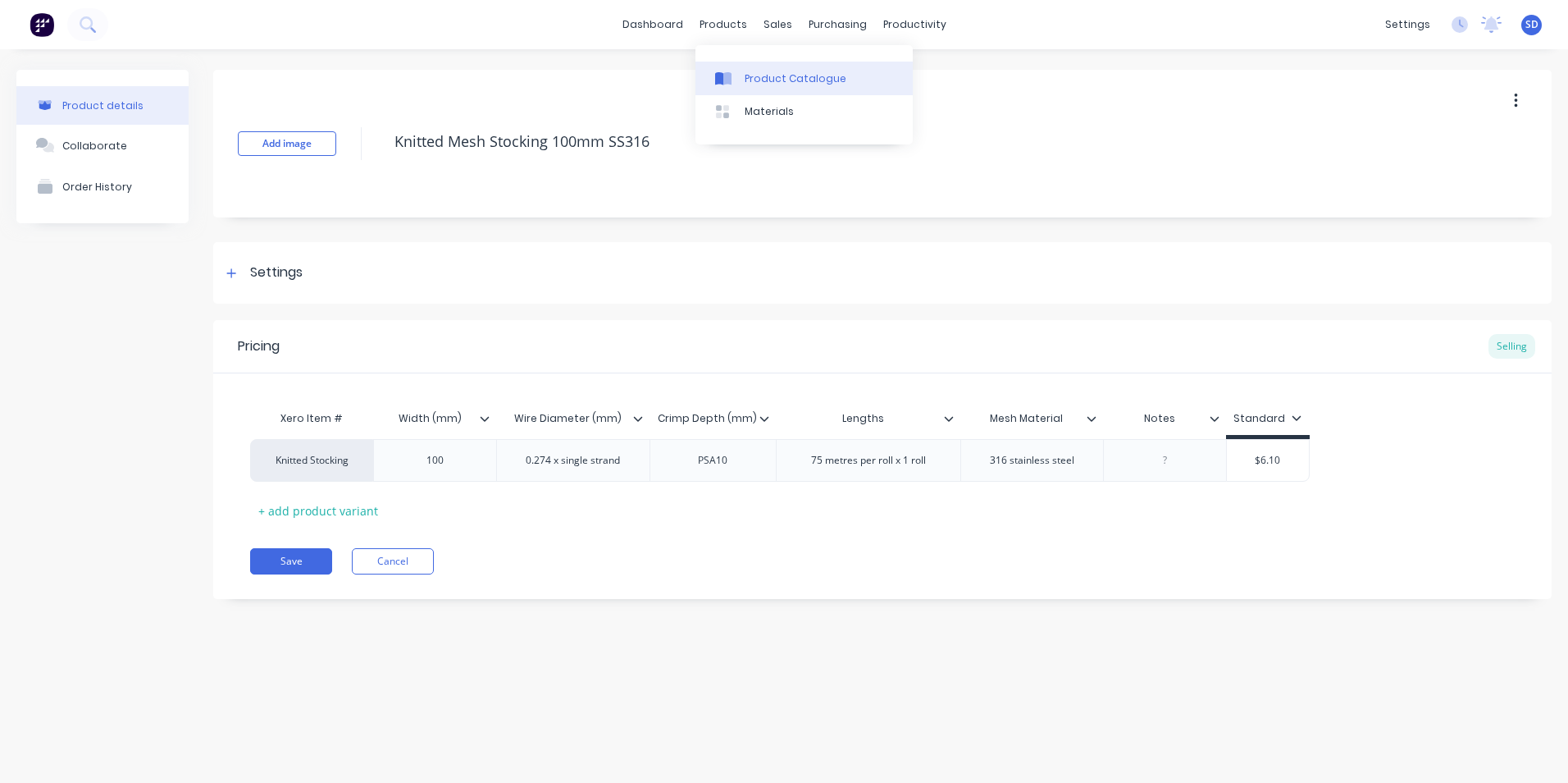
click at [768, 85] on div "Product Catalogue" at bounding box center [795, 78] width 102 height 14
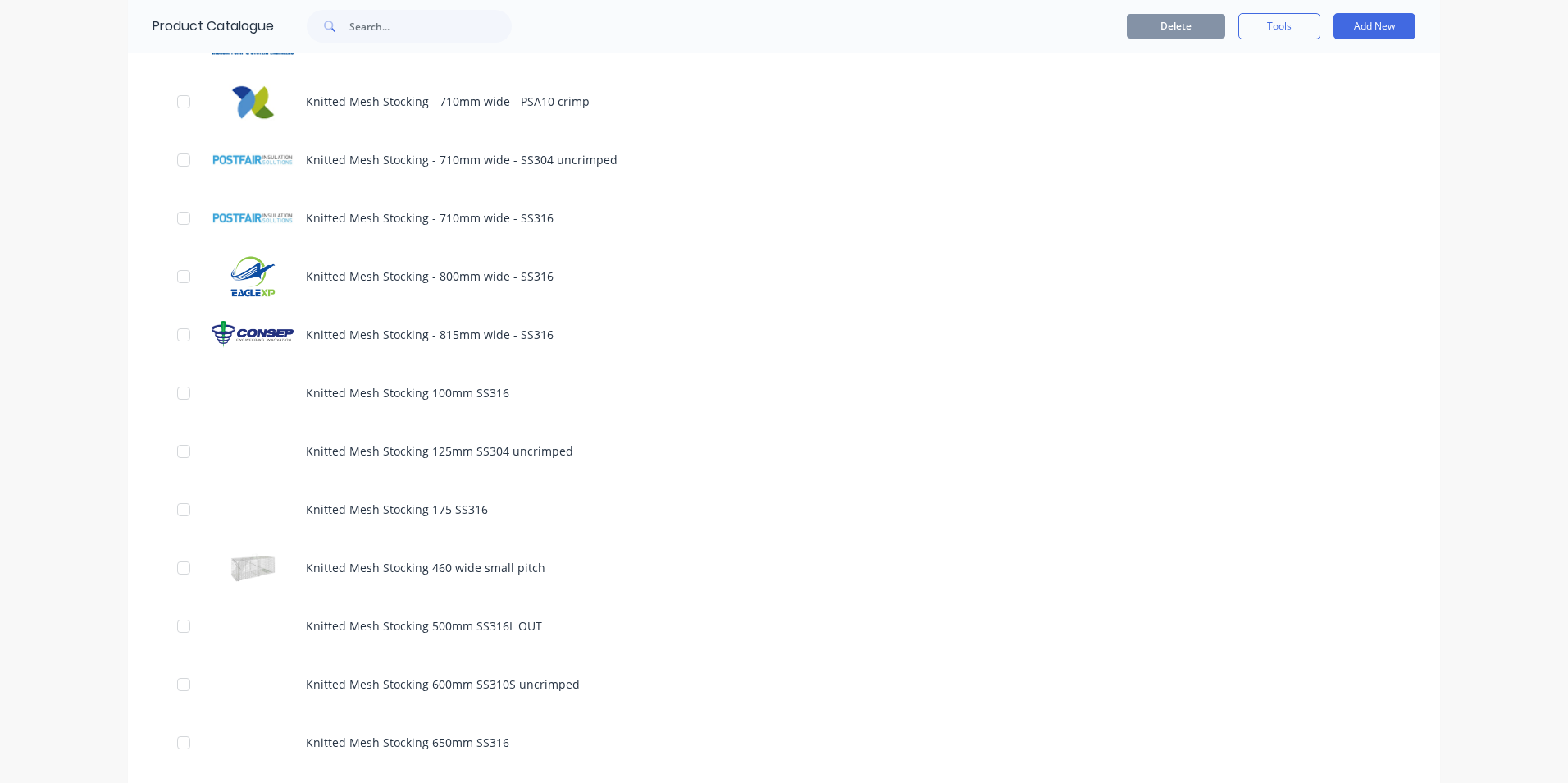
scroll to position [1313, 0]
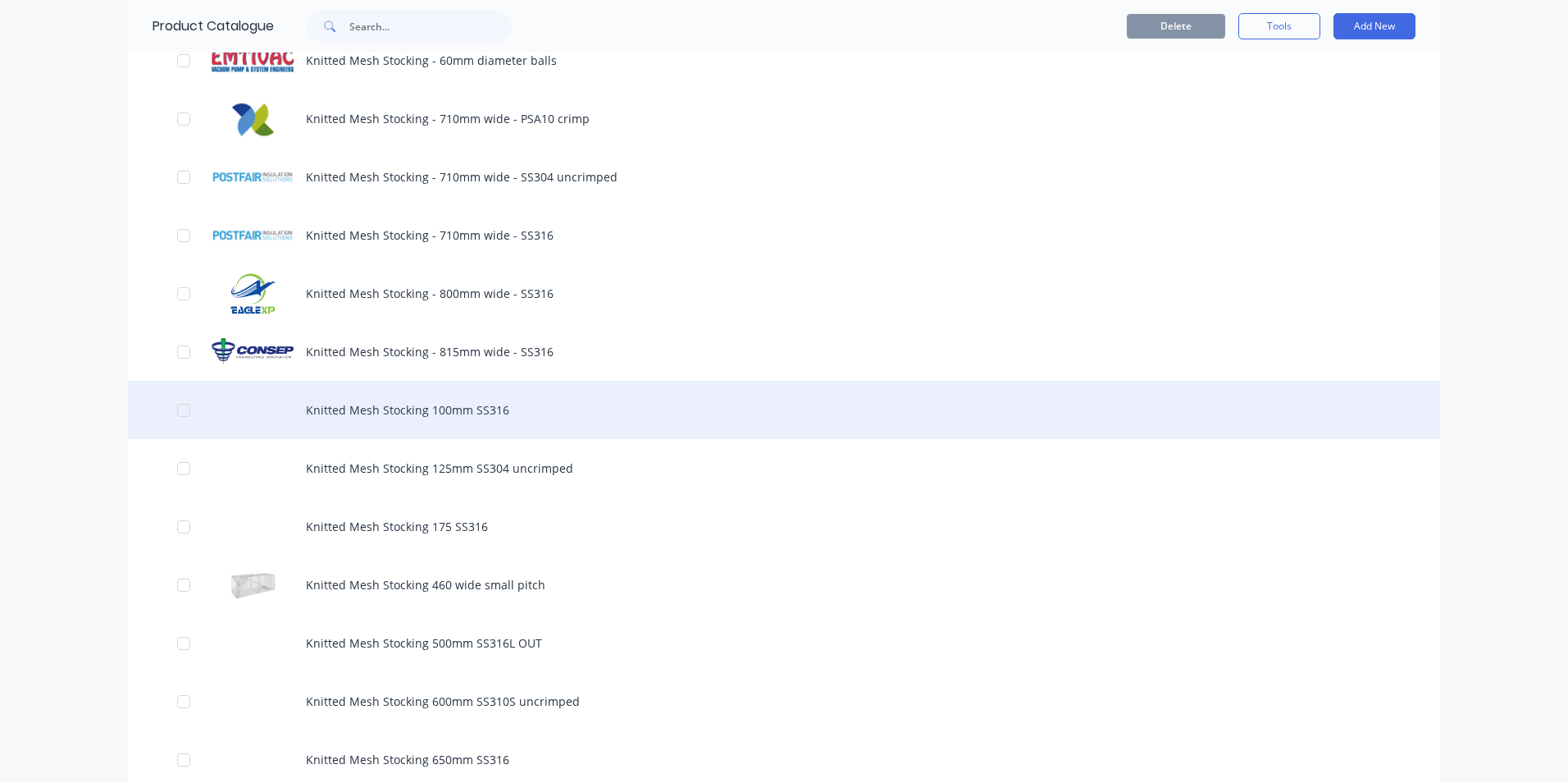
click at [518, 422] on div "Knitted Mesh Stocking 100mm SS316" at bounding box center [784, 410] width 1312 height 58
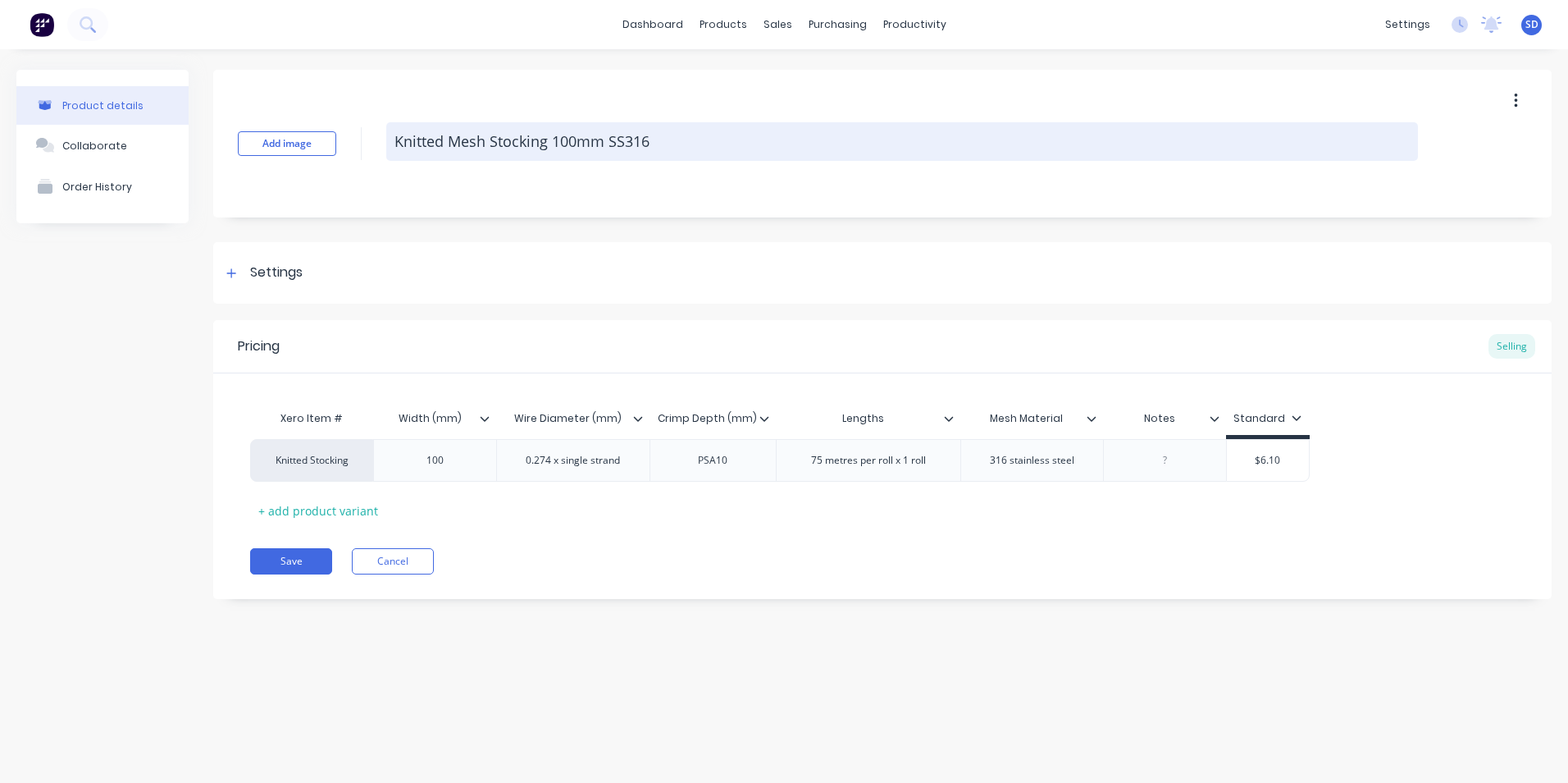
click at [548, 146] on textarea "Knitted Mesh Stocking 100mm SS316" at bounding box center [901, 141] width 1032 height 39
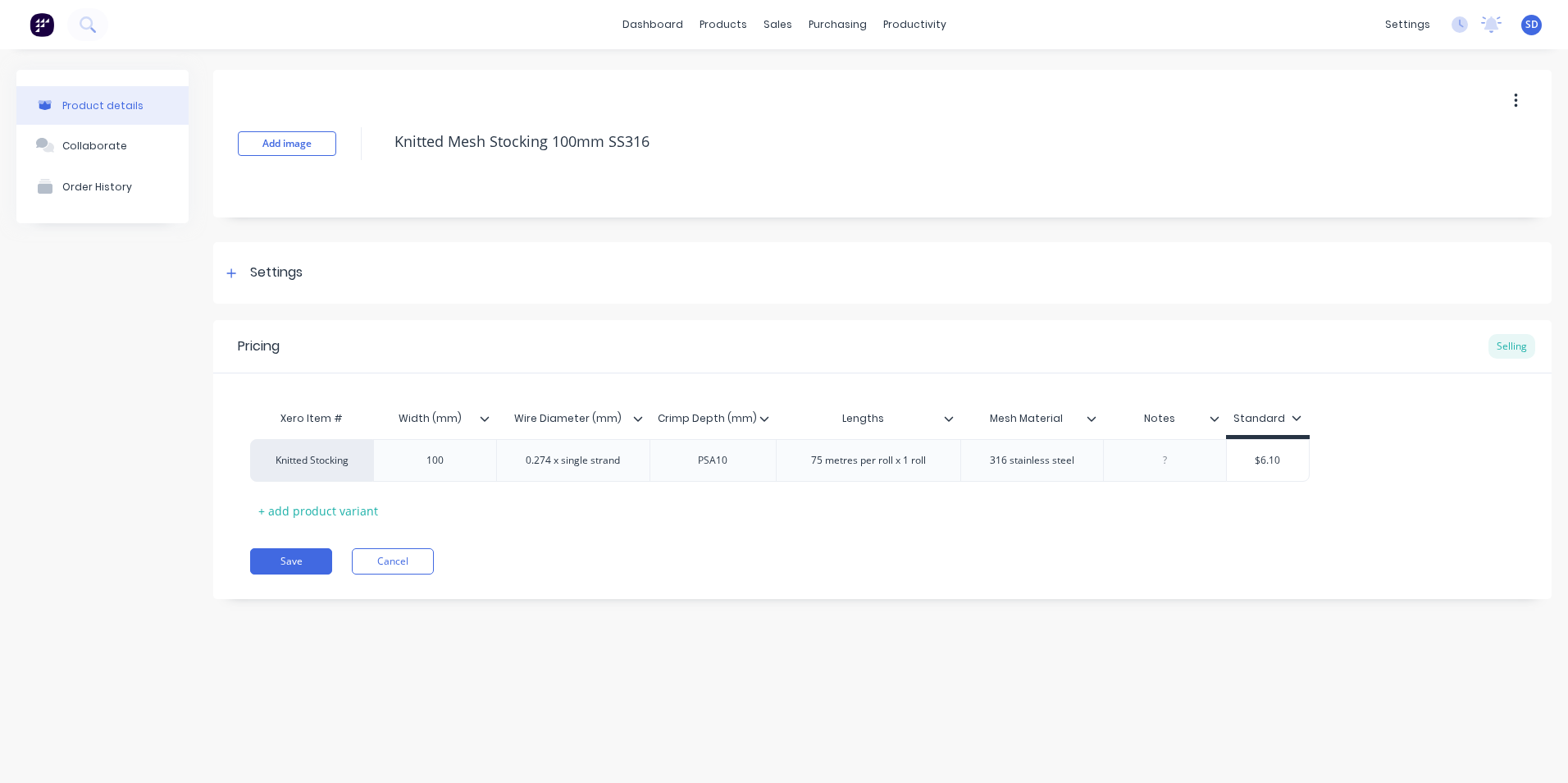
type textarea "x"
type textarea "Knitted Mesh Stocking 100mm SS316"
type textarea "x"
type textarea "Knitted Mesh Stocking - 100mm SS316"
type textarea "x"
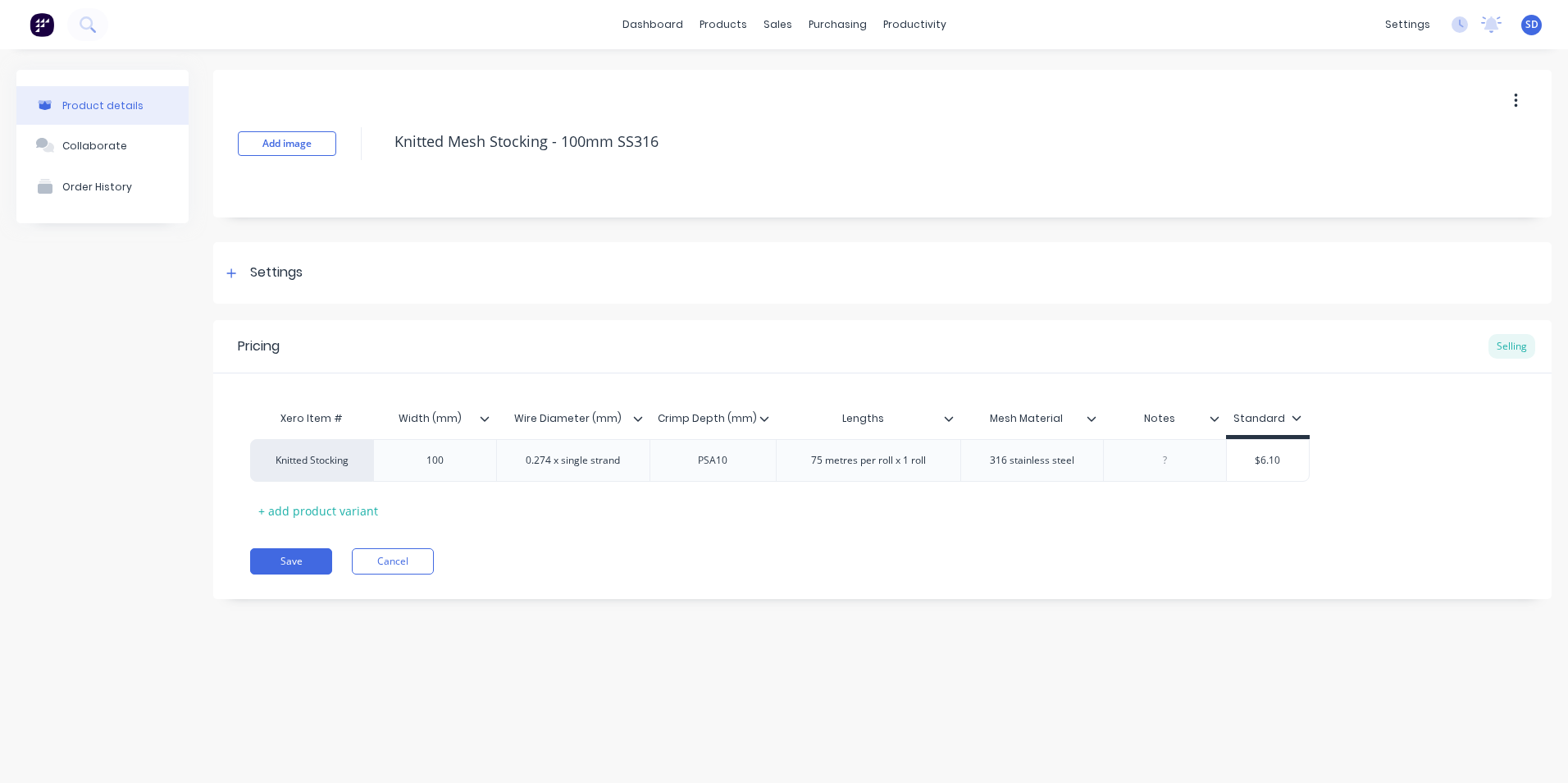
type textarea "Knitted Mesh Stocking - 100mm SS316"
type textarea "x"
type textarea "Knitted Mesh Stocking - 100mm SS316 P"
type textarea "x"
type textarea "Knitted Mesh Stocking - 100mm SS316 PS"
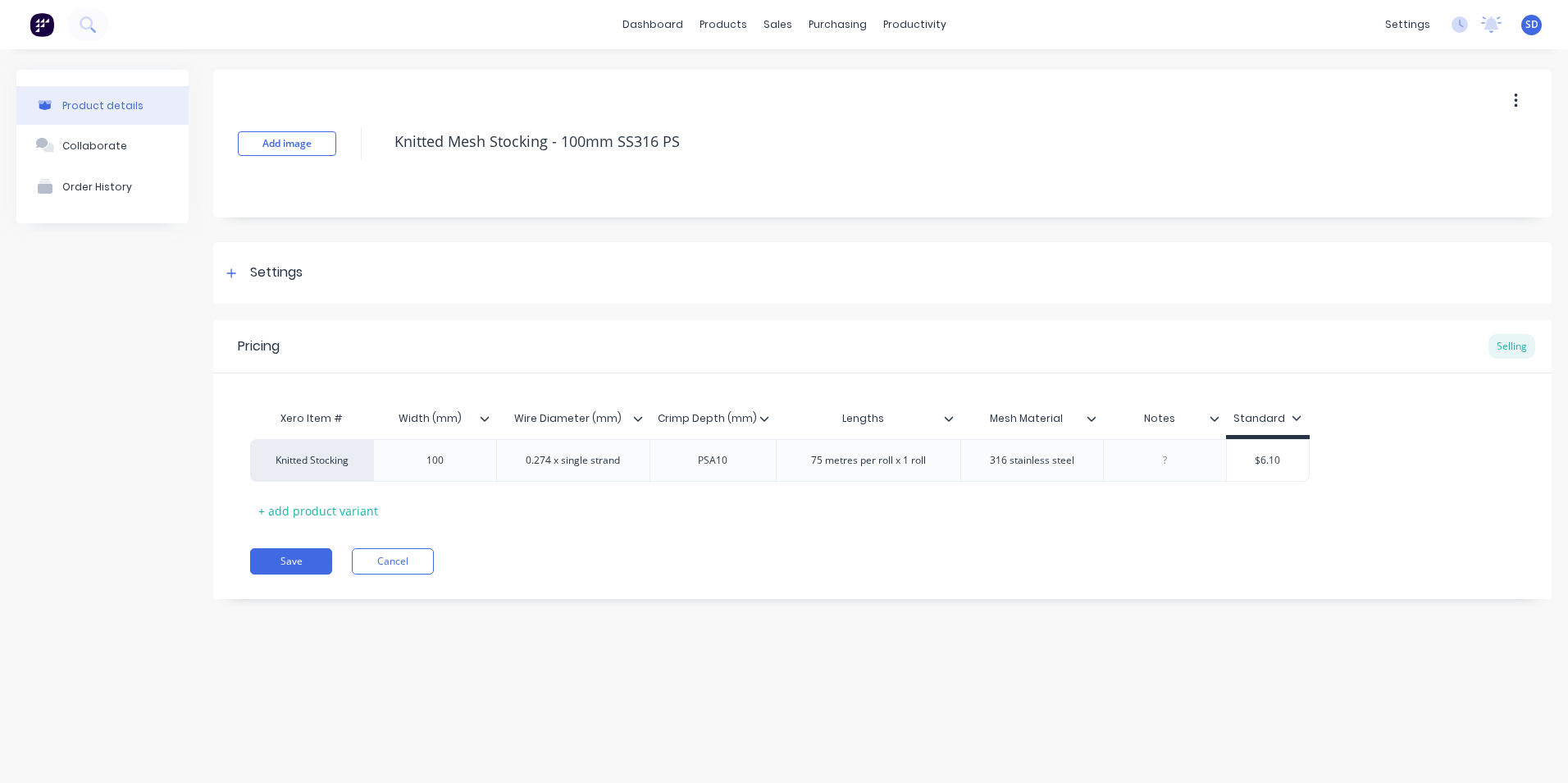
type textarea "x"
type textarea "Knitted Mesh Stocking - 100mm SS316 PSA"
type textarea "x"
type textarea "Knitted Mesh Stocking - 100mm SS316 PSA1"
type textarea "x"
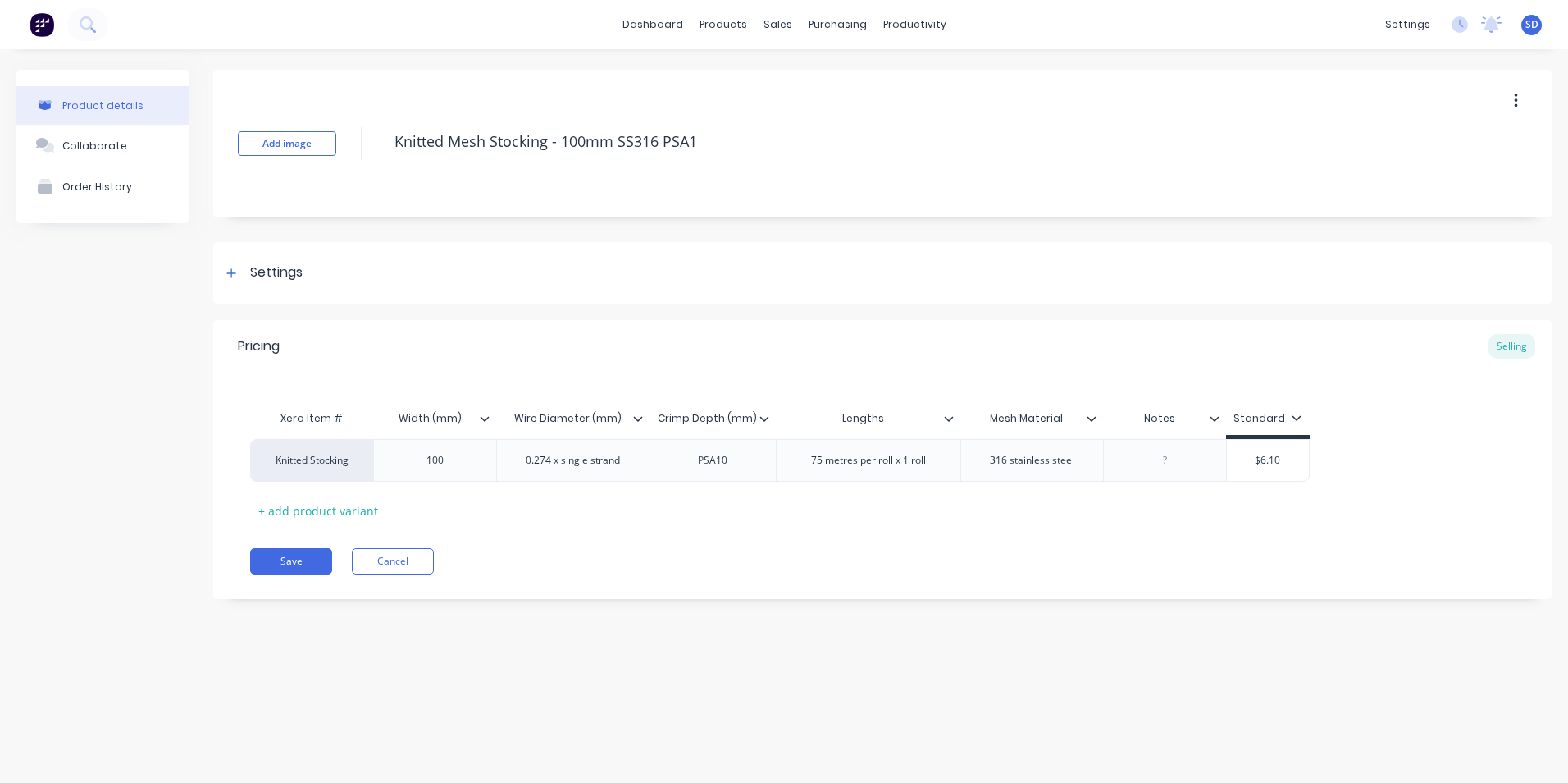
type textarea "Knitted Mesh Stocking - 100mm SS316 PSA10"
type textarea "x"
type textarea "Knitted Mesh Stocking - 100mm SS316 PSA10"
type textarea "x"
type textarea "Knitted Mesh Stocking - 100mm SS316 PSA10 c"
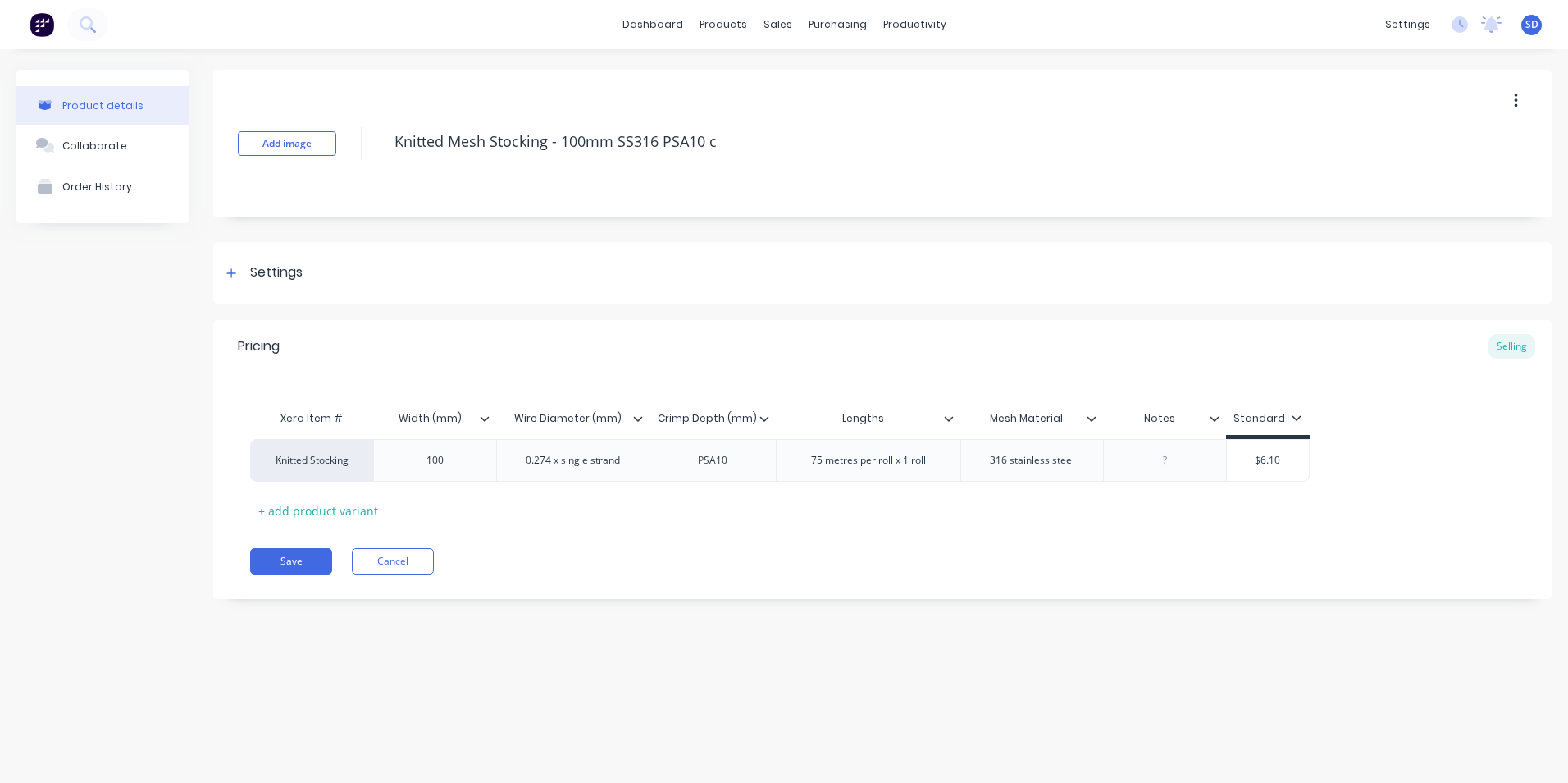
type textarea "x"
type textarea "Knitted Mesh Stocking - 100mm SS316 PSA10 cr"
type textarea "x"
type textarea "Knitted Mesh Stocking - 100mm SS316 PSA10 cri"
type textarea "x"
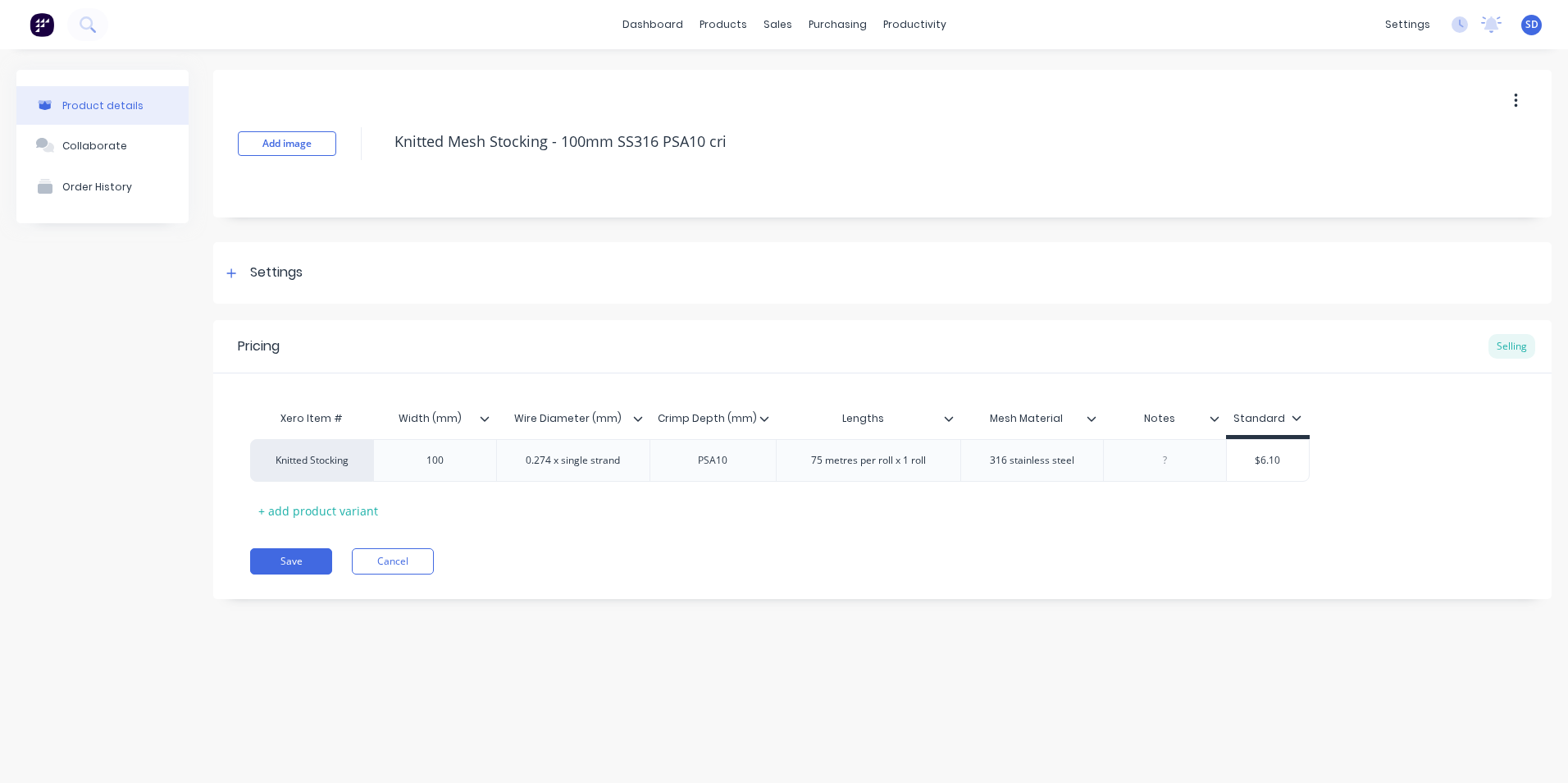
type textarea "Knitted Mesh Stocking - 100mm SS316 PSA10 [PERSON_NAME]"
type textarea "x"
type textarea "Knitted Mesh Stocking - 100mm SS316 PSA10 crimp"
type textarea "x"
type textarea "Knitted Mesh Stocking - 100mm SS316 PSA10 crimp"
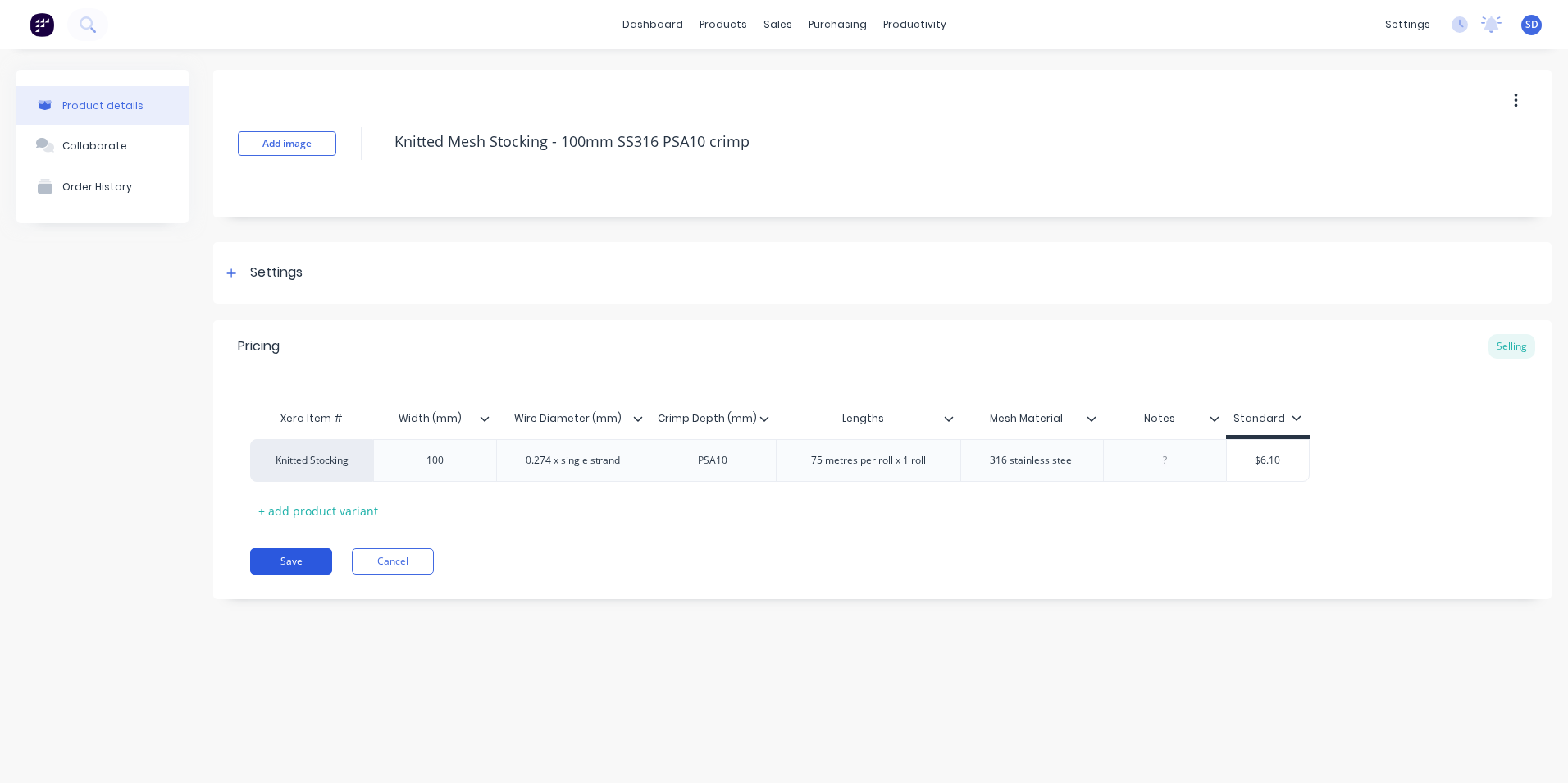
click at [308, 554] on button "Save" at bounding box center [291, 560] width 82 height 26
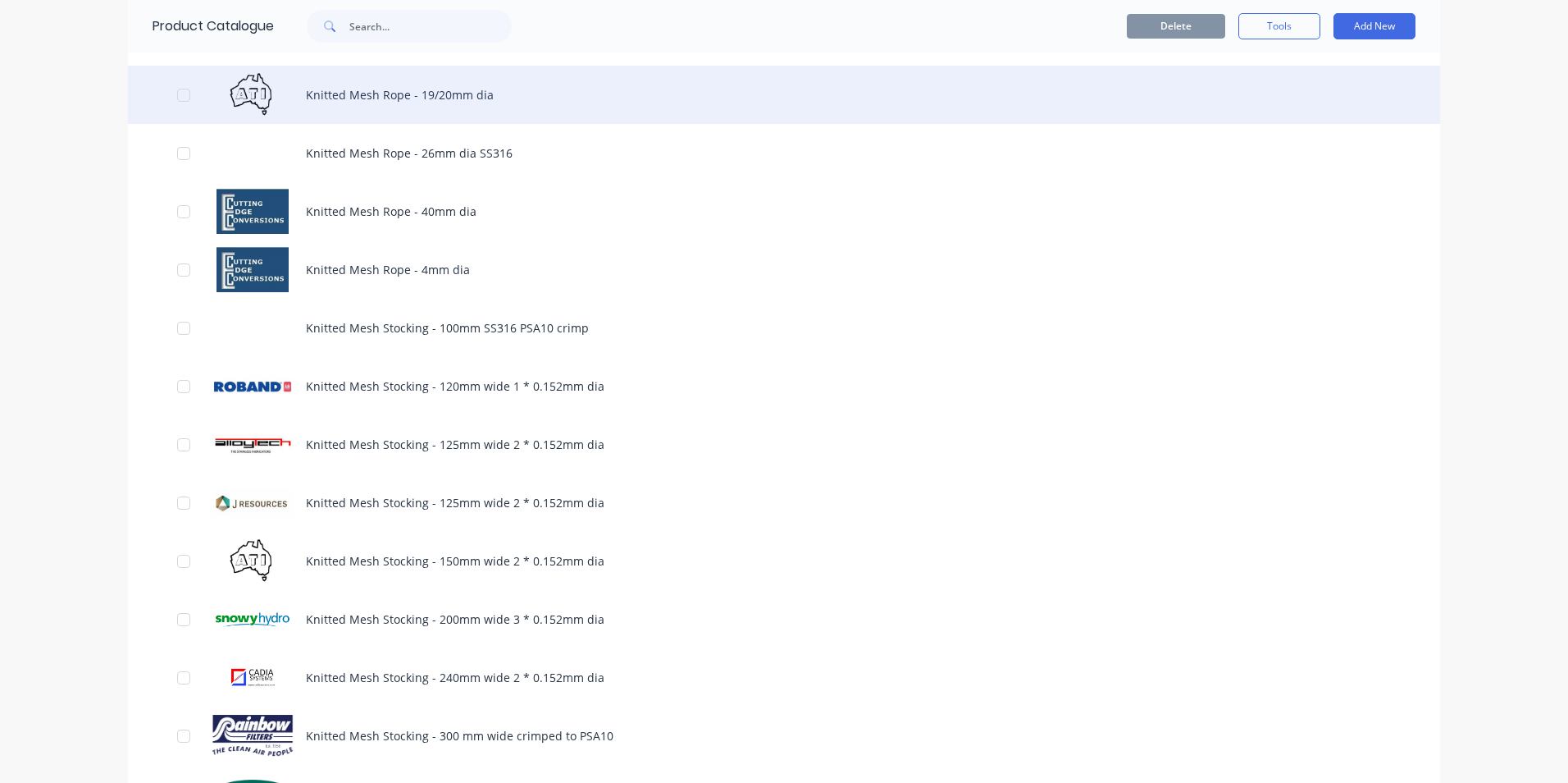
scroll to position [328, 0]
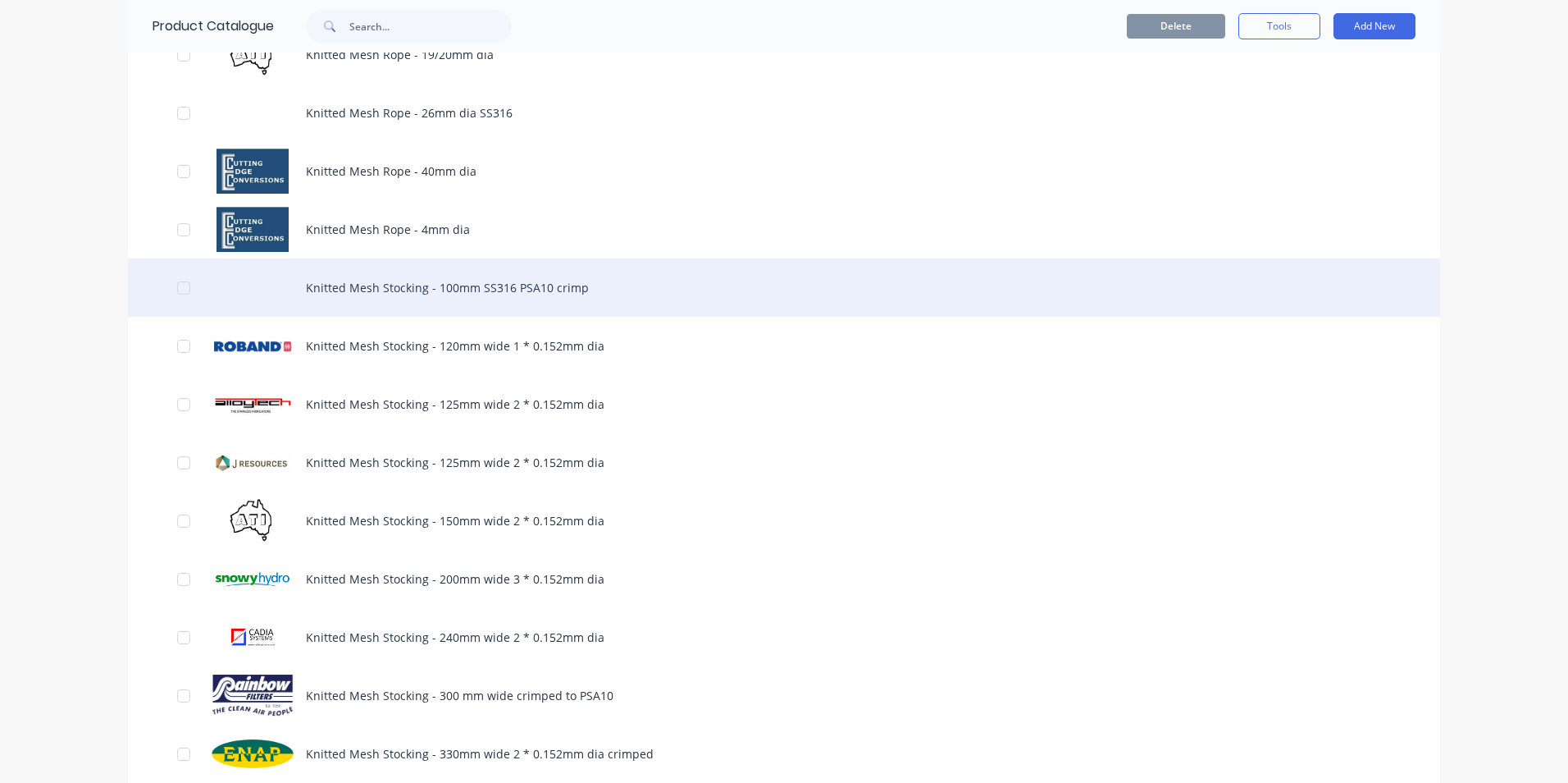
click at [519, 277] on div "Knitted Mesh Stocking - 100mm SS316 PSA10 crimp" at bounding box center [784, 287] width 1312 height 58
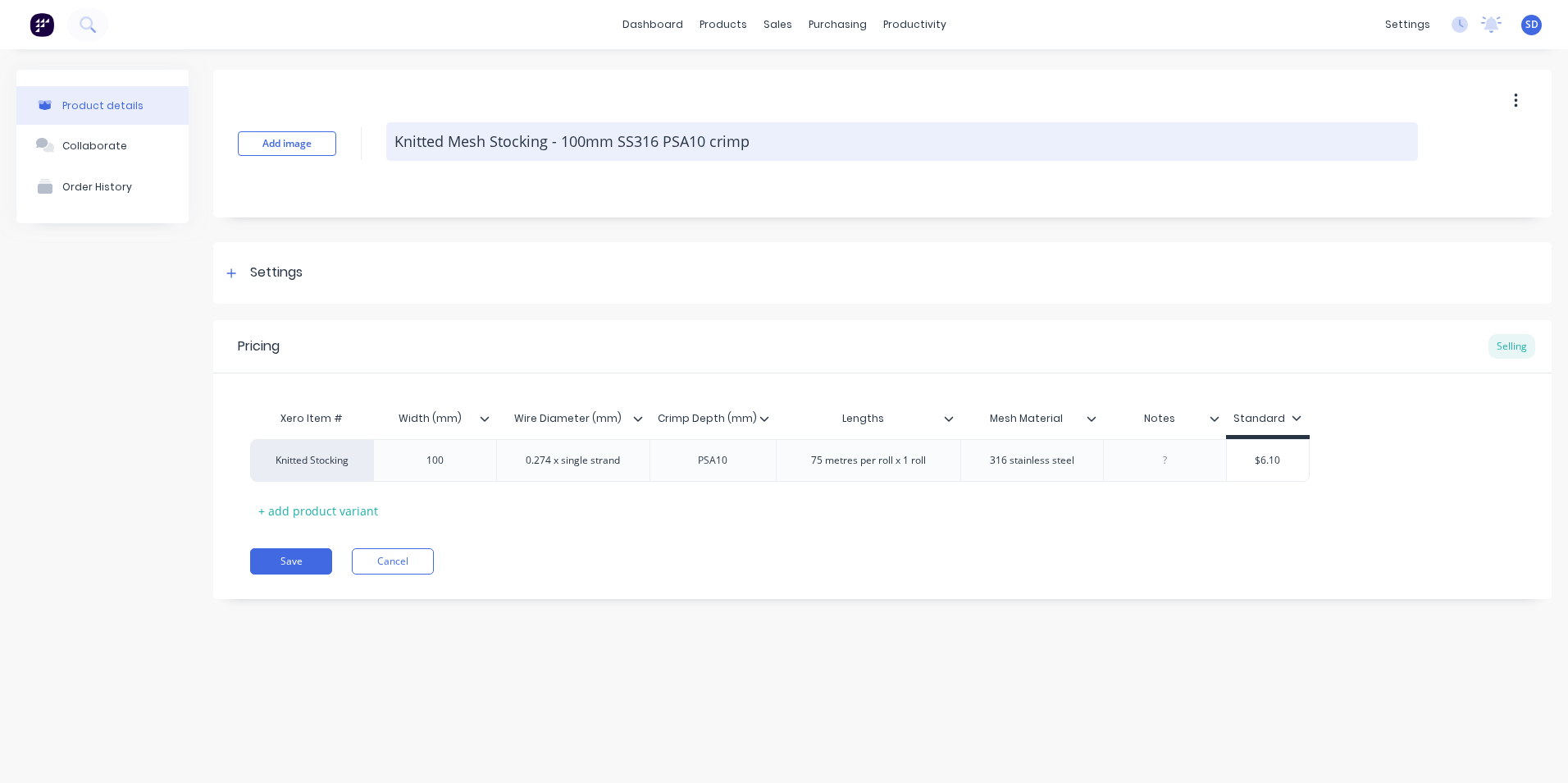
click at [617, 135] on textarea "Knitted Mesh Stocking - 100mm SS316 PSA10 crimp" at bounding box center [901, 141] width 1032 height 39
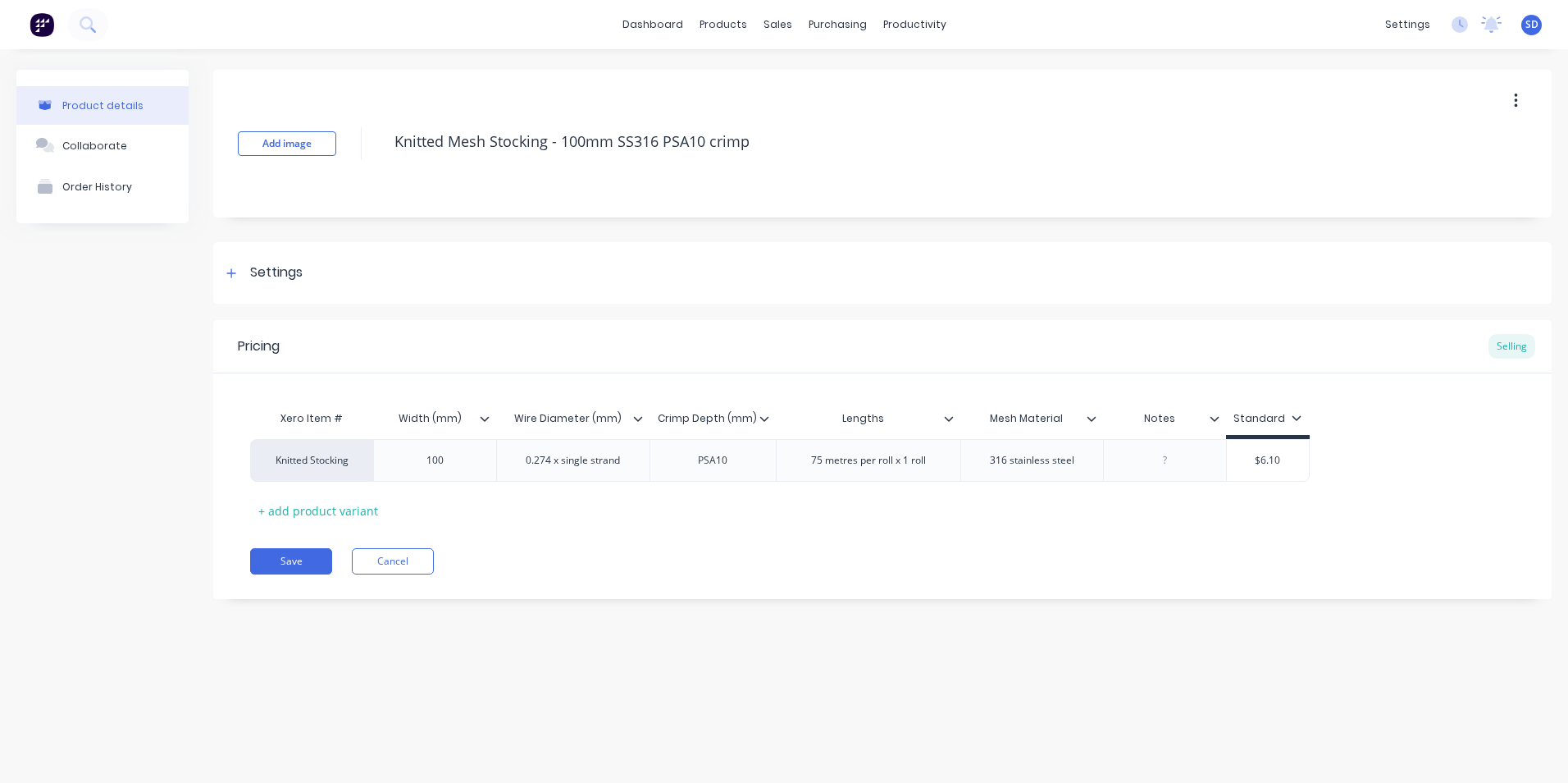
type textarea "x"
type textarea "Knitted Mesh Stocking - 100mm wSS316 PSA10 crimp"
type textarea "x"
type textarea "Knitted Mesh Stocking - 100mm wiSS316 PSA10 crimp"
type textarea "x"
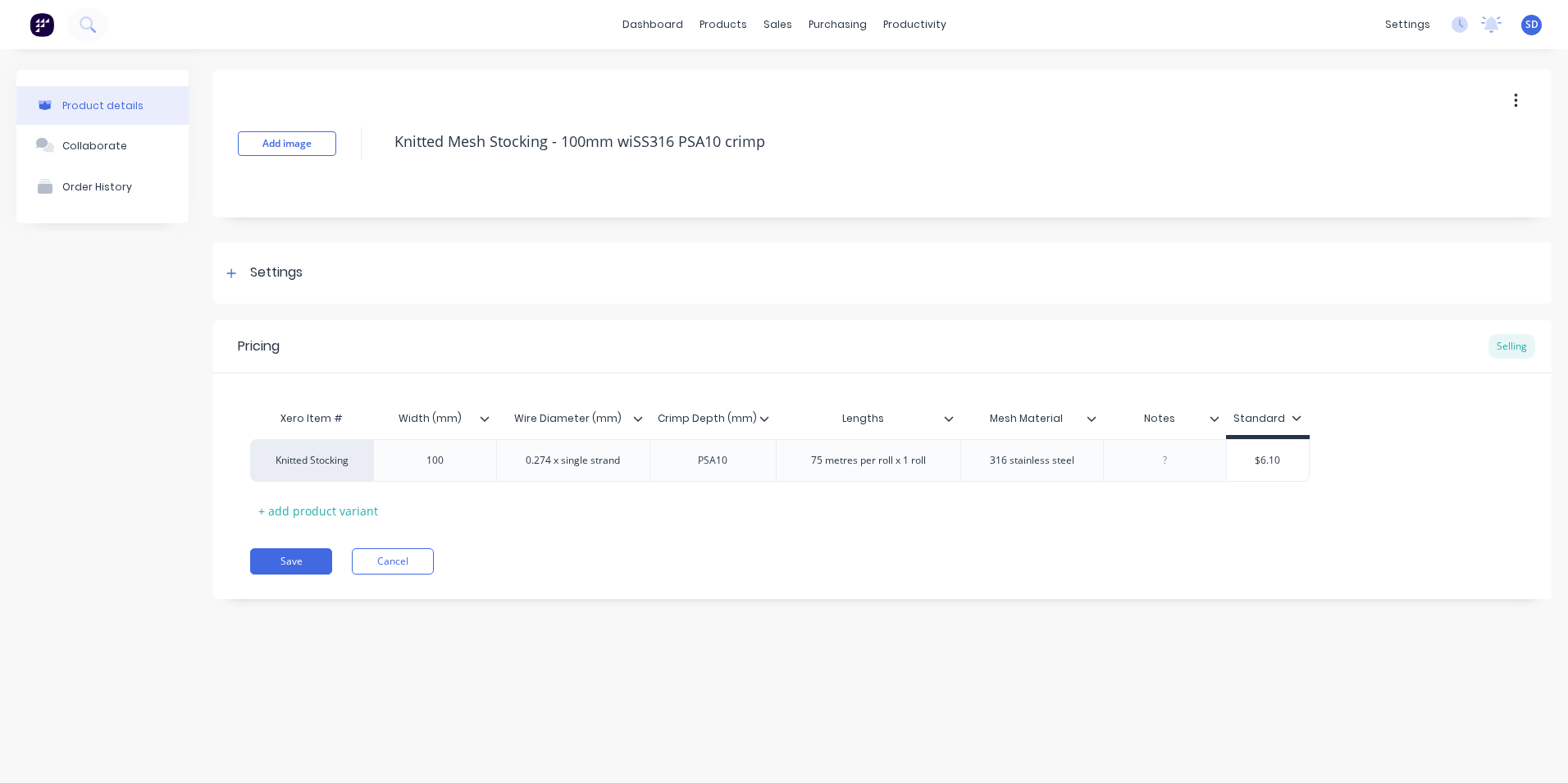
type textarea "Knitted Mesh Stocking - 100mm widSS316 PSA10 crimp"
type textarea "x"
type textarea "Knitted Mesh Stocking - 100mm wideSS316 PSA10 crimp"
type textarea "x"
type textarea "Knitted Mesh Stocking - 100mm wide SS316 PSA10 crimp"
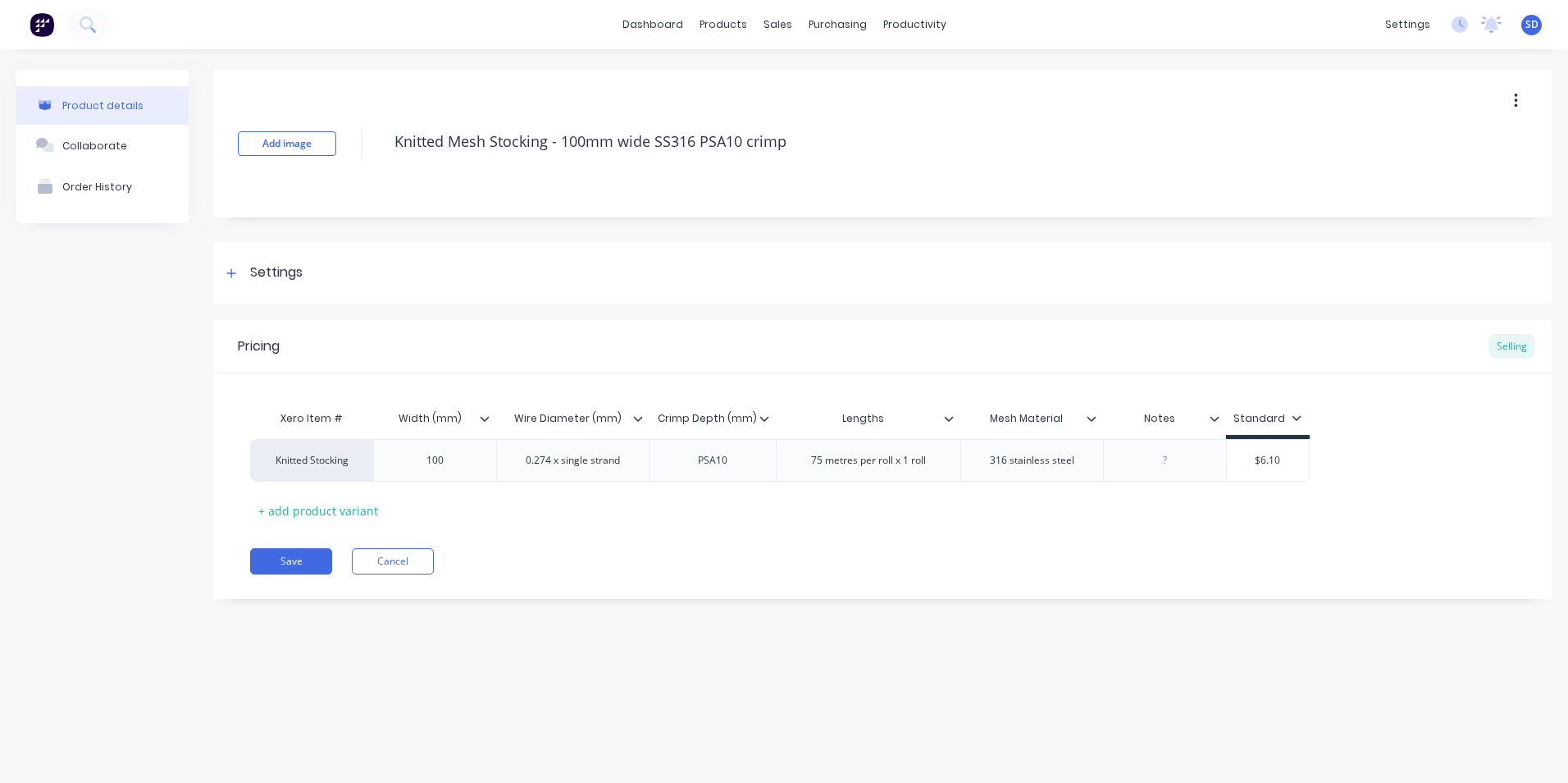
type textarea "x"
type textarea "Knitted Mesh Stocking - 100 mm wide SS316 PSA10 crimp"
type textarea "x"
type textarea "Knitted Mesh Stocking - 100 mm wide SS316 PSA10 crimp"
click at [289, 560] on button "Save" at bounding box center [291, 560] width 82 height 26
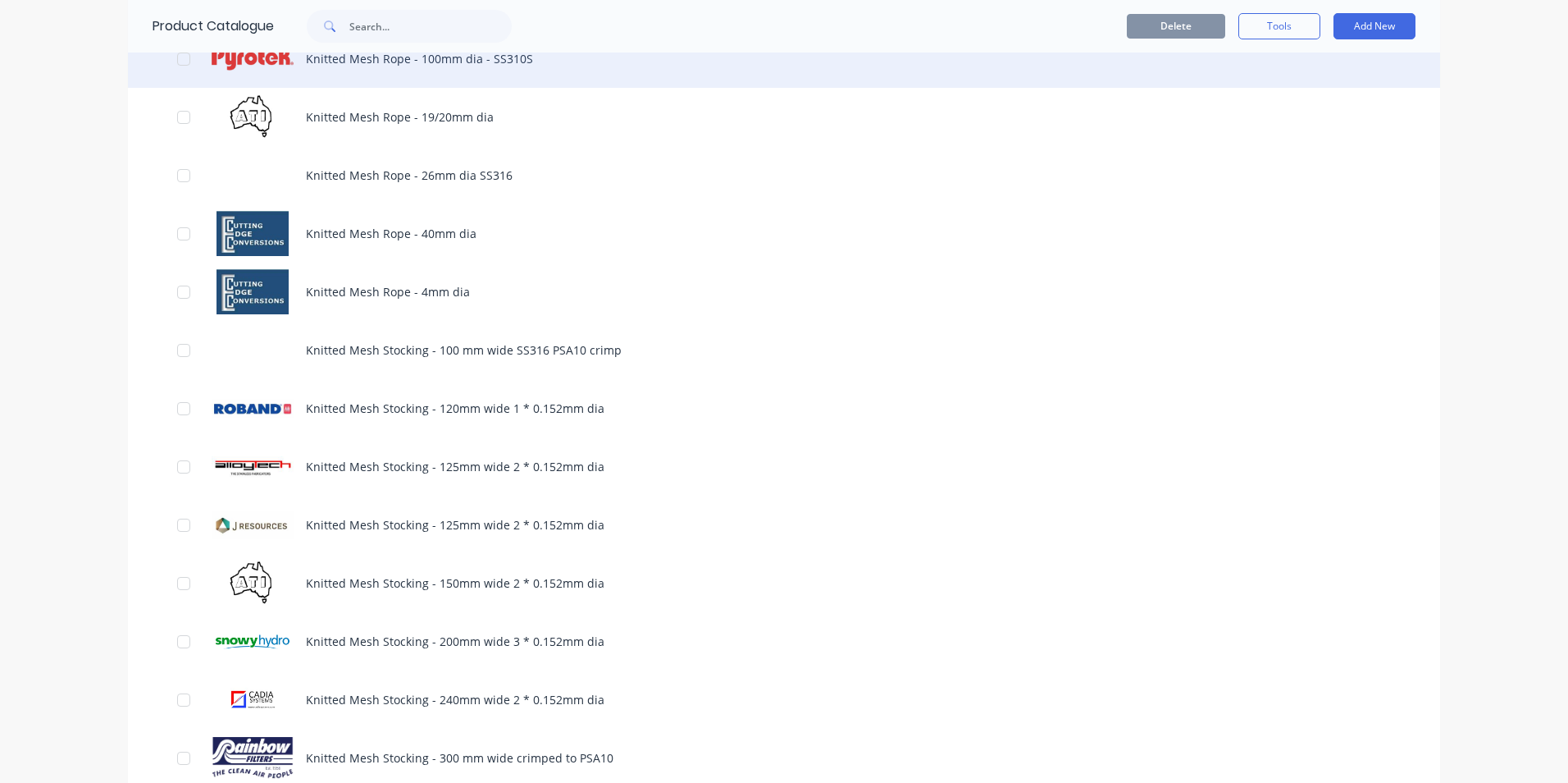
scroll to position [411, 0]
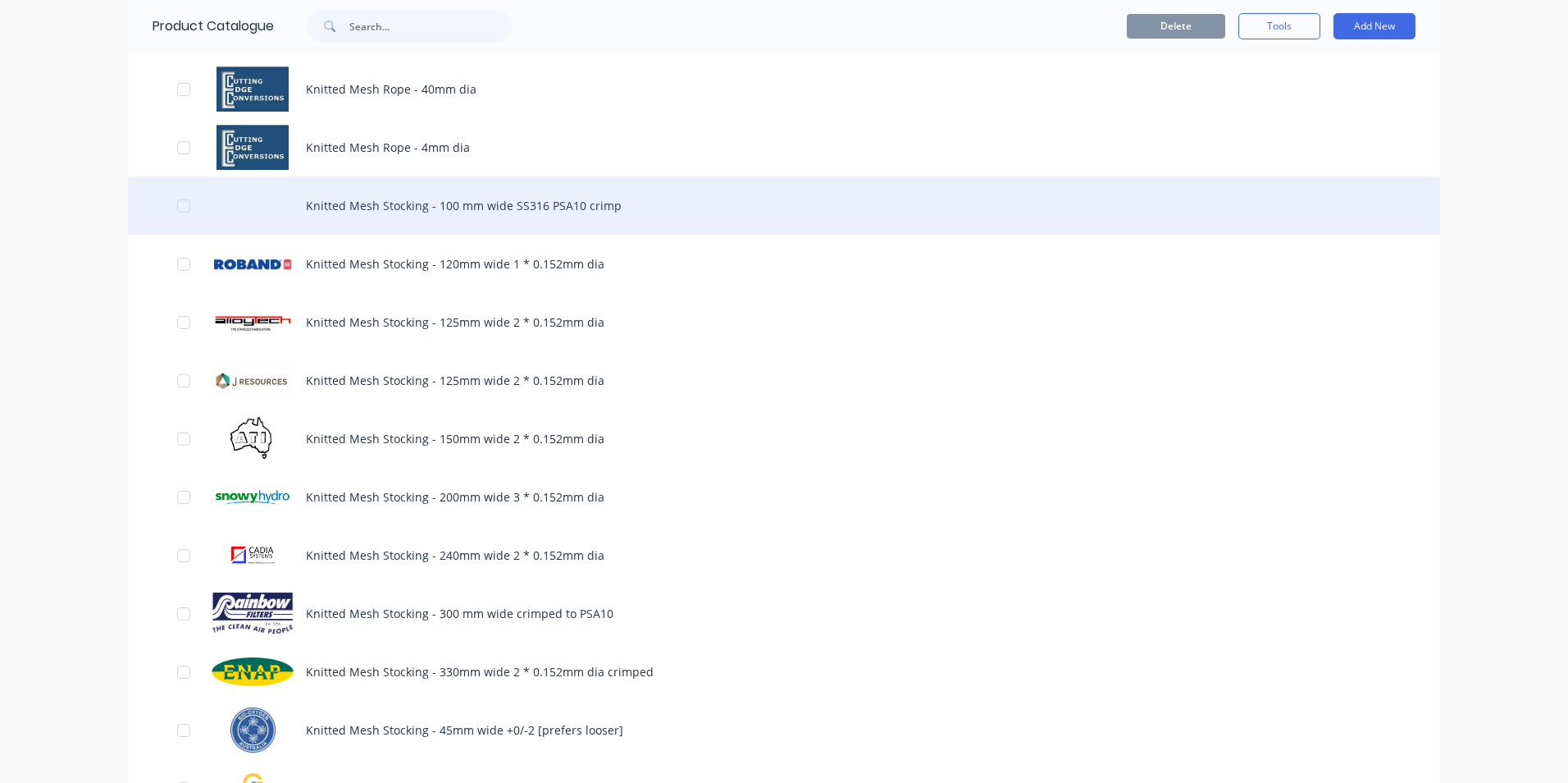
click at [476, 213] on div "Knitted Mesh Stocking - 100 mm wide SS316 PSA10 crimp" at bounding box center [784, 205] width 1312 height 58
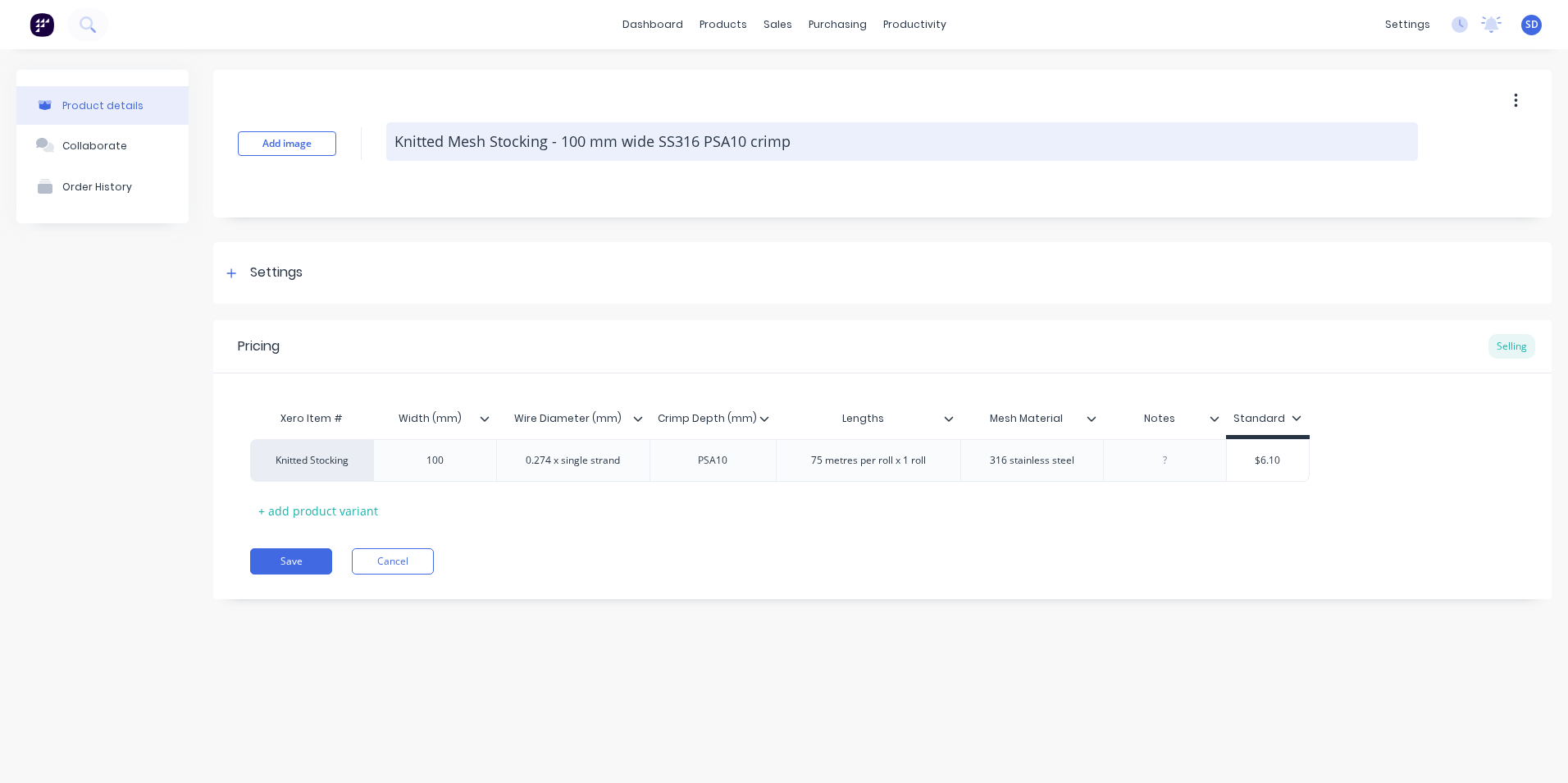
click at [581, 146] on textarea "Knitted Mesh Stocking - 100 mm wide SS316 PSA10 crimp" at bounding box center [901, 141] width 1032 height 39
type textarea "x"
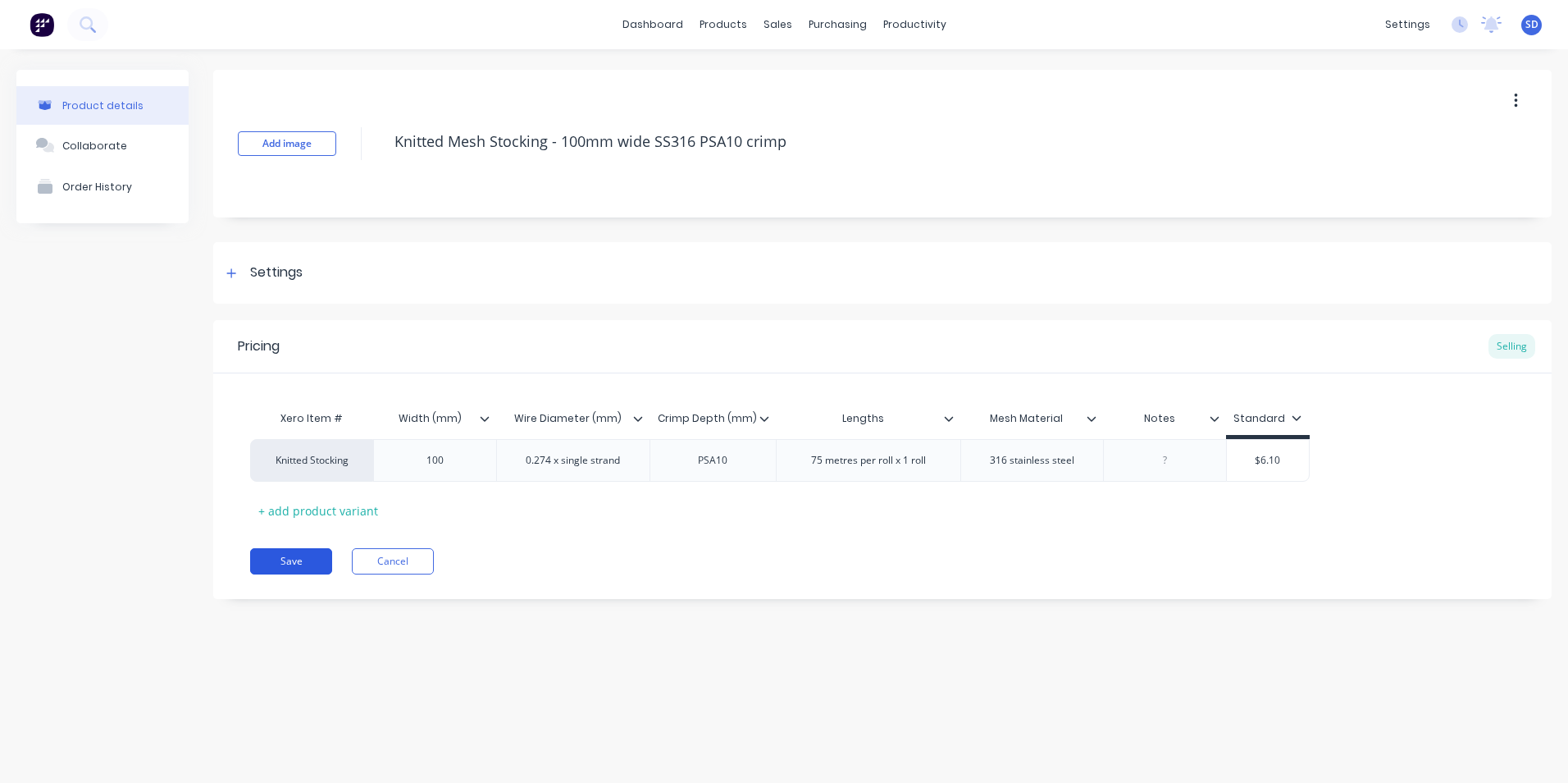
type textarea "Knitted Mesh Stocking - 100mm wide SS316 PSA10 crimp"
type textarea "x"
type textarea "Knitted Mesh Stocking - 100mm wide SS316 PSA10 crimp"
click at [299, 566] on button "Save" at bounding box center [291, 560] width 82 height 26
type textarea "x"
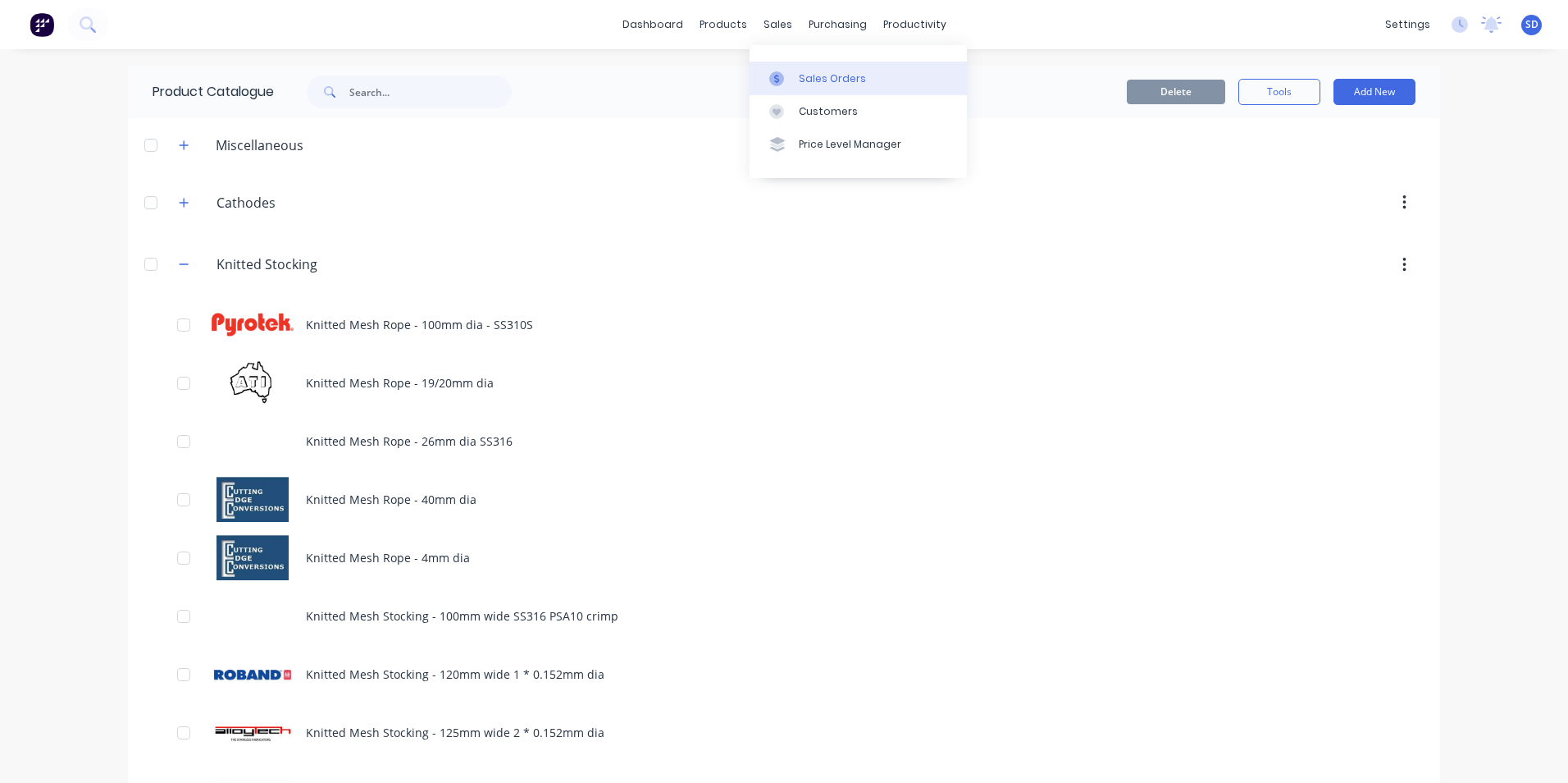
click at [772, 63] on link "Sales Orders" at bounding box center [858, 78] width 217 height 33
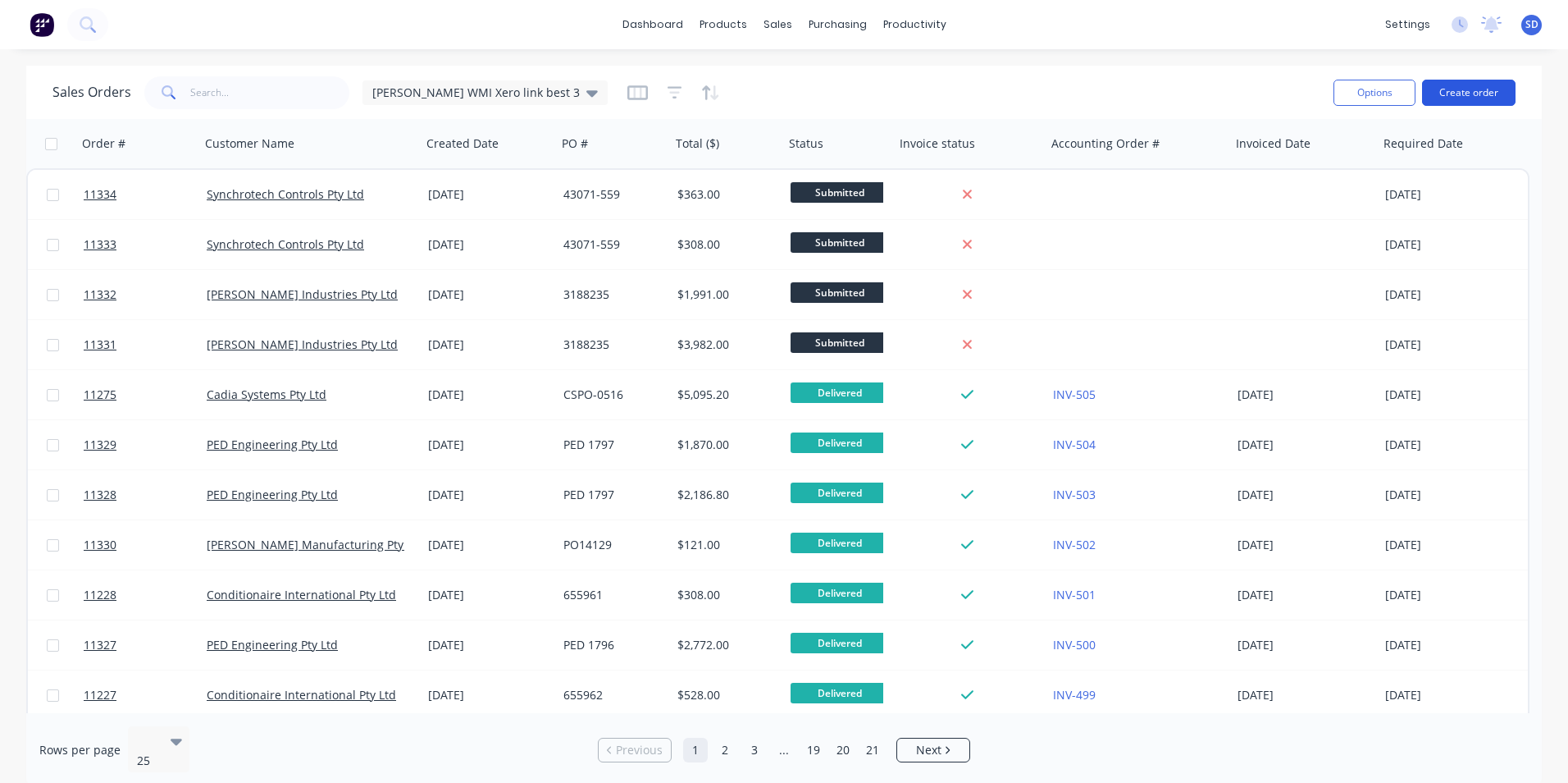
click at [1490, 93] on button "Create order" at bounding box center [1468, 92] width 93 height 26
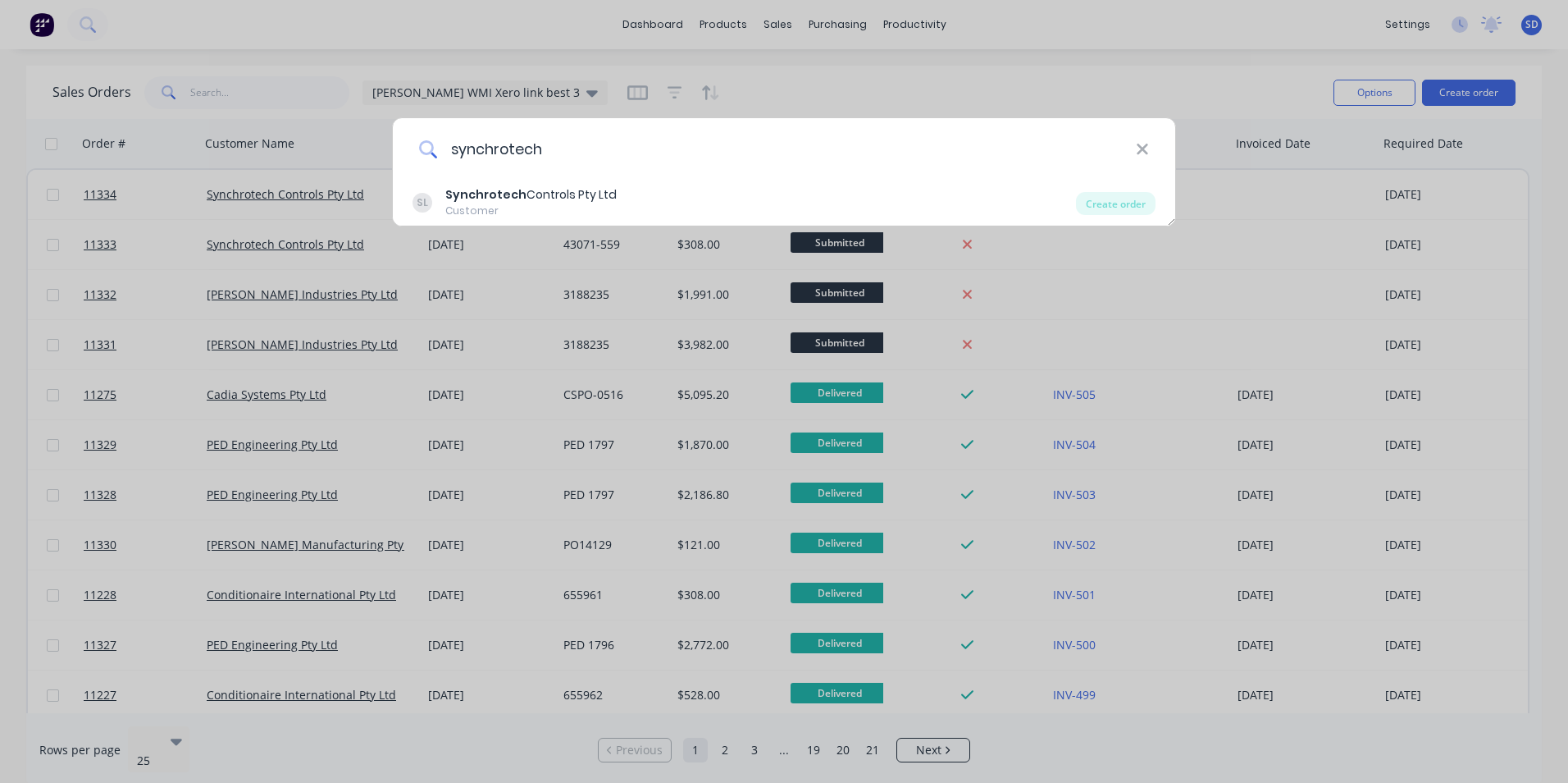
type input "synchrotech"
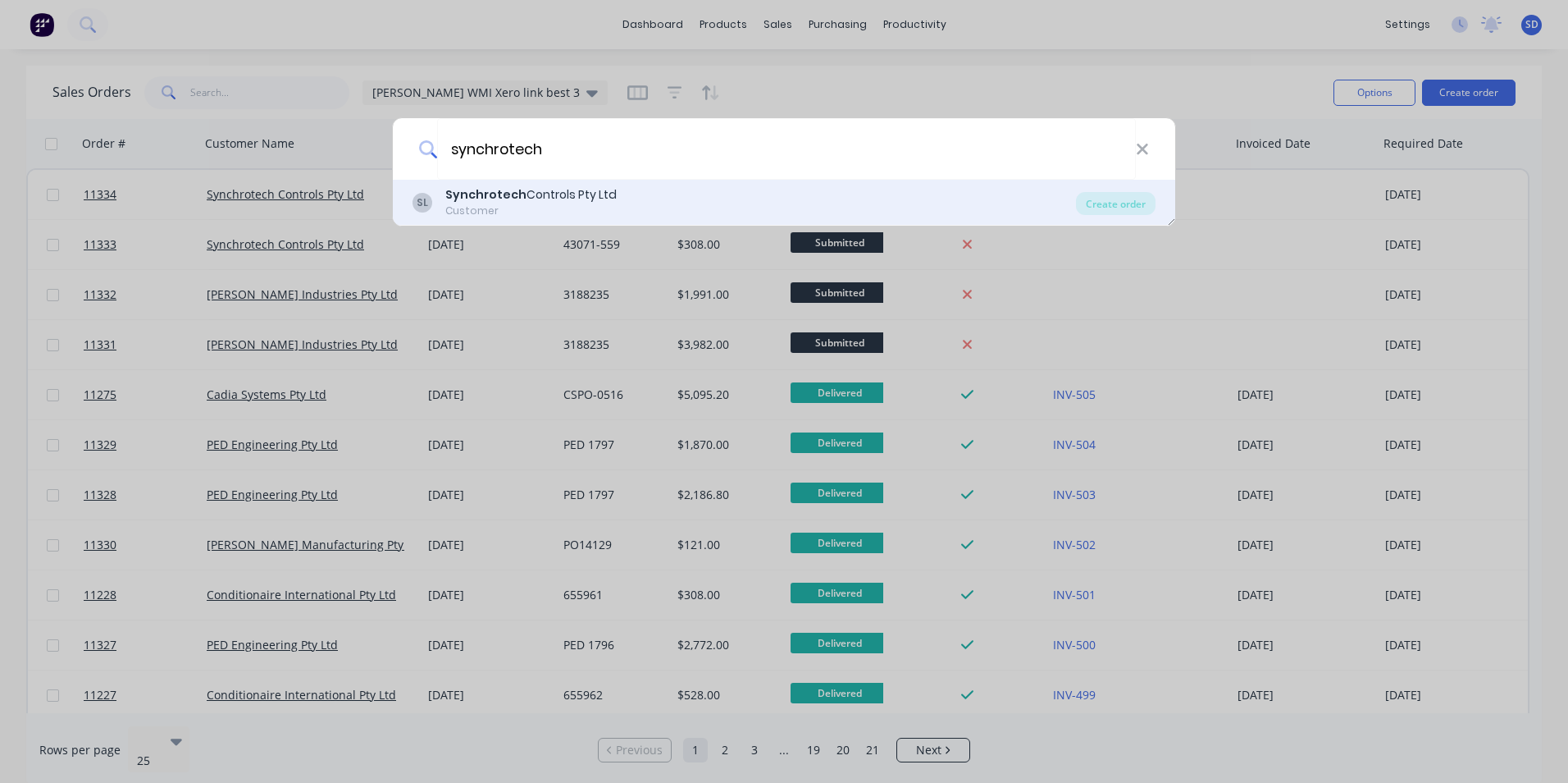
click at [505, 193] on b "Synchrotech" at bounding box center [486, 194] width 81 height 16
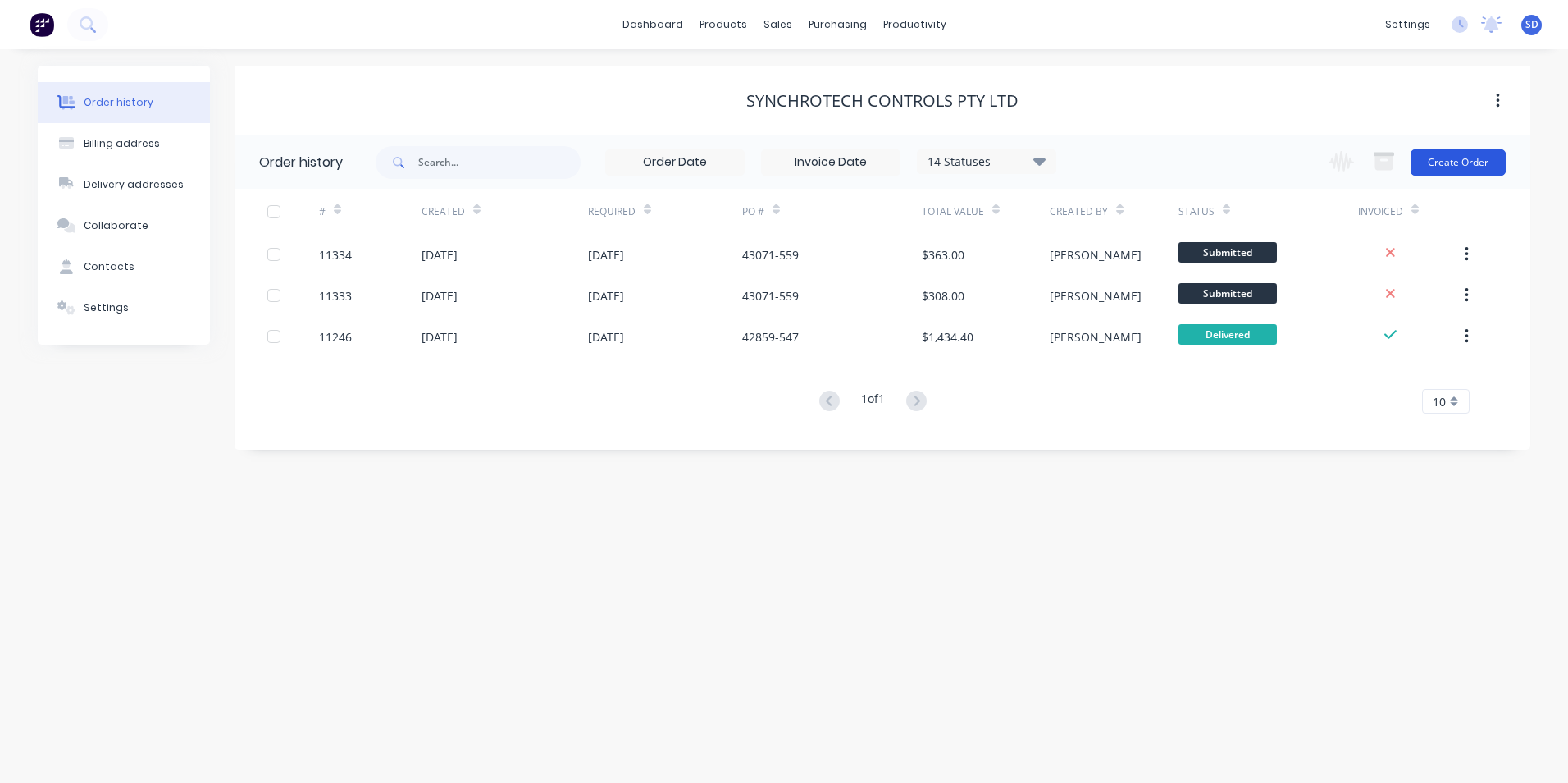
click at [1464, 160] on button "Create Order" at bounding box center [1458, 162] width 95 height 26
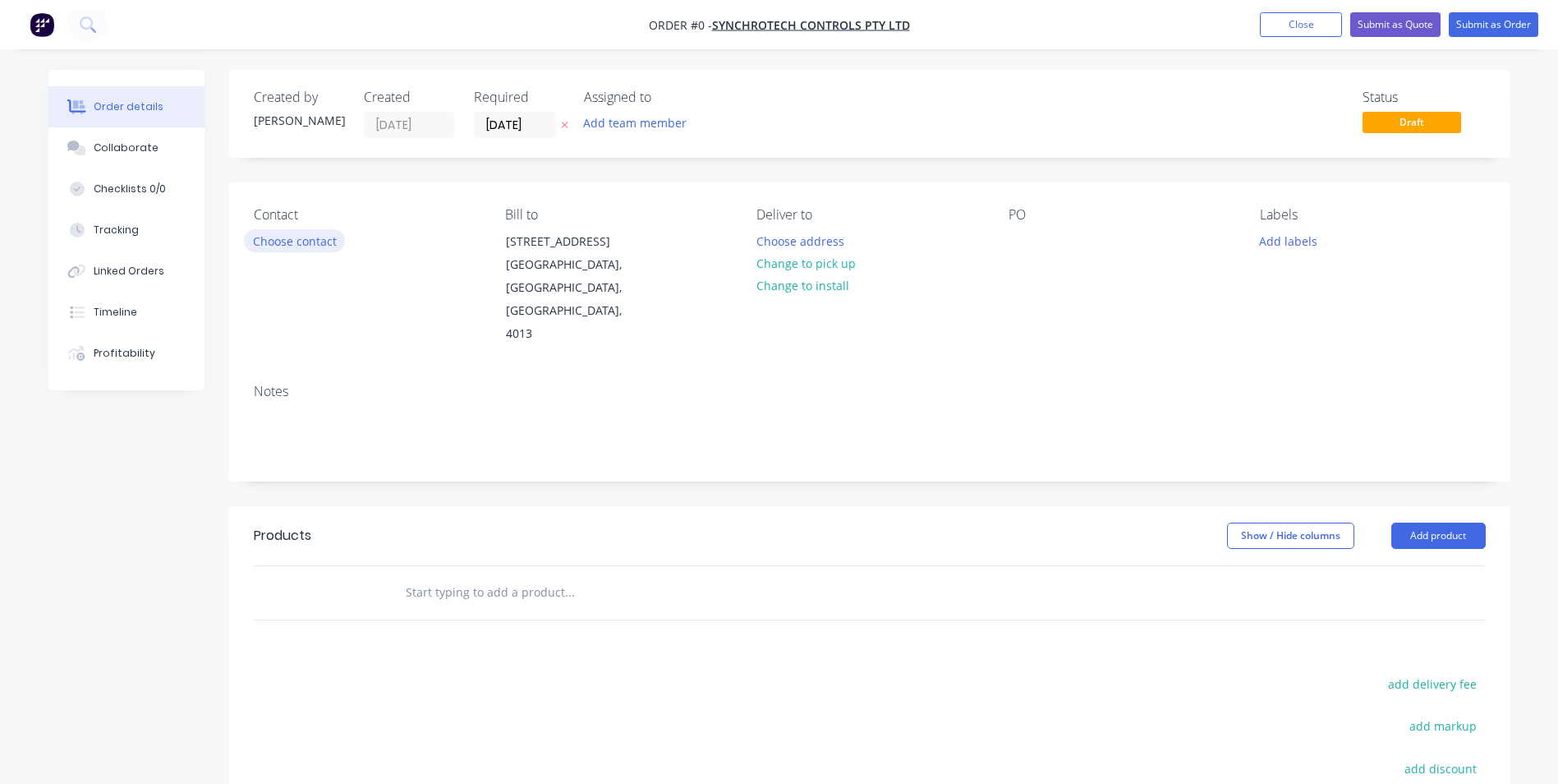
click at [314, 241] on button "Choose contact" at bounding box center [294, 240] width 101 height 22
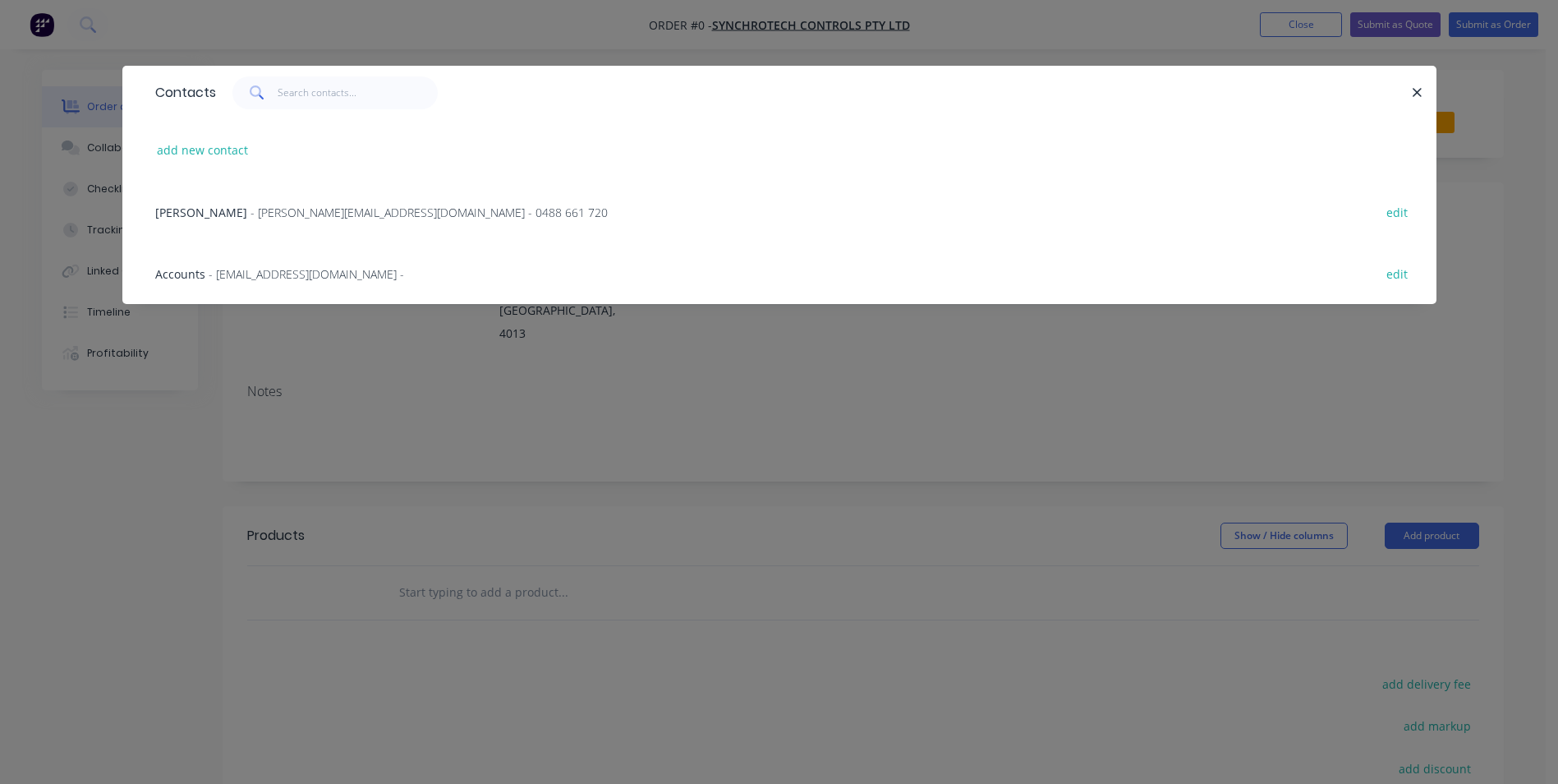
click at [306, 274] on span "- [EMAIL_ADDRESS][DOMAIN_NAME] -" at bounding box center [306, 274] width 196 height 15
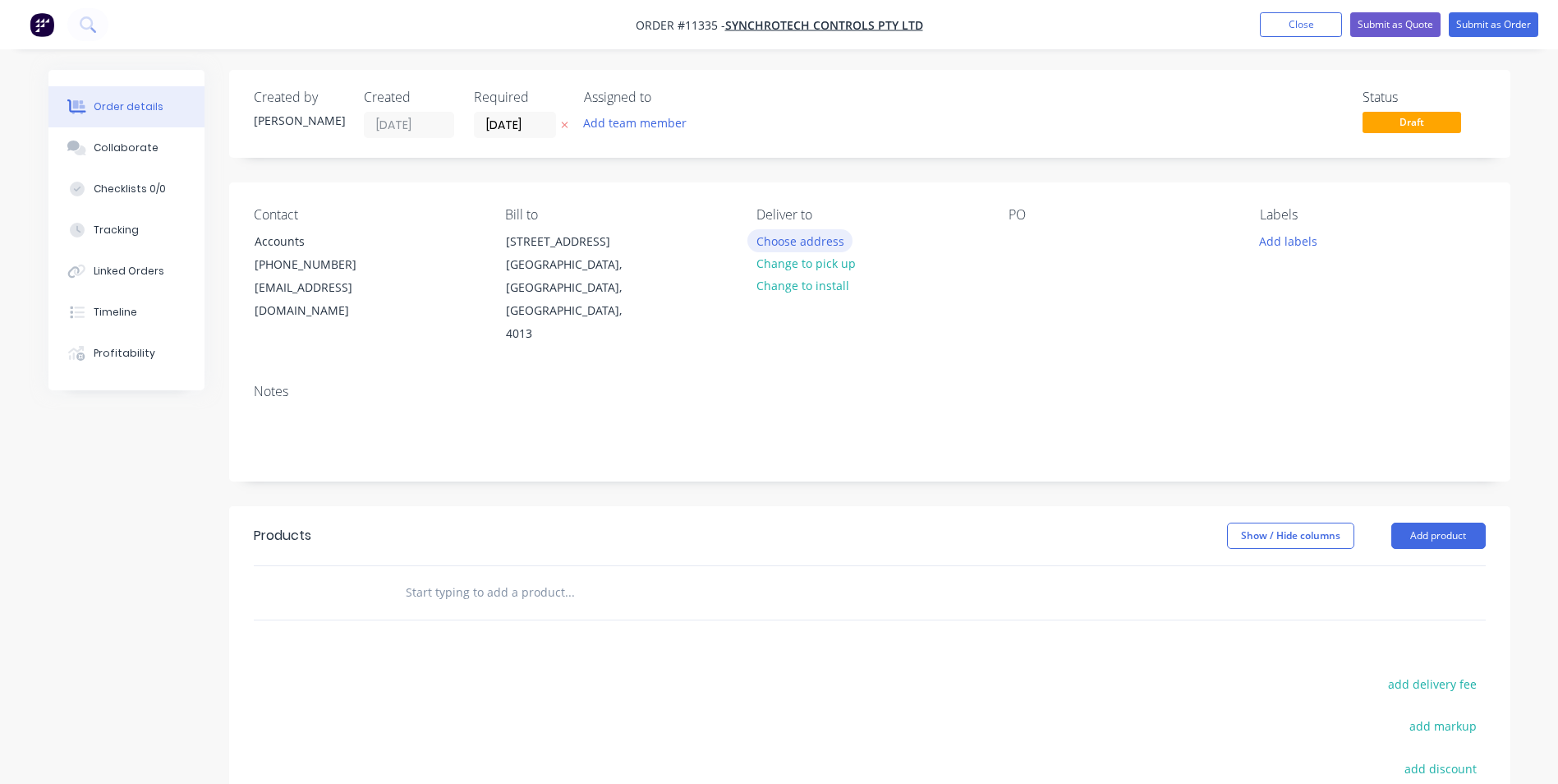
click at [813, 248] on button "Choose address" at bounding box center [800, 240] width 105 height 22
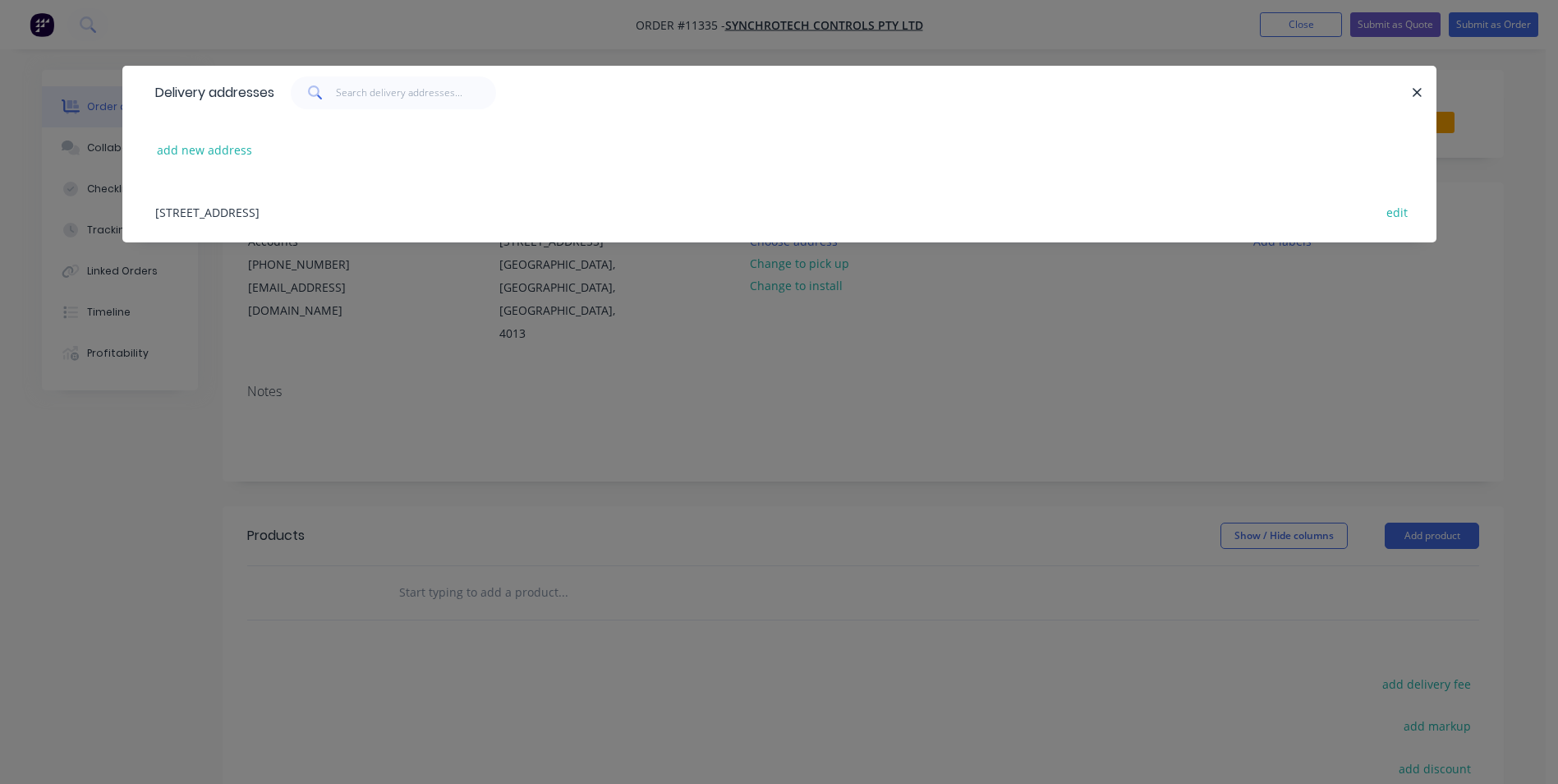
click at [296, 219] on div "[STREET_ADDRESS] edit" at bounding box center [779, 211] width 1265 height 62
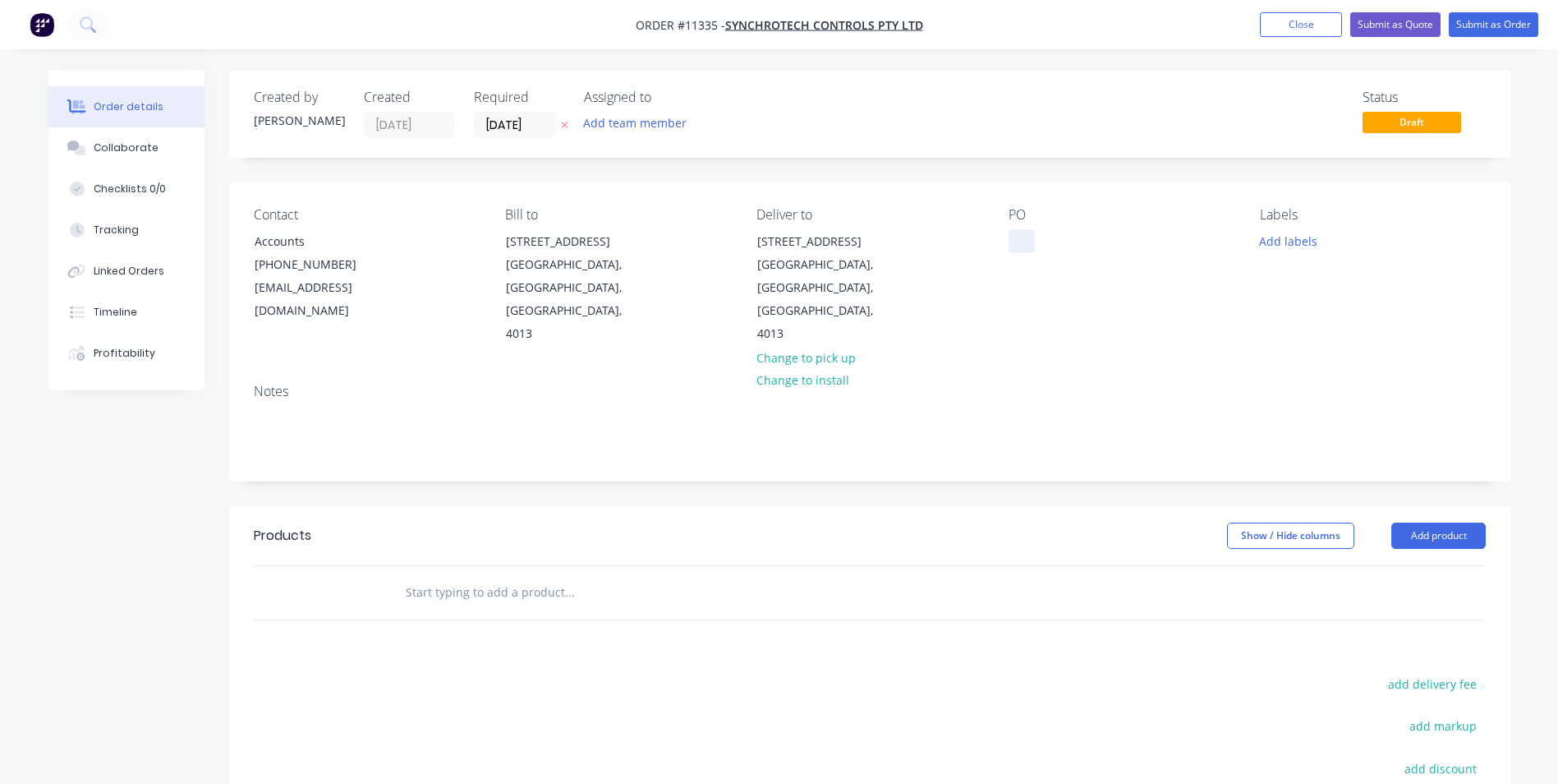
click at [1024, 240] on div at bounding box center [1021, 241] width 26 height 24
click at [537, 575] on input "text" at bounding box center [570, 592] width 329 height 33
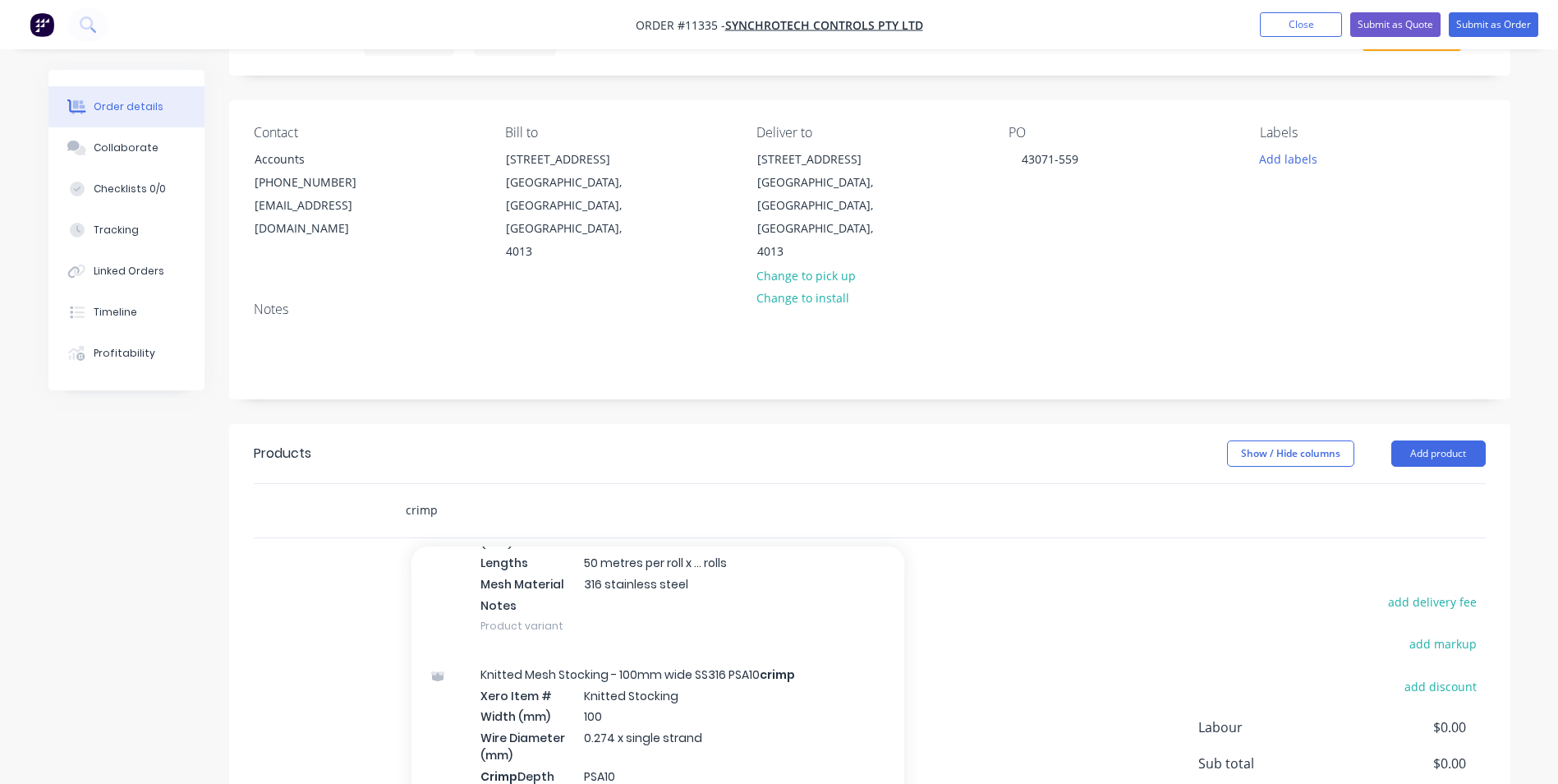
scroll to position [2653, 0]
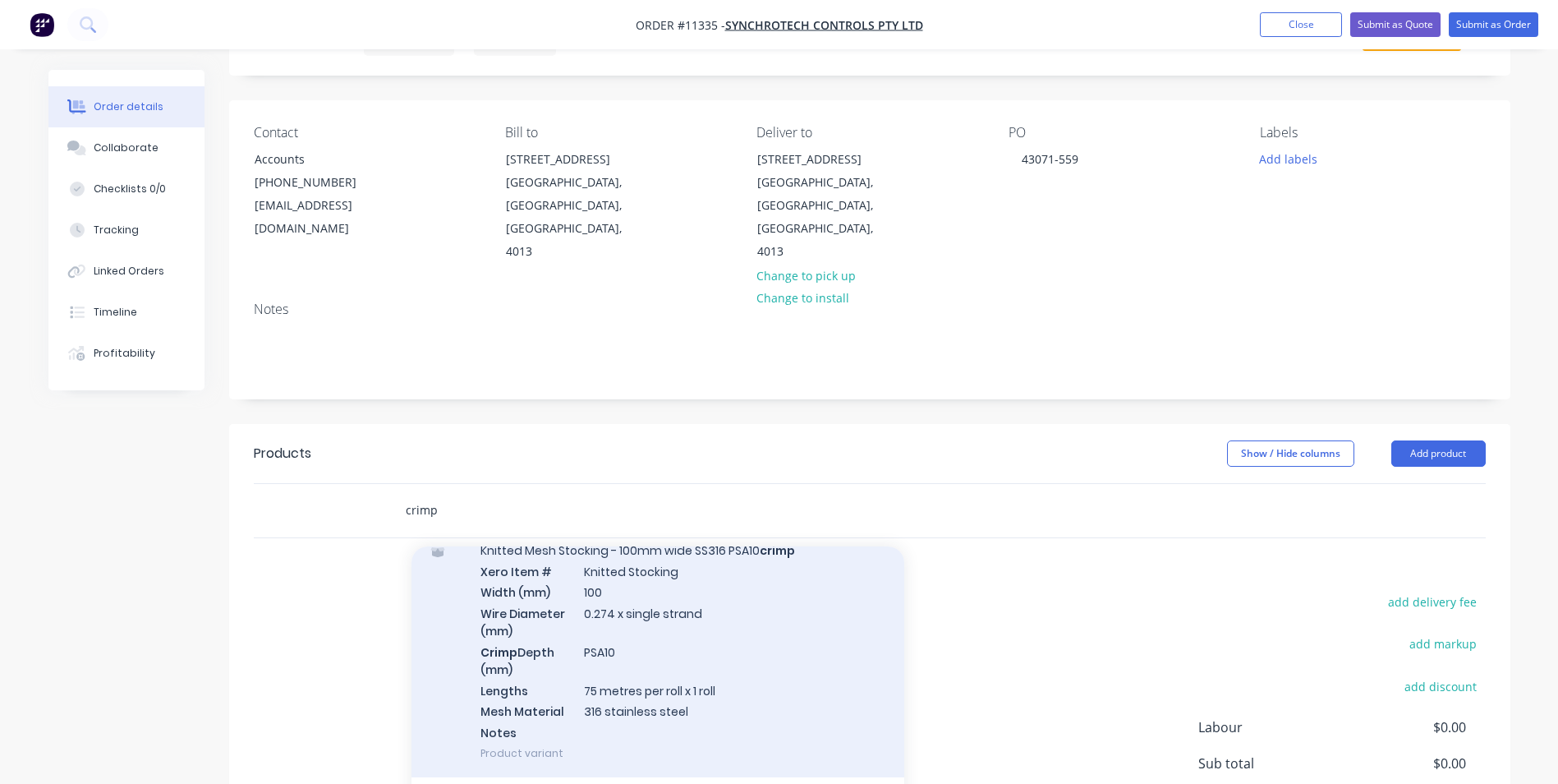
type input "crimp"
click at [715, 569] on div "Knitted Mesh Stocking - 100mm wide SS316 PSA10 crimp Xero Item # Knitted Stocki…" at bounding box center [658, 651] width 492 height 252
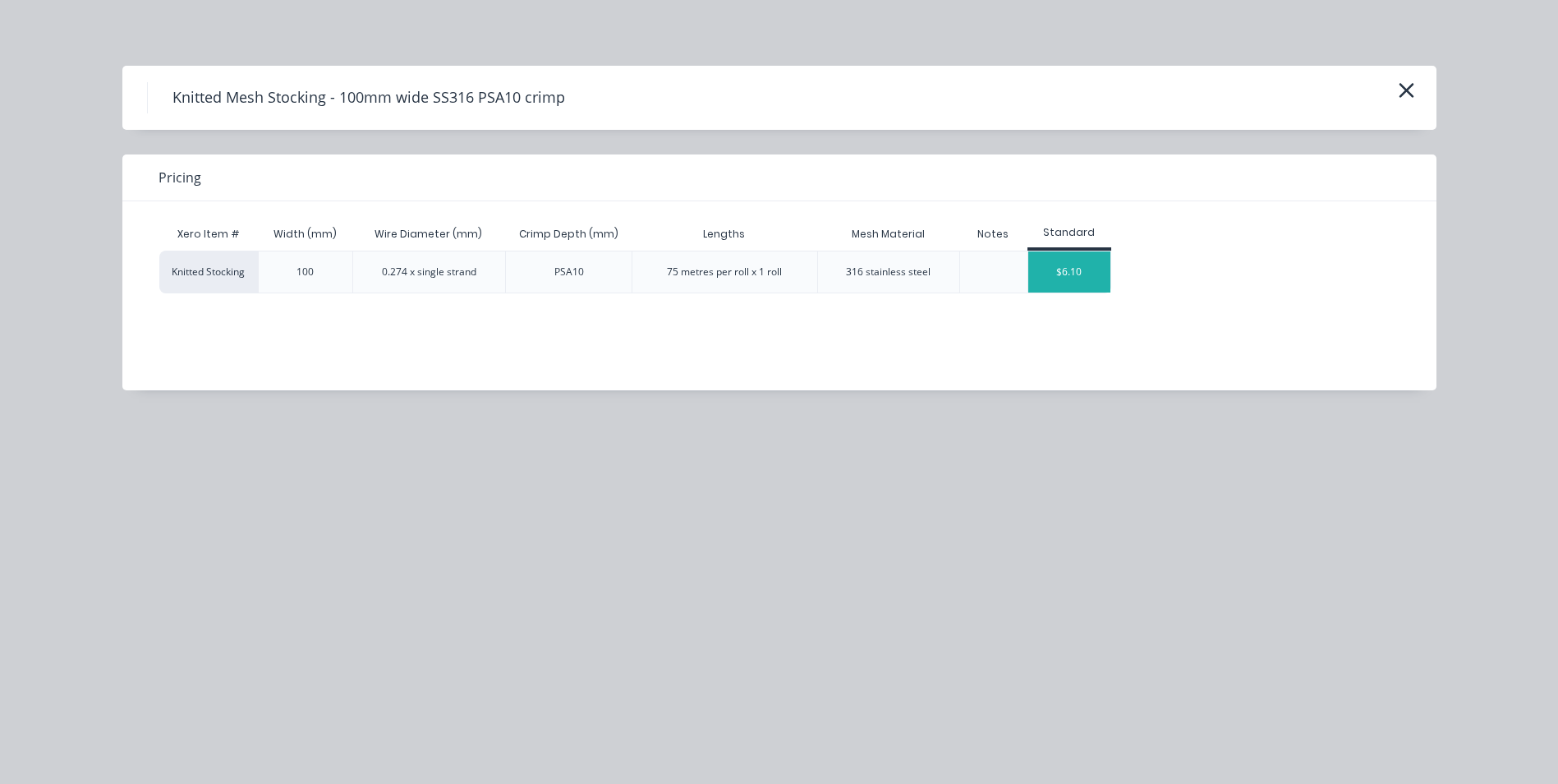
click at [1083, 256] on div "$6.10" at bounding box center [1069, 272] width 82 height 41
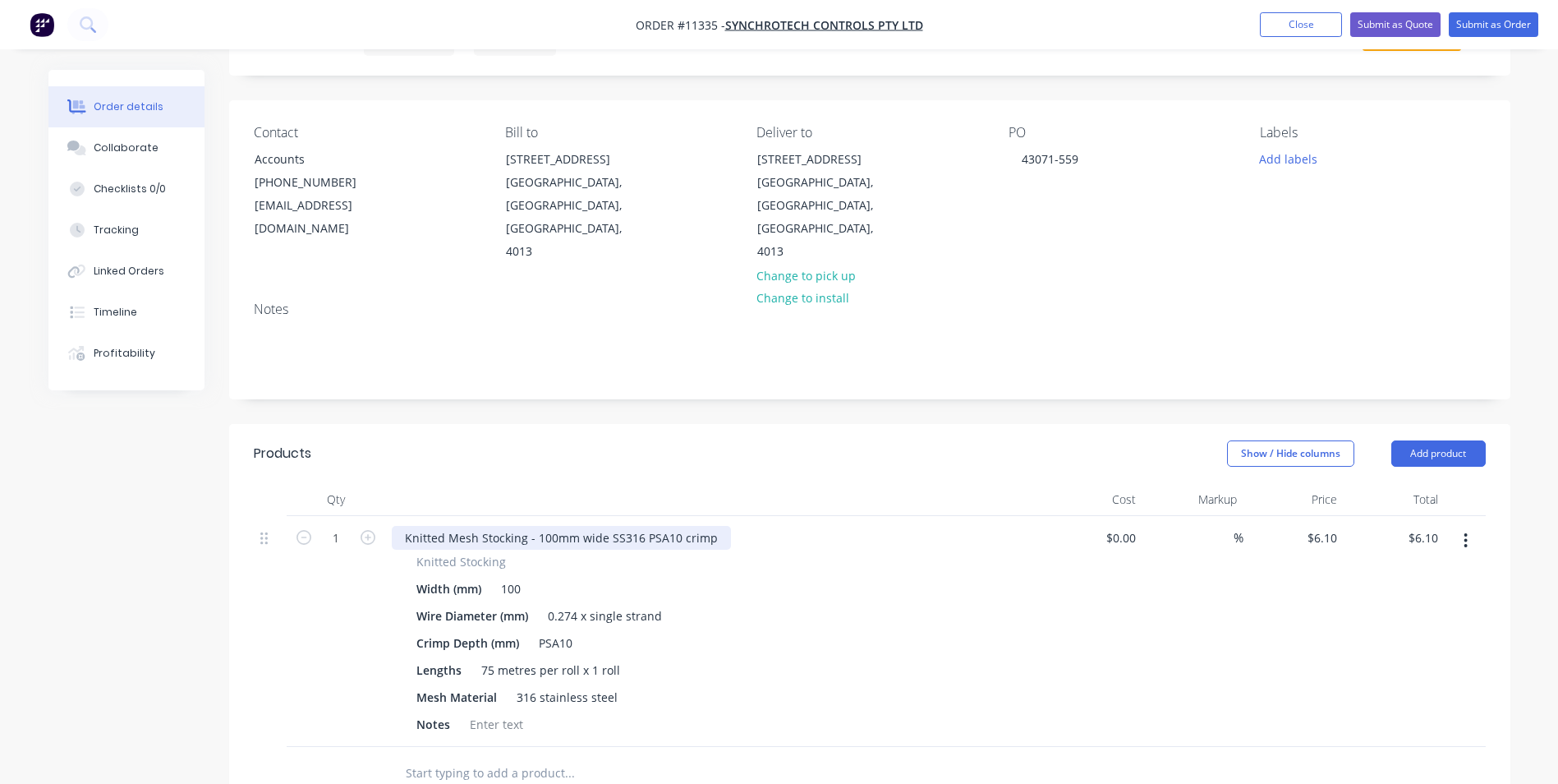
click at [661, 525] on div "Knitted Mesh Stocking - 100mm wide SS316 PSA10 crimp" at bounding box center [561, 537] width 339 height 24
click at [559, 631] on div "PSA10" at bounding box center [555, 642] width 47 height 24
click at [572, 631] on div "PSA10" at bounding box center [555, 642] width 47 height 24
click at [1314, 525] on div "6.1 $6.10" at bounding box center [1322, 537] width 44 height 24
type input "$5.85"
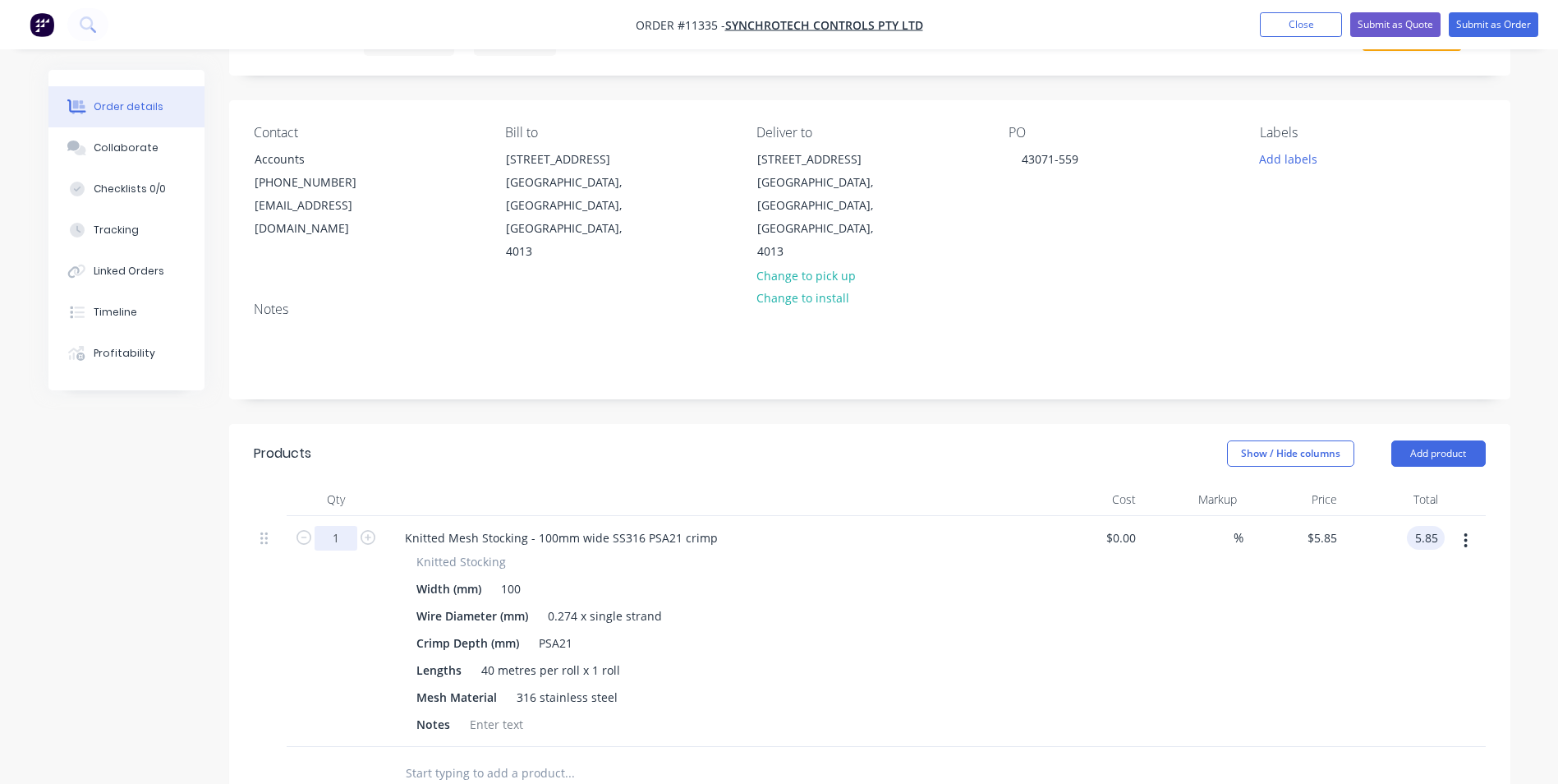
type input "$5.85"
click at [337, 525] on input "1" at bounding box center [336, 537] width 42 height 25
type input "40"
type input "$234.00"
click at [505, 712] on div at bounding box center [497, 724] width 67 height 24
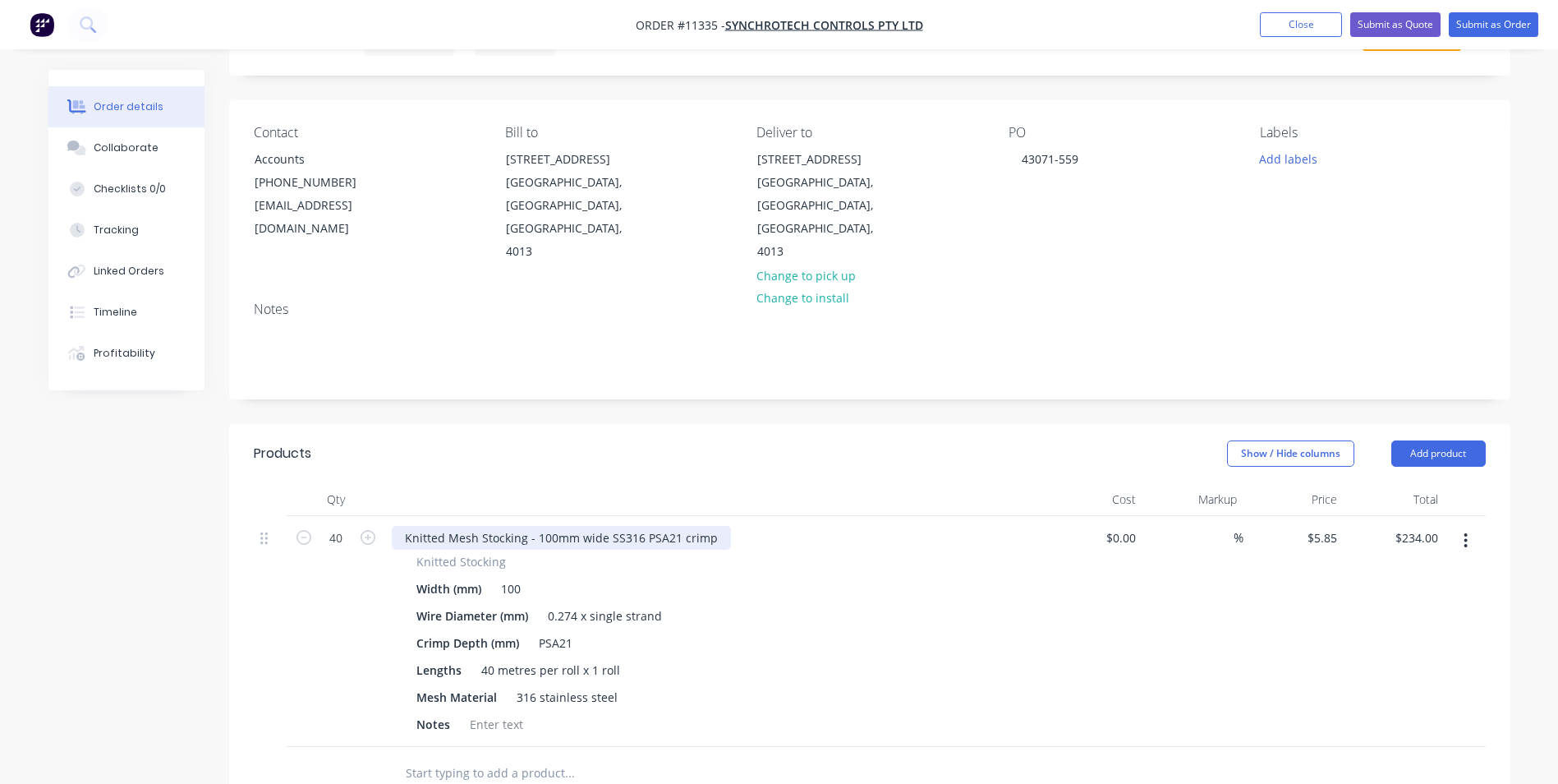
click at [403, 525] on div "Knitted Mesh Stocking - 100mm wide SS316 PSA21 crimp" at bounding box center [561, 537] width 339 height 24
click at [499, 712] on div at bounding box center [497, 724] width 67 height 24
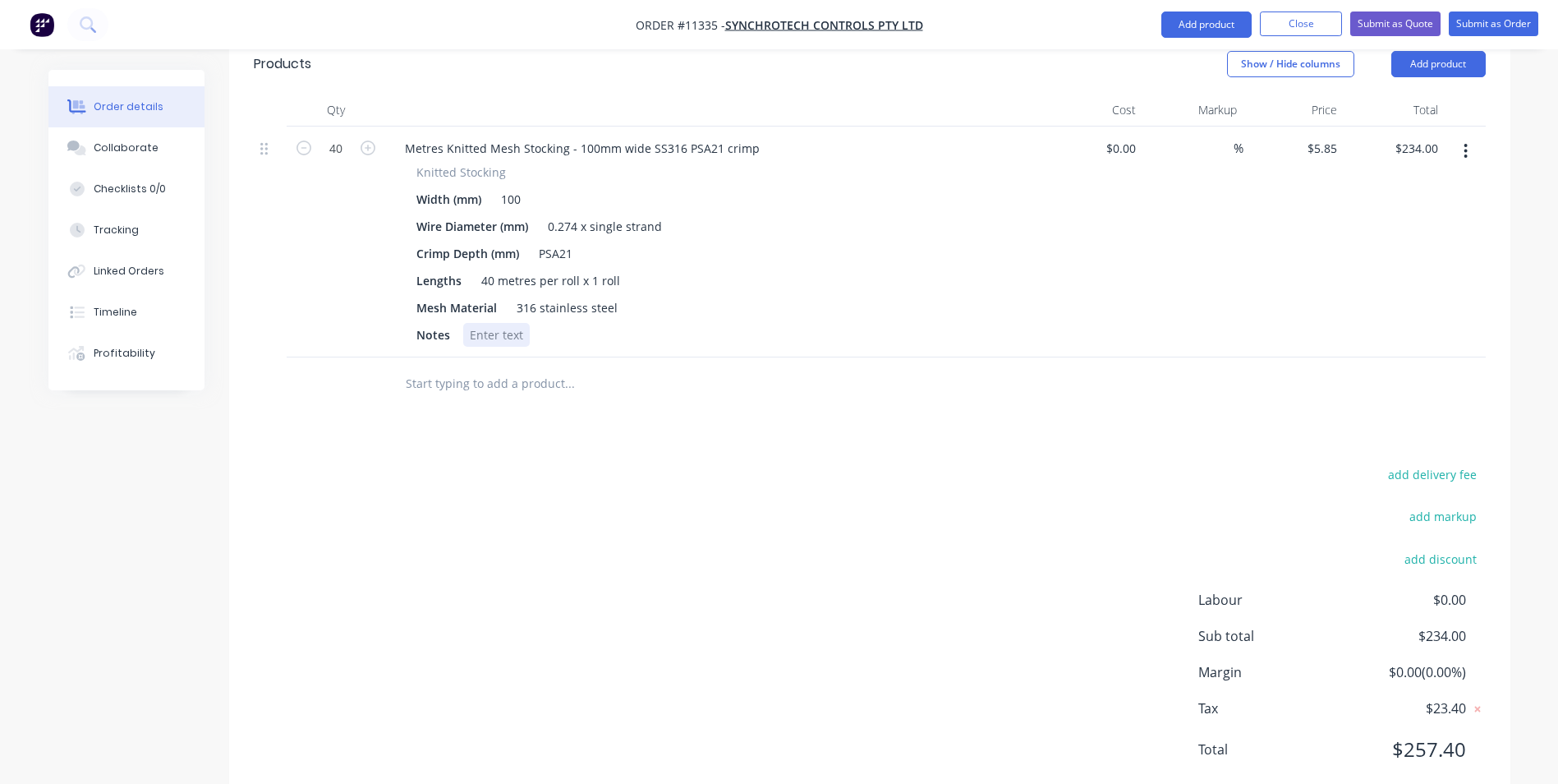
click at [499, 323] on div at bounding box center [497, 335] width 67 height 24
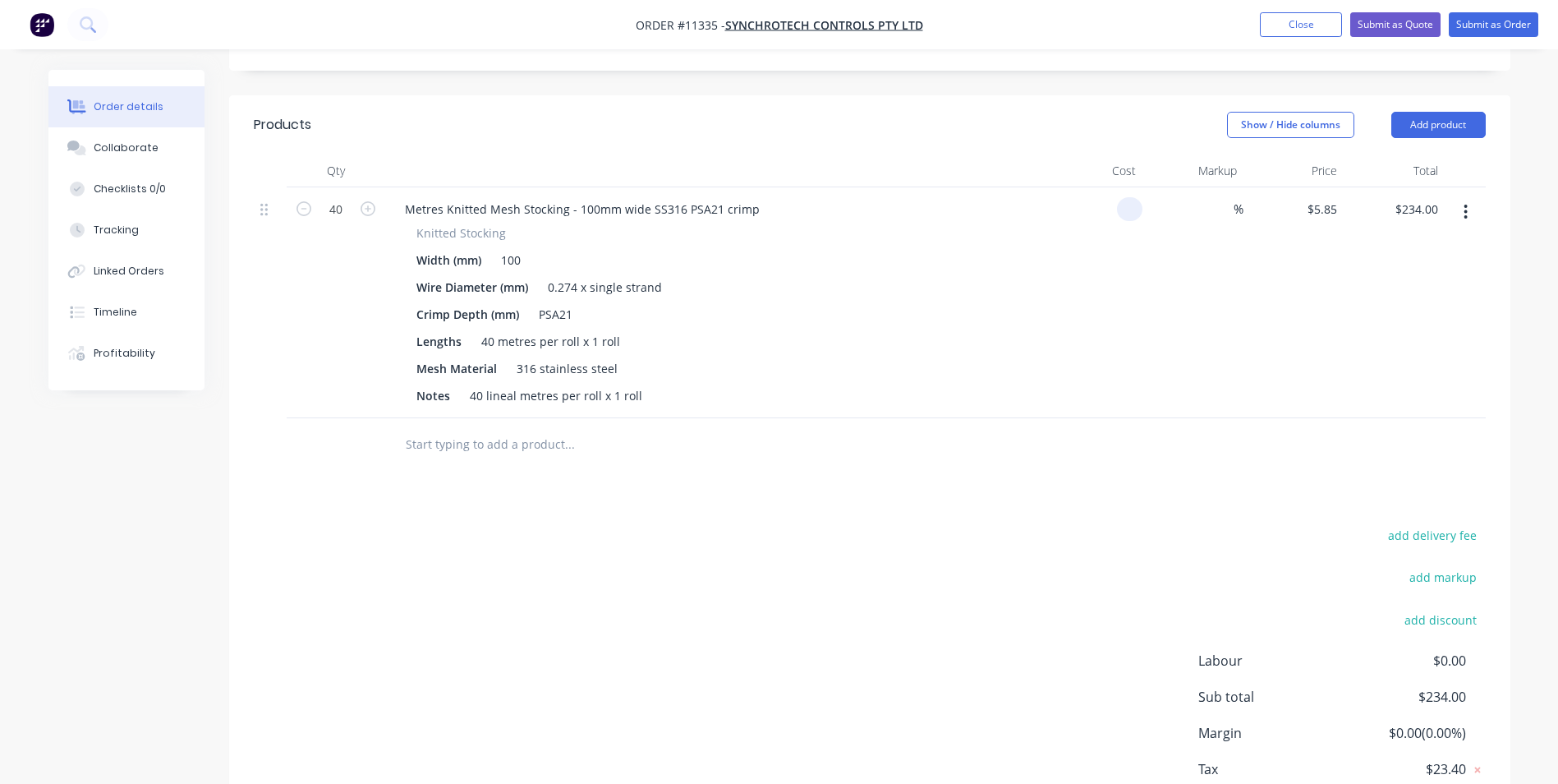
scroll to position [307, 0]
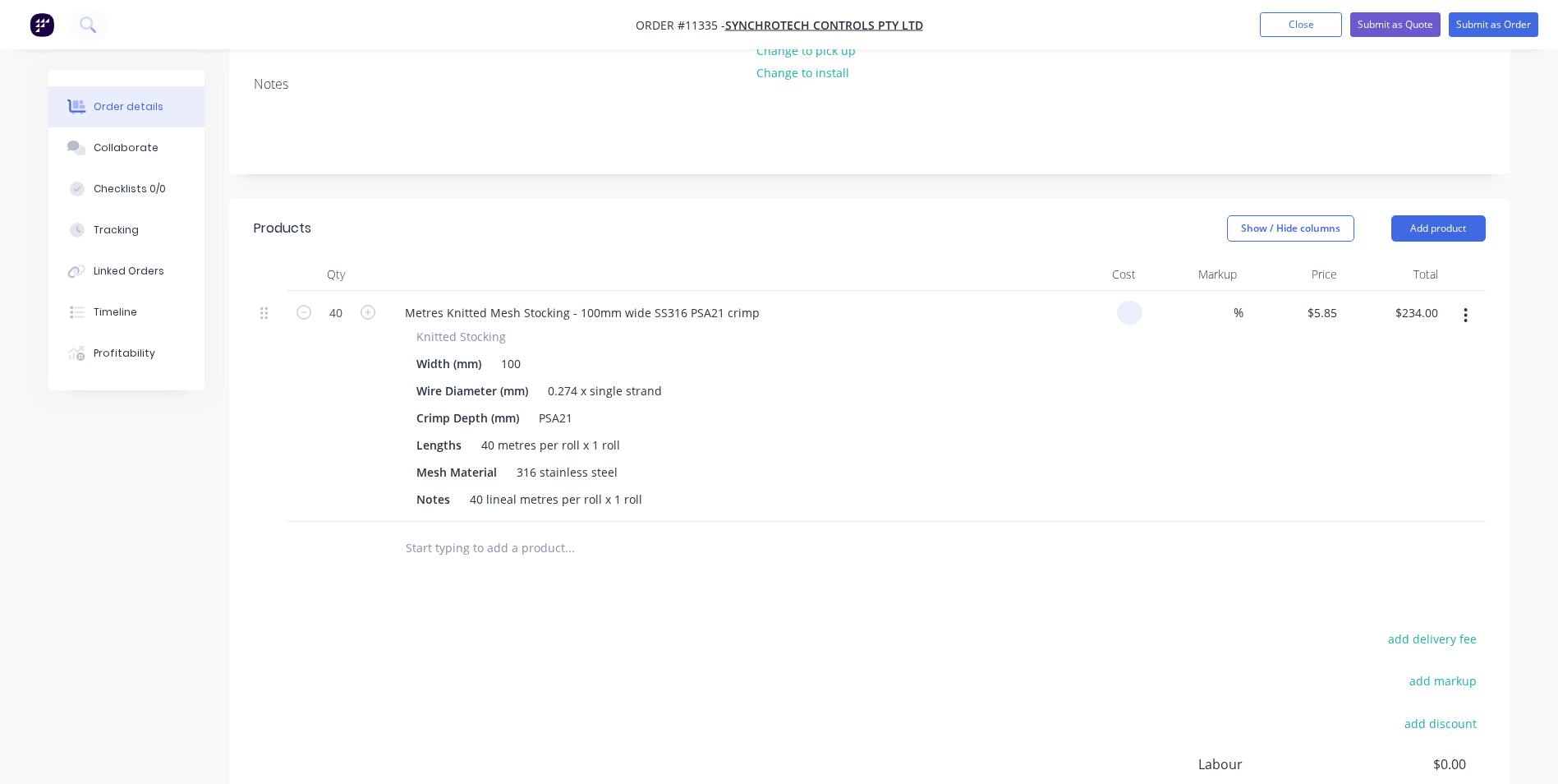
type input "$0.00"
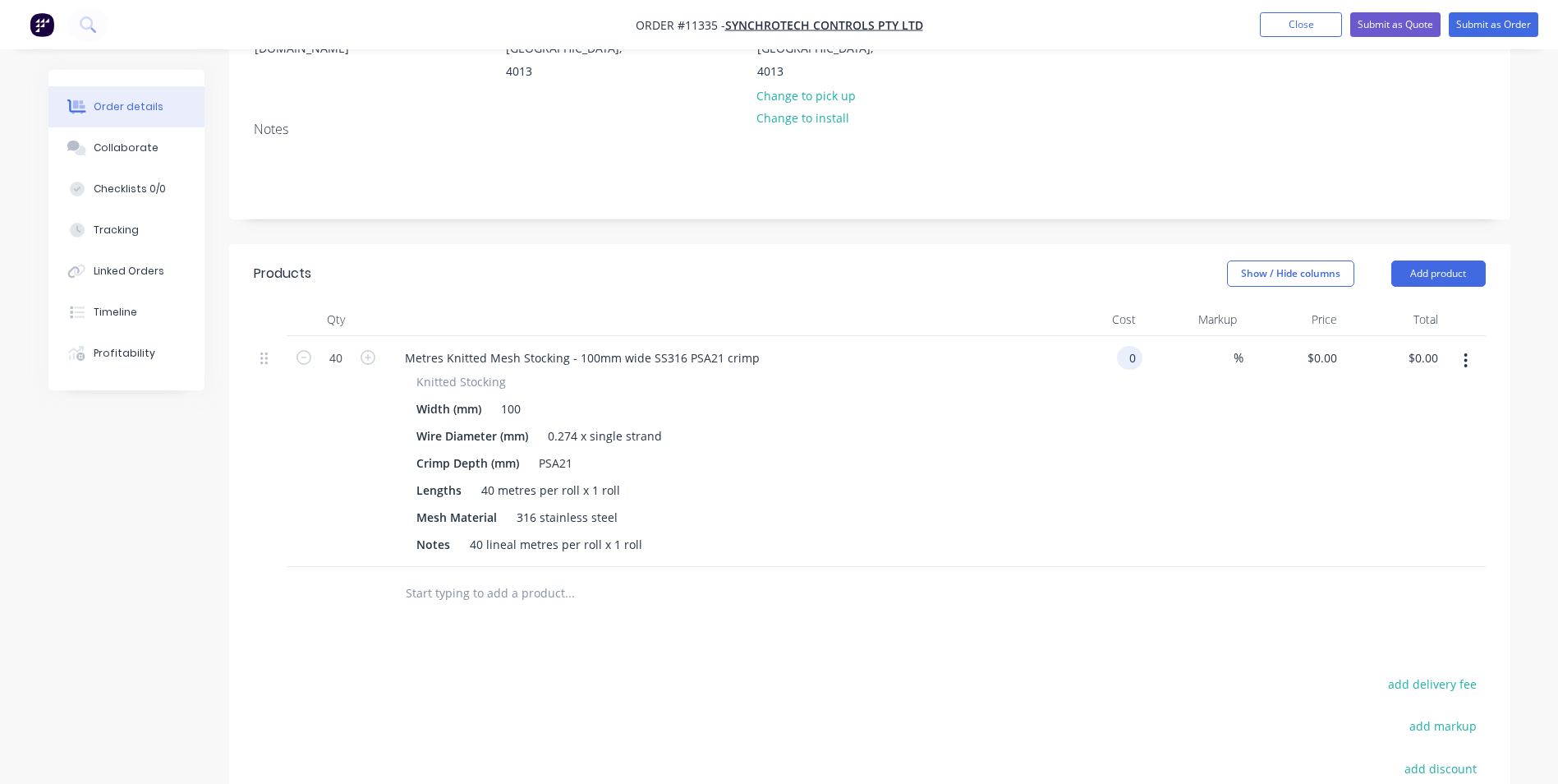
scroll to position [225, 0]
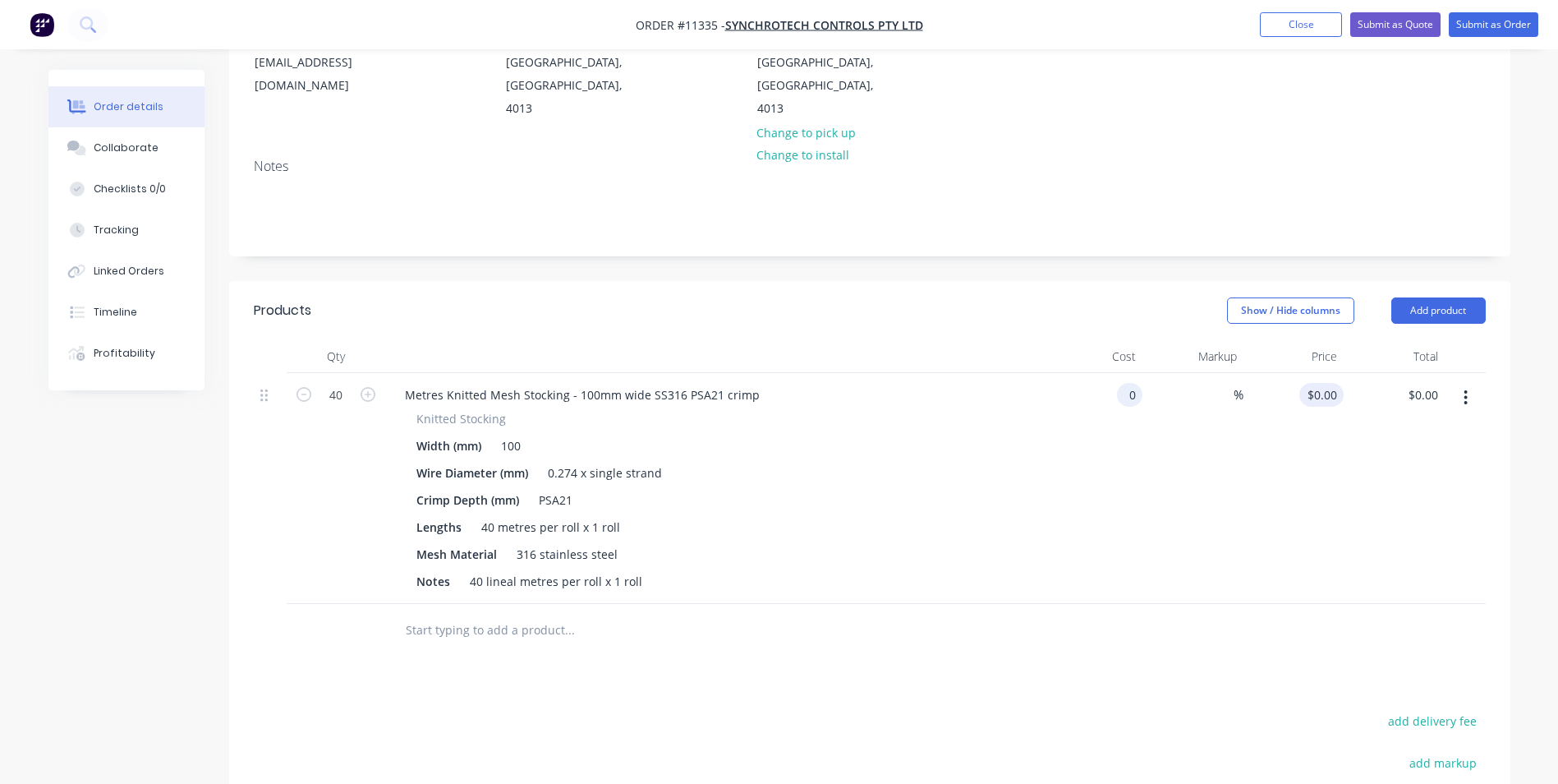
type input "$0.00"
click at [1317, 373] on div "0 $0.00" at bounding box center [1294, 488] width 101 height 231
type input "$5.85"
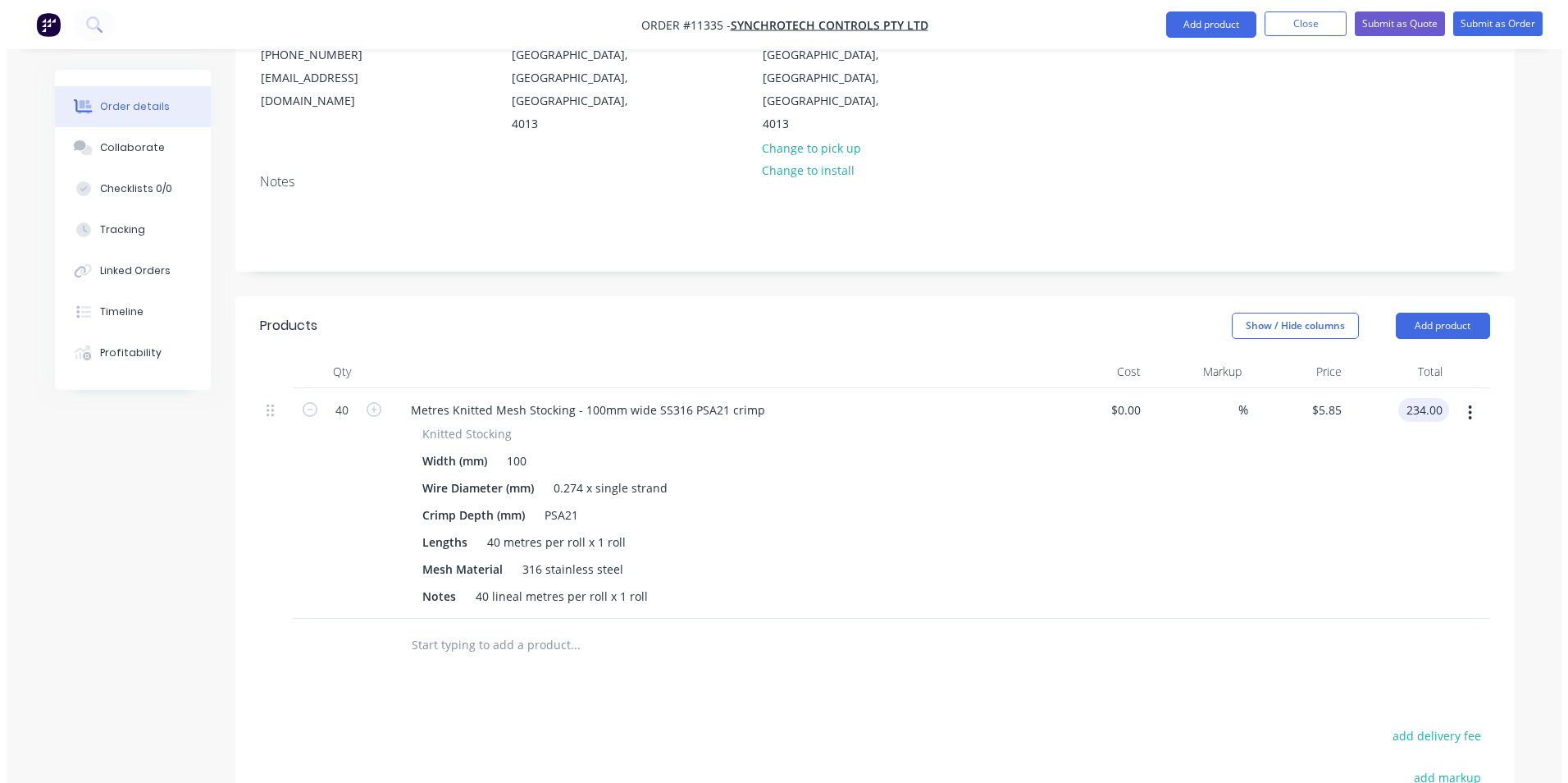
scroll to position [0, 0]
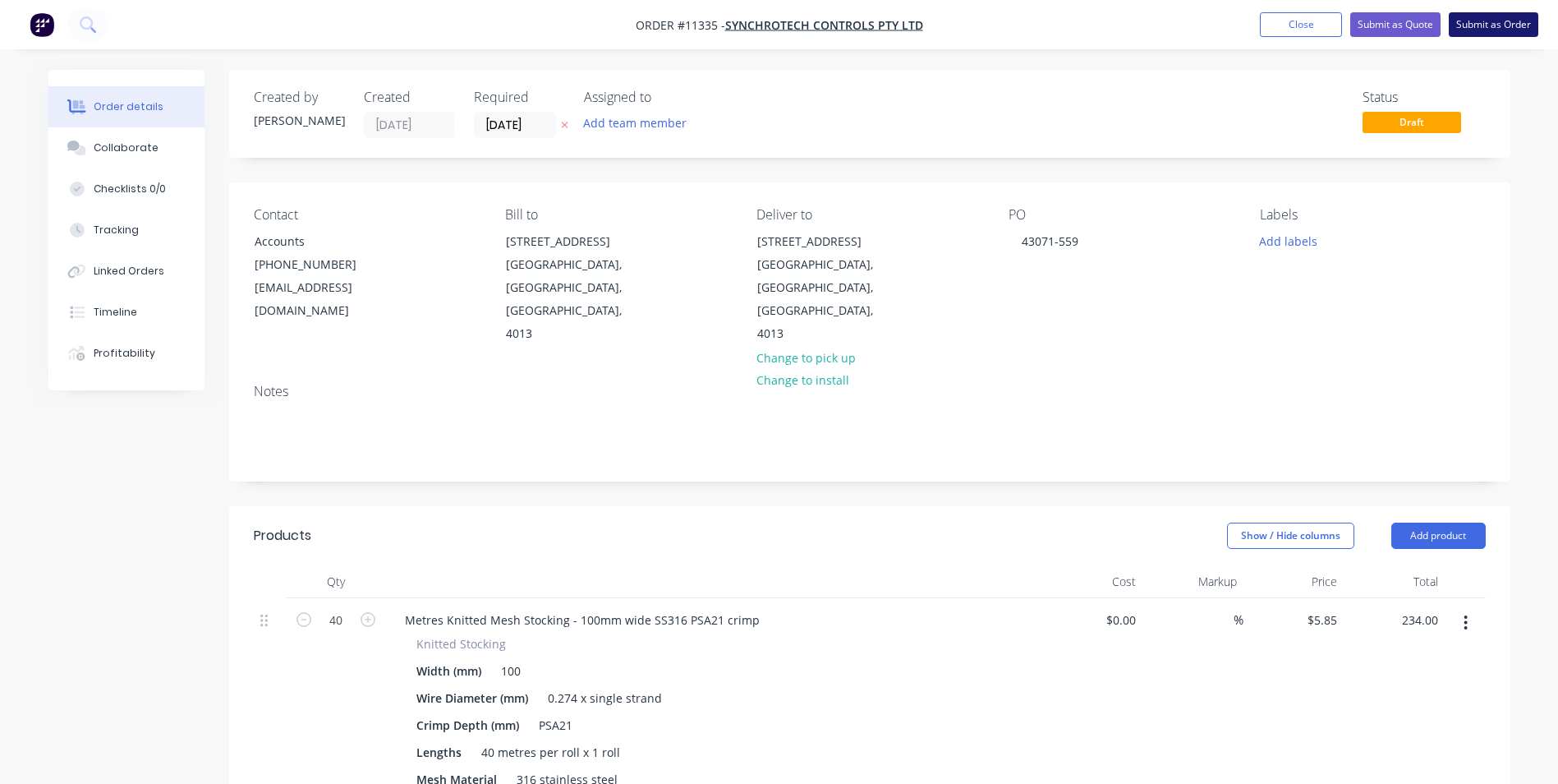
type input "$234.00"
click at [1475, 27] on button "Submit as Order" at bounding box center [1494, 25] width 90 height 25
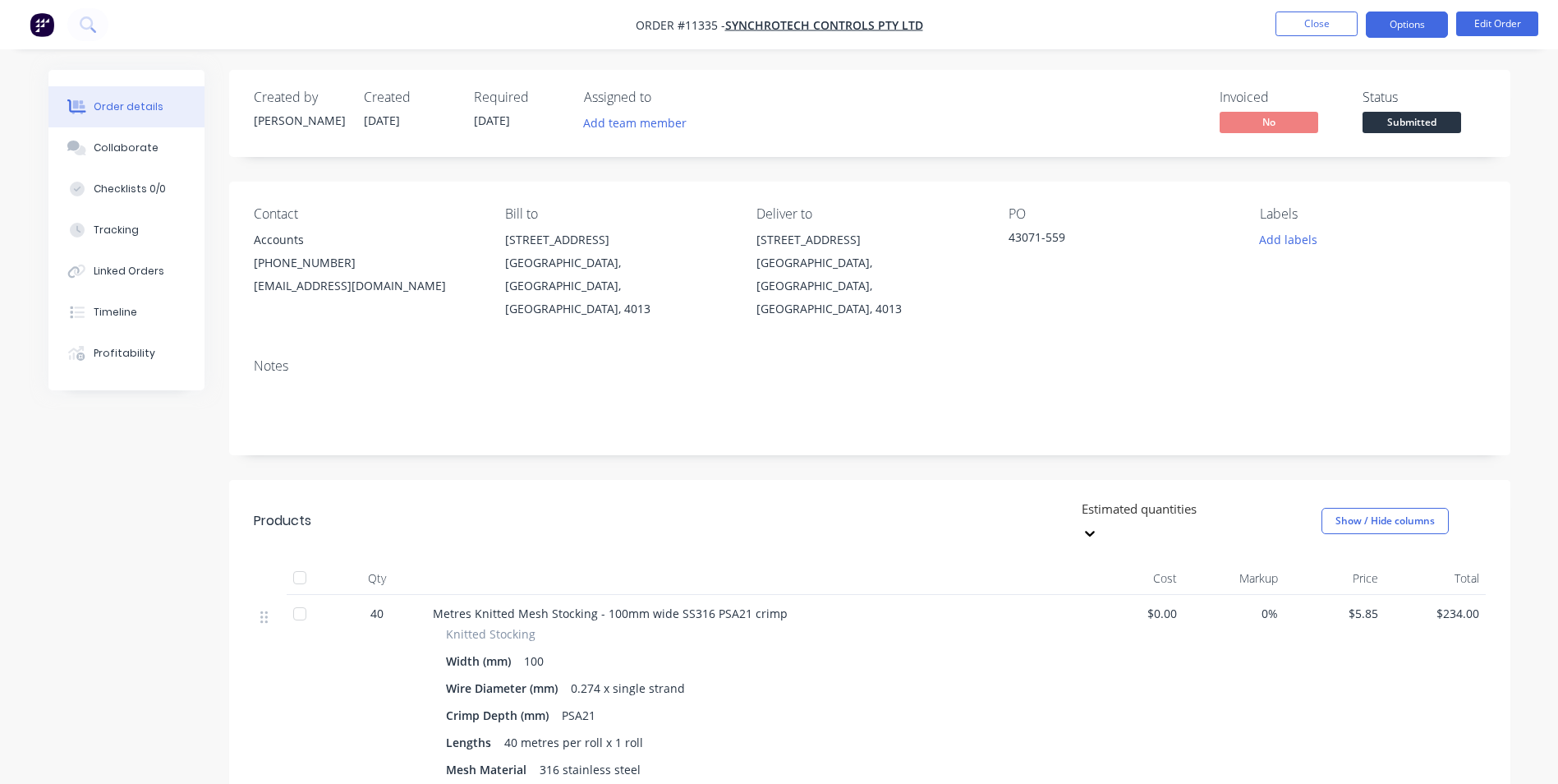
click at [1424, 26] on button "Options" at bounding box center [1407, 25] width 82 height 26
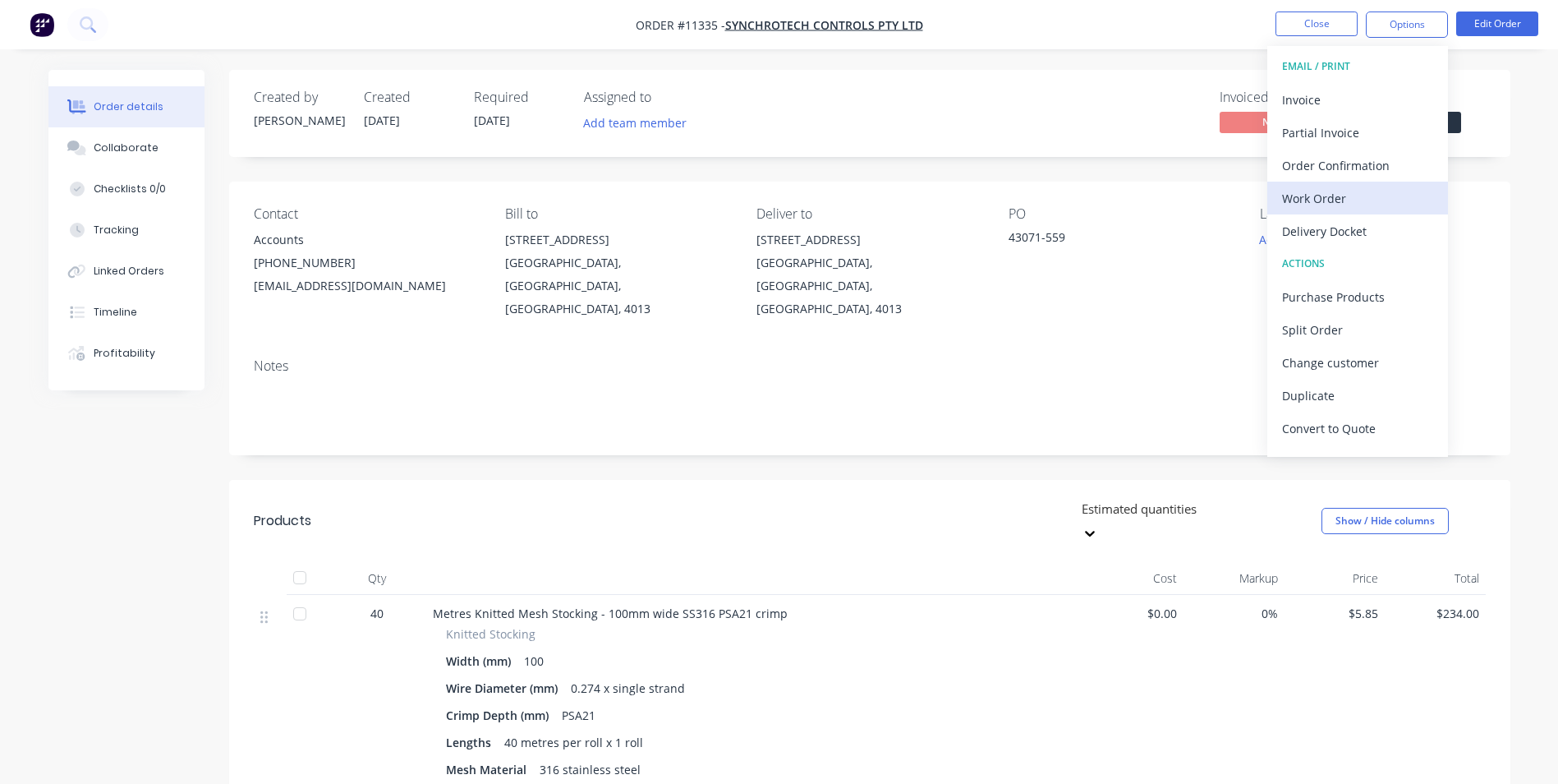
click at [1384, 200] on div "Work Order" at bounding box center [1358, 198] width 151 height 24
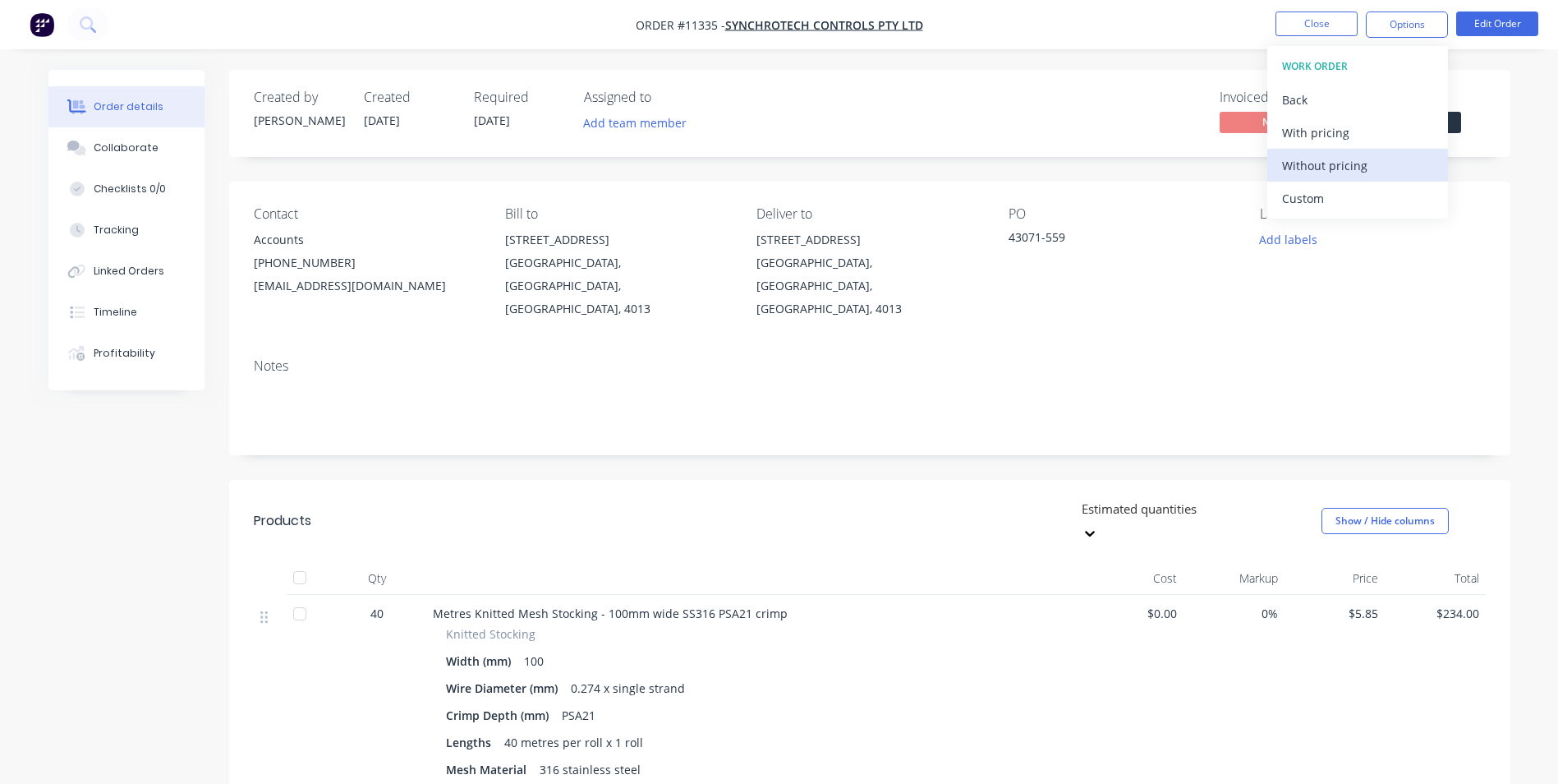
click at [1357, 178] on button "Without pricing" at bounding box center [1357, 164] width 181 height 33
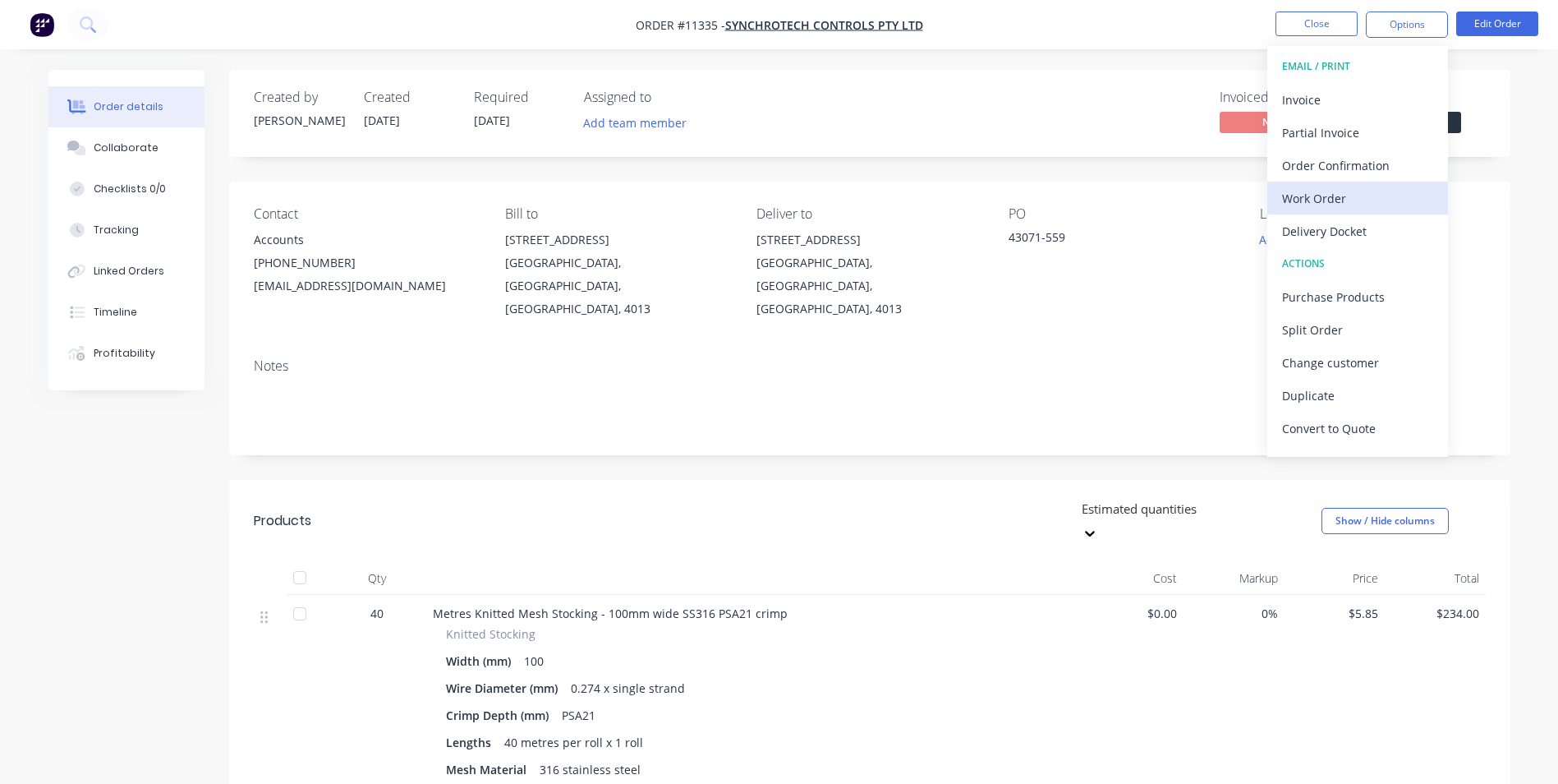
click at [1332, 192] on div "Work Order" at bounding box center [1358, 198] width 151 height 24
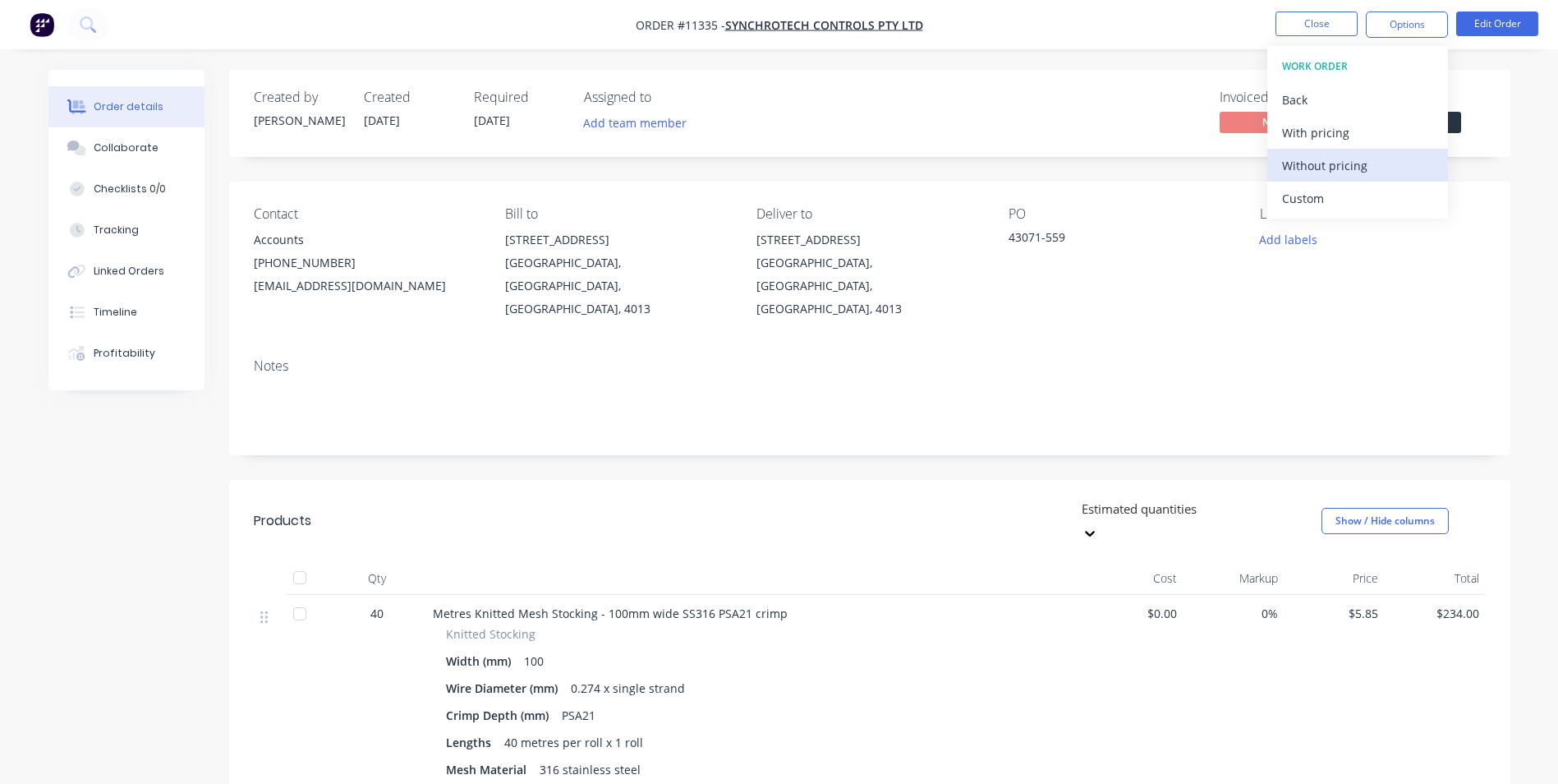
click at [1335, 176] on div "Without pricing" at bounding box center [1358, 165] width 151 height 24
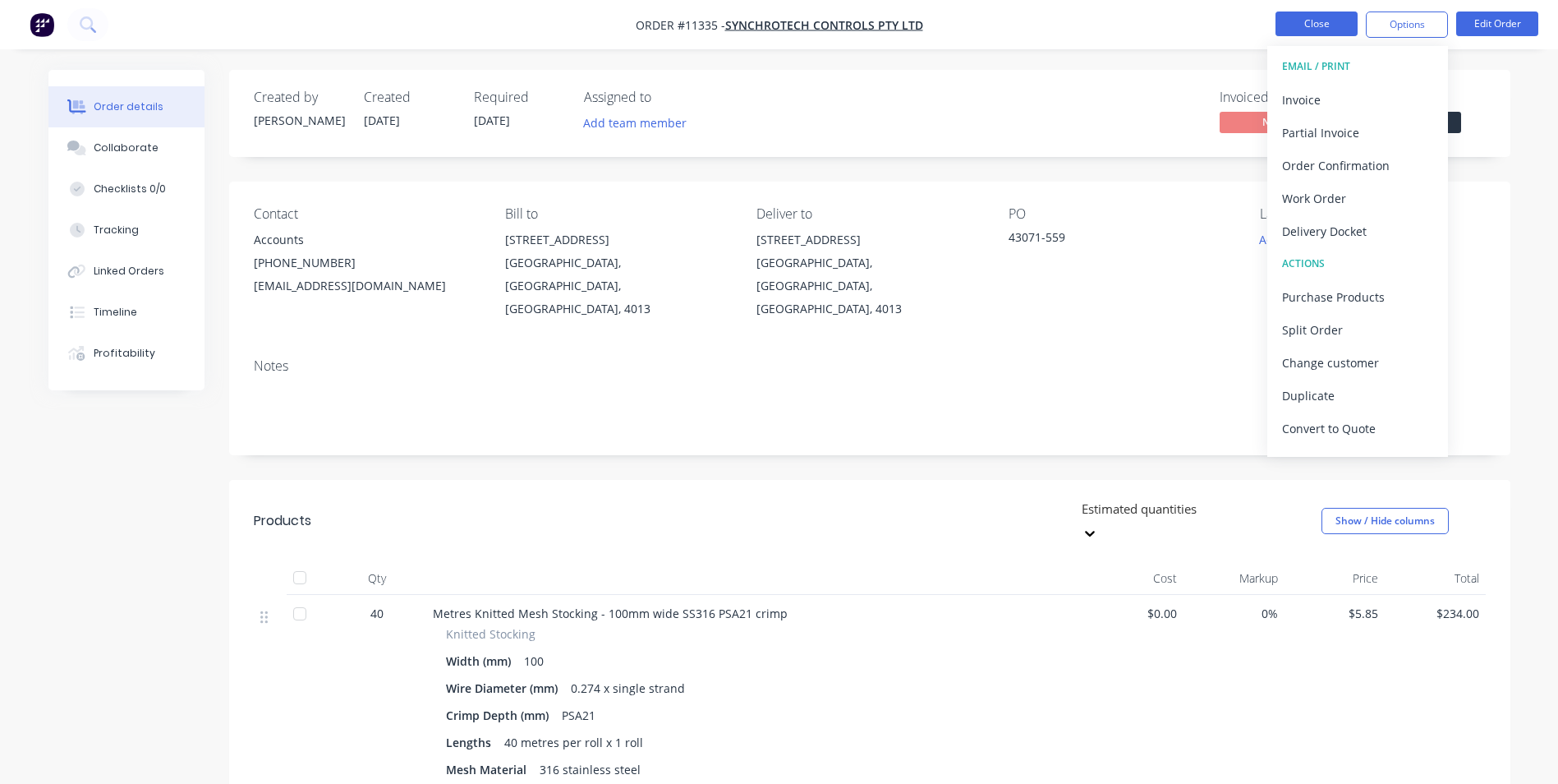
click at [1326, 14] on button "Close" at bounding box center [1316, 24] width 82 height 25
